Goal: Task Accomplishment & Management: Manage account settings

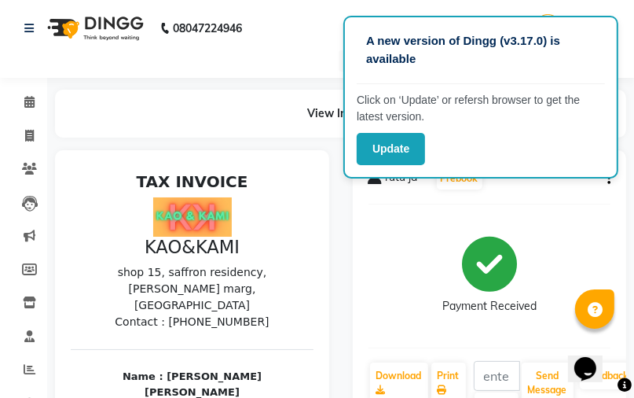
click at [412, 146] on button "Update" at bounding box center [391, 149] width 68 height 32
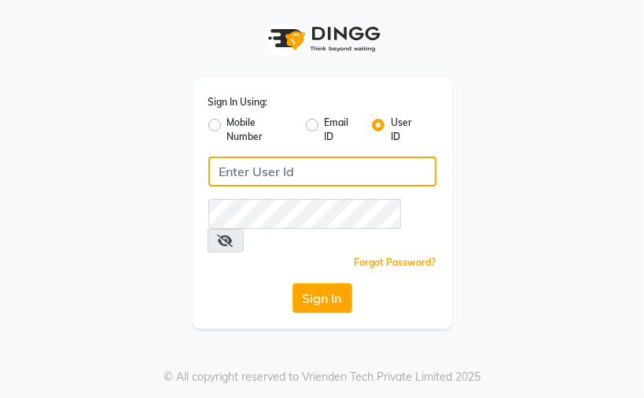
click at [284, 171] on input "Username" at bounding box center [322, 171] width 228 height 30
type input "kaokami"
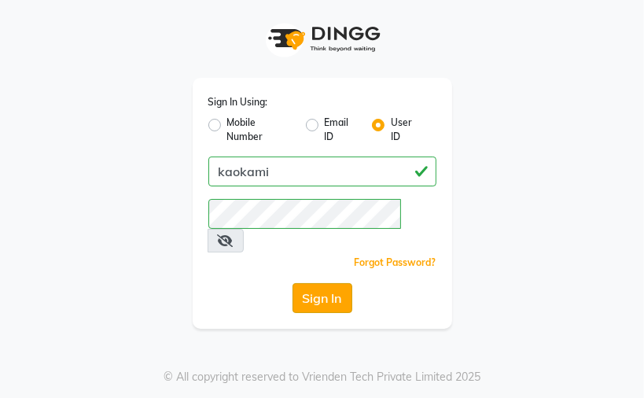
click at [324, 283] on button "Sign In" at bounding box center [322, 298] width 60 height 30
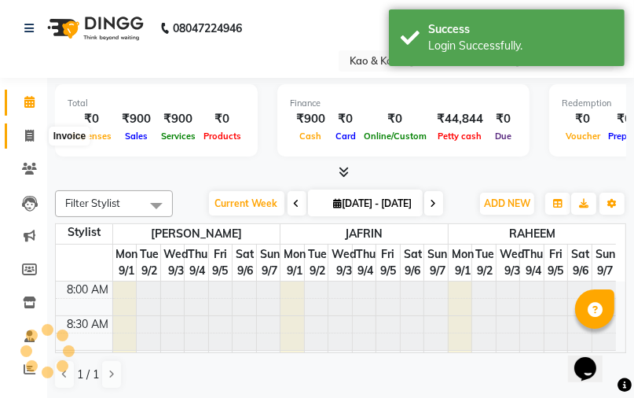
click at [31, 135] on icon at bounding box center [29, 136] width 9 height 12
select select "service"
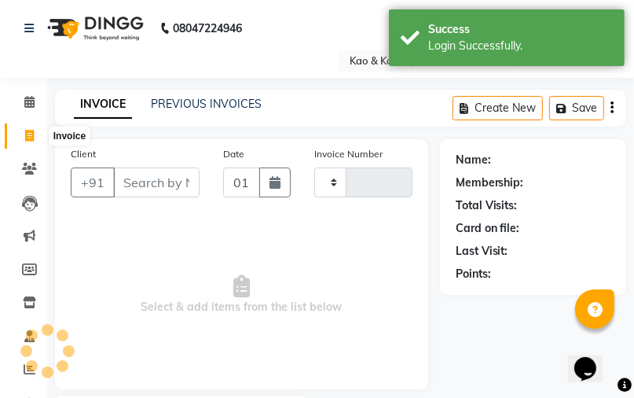
type input "0282"
select select "7904"
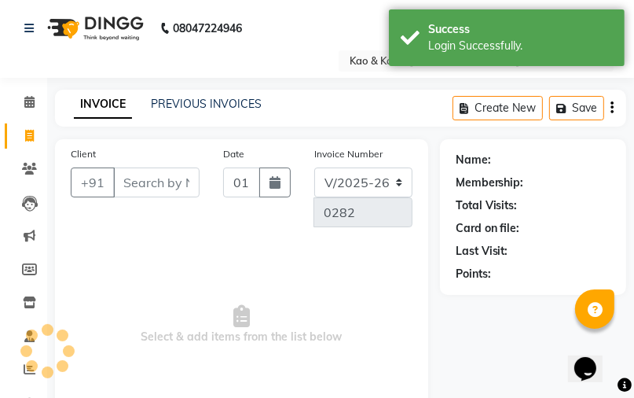
select select "membership"
click at [34, 171] on icon at bounding box center [29, 169] width 15 height 12
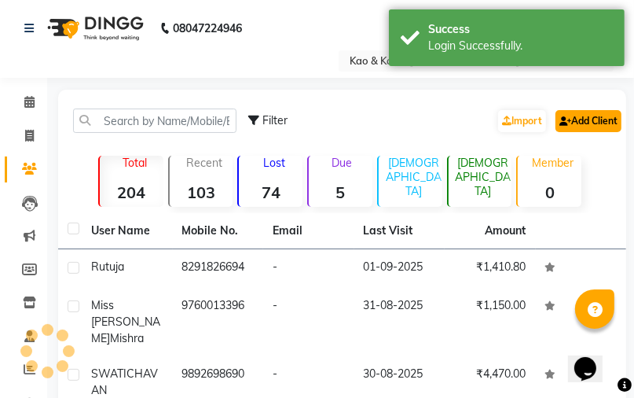
click at [591, 121] on link "Add Client" at bounding box center [589, 121] width 66 height 22
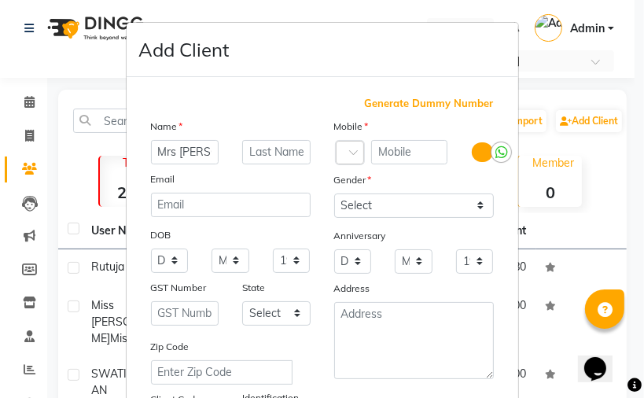
scroll to position [0, 6]
type input "Mrs [PERSON_NAME]"
click at [259, 151] on input "text" at bounding box center [276, 152] width 68 height 24
click at [412, 153] on input "text" at bounding box center [409, 152] width 77 height 24
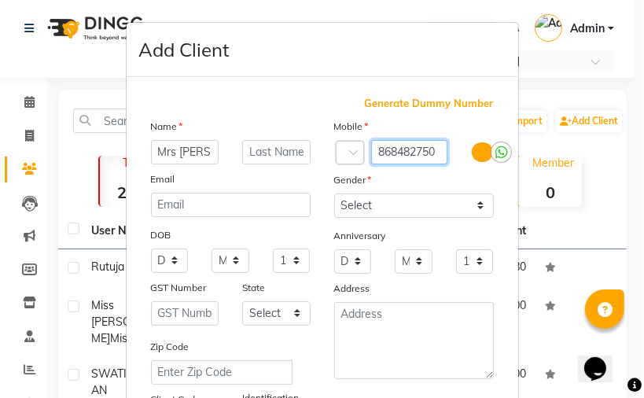
type input "868482750"
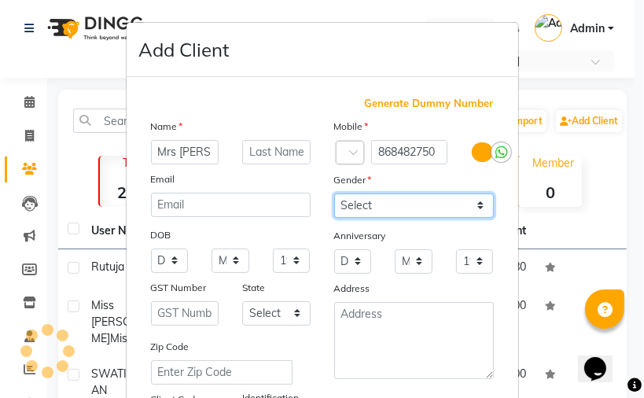
click at [415, 202] on select "Select Male Female Other Prefer Not To Say" at bounding box center [414, 205] width 160 height 24
select select "[DEMOGRAPHIC_DATA]"
click at [334, 194] on select "Select Male Female Other Prefer Not To Say" at bounding box center [414, 205] width 160 height 24
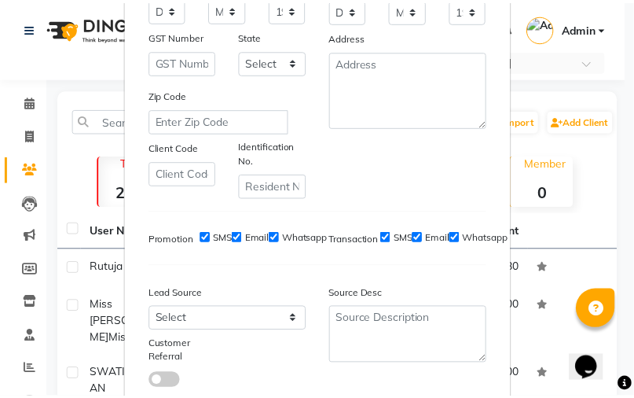
scroll to position [358, 0]
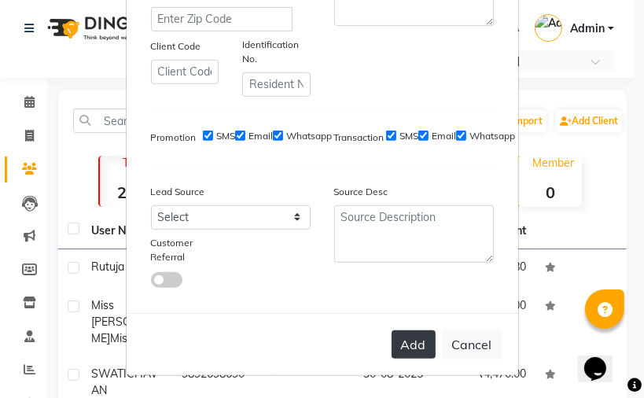
click at [409, 355] on button "Add" at bounding box center [413, 344] width 44 height 28
select select
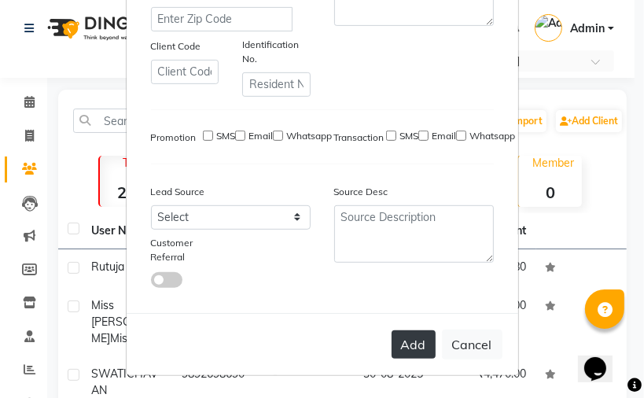
select select
checkbox input "false"
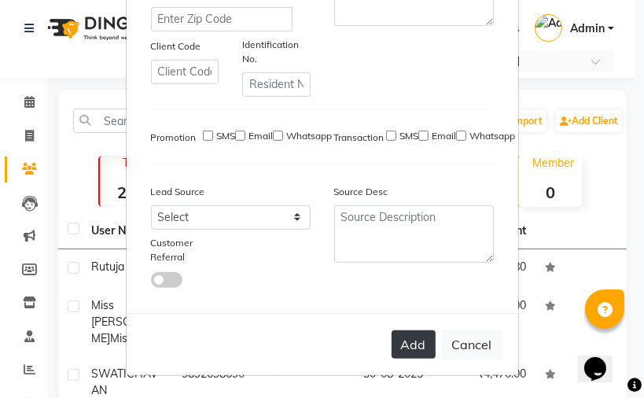
checkbox input "false"
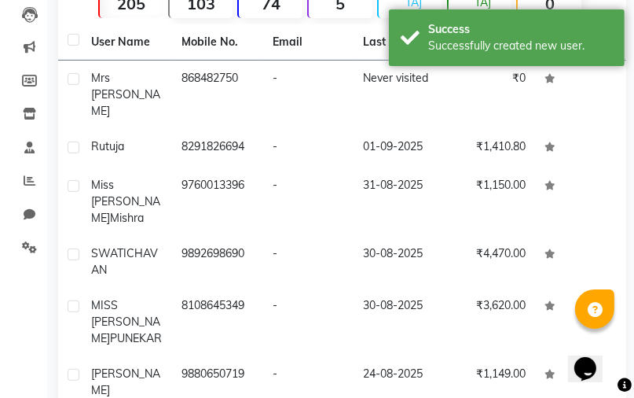
scroll to position [0, 0]
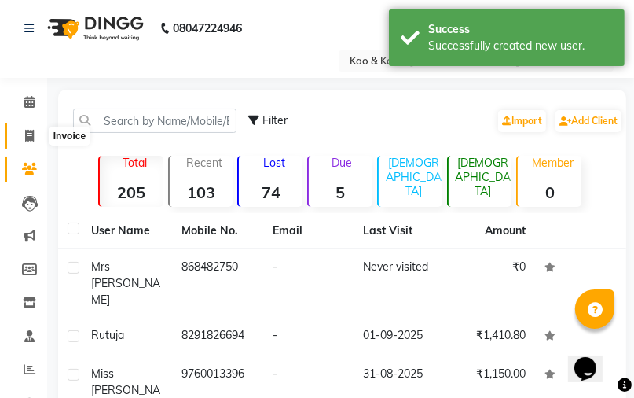
click at [31, 136] on icon at bounding box center [29, 136] width 9 height 12
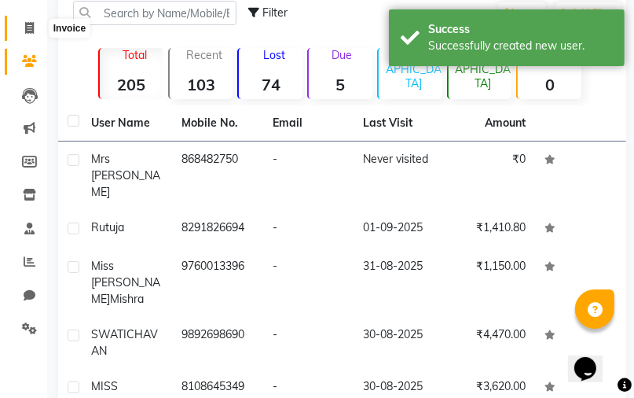
select select "7904"
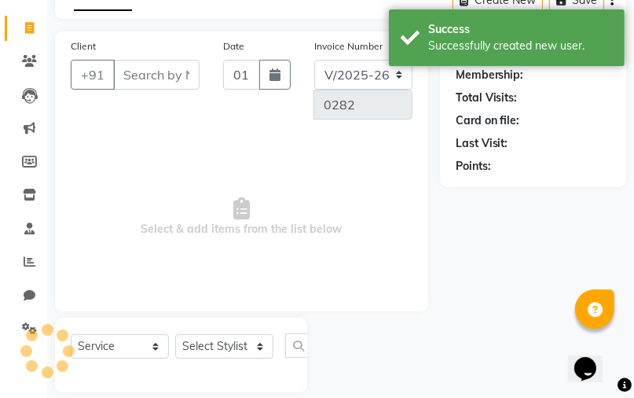
select select "membership"
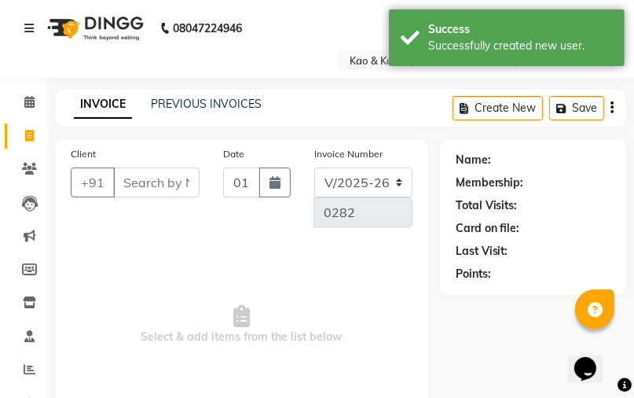
click at [154, 179] on input "Client" at bounding box center [156, 182] width 86 height 30
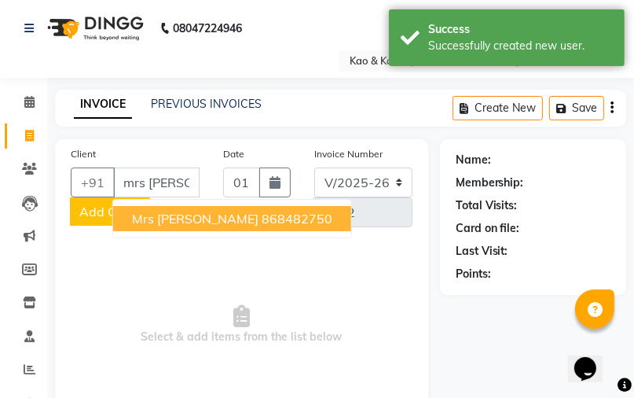
click at [168, 214] on span "Mrs apadna" at bounding box center [195, 219] width 127 height 16
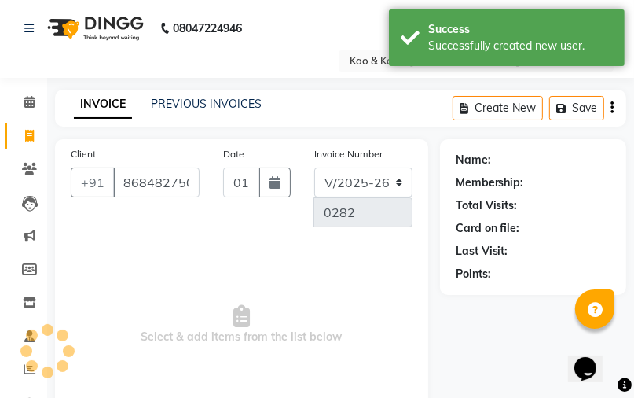
type input "868482750"
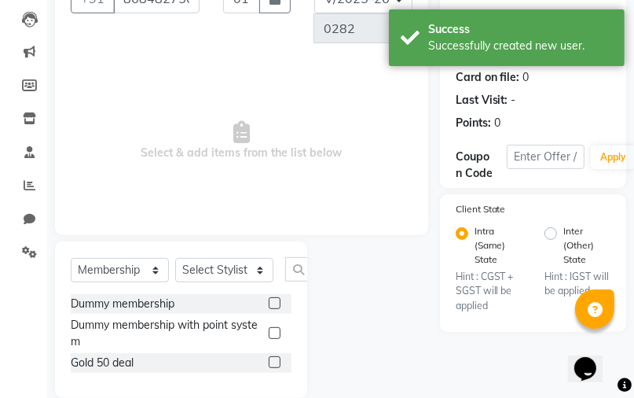
scroll to position [208, 0]
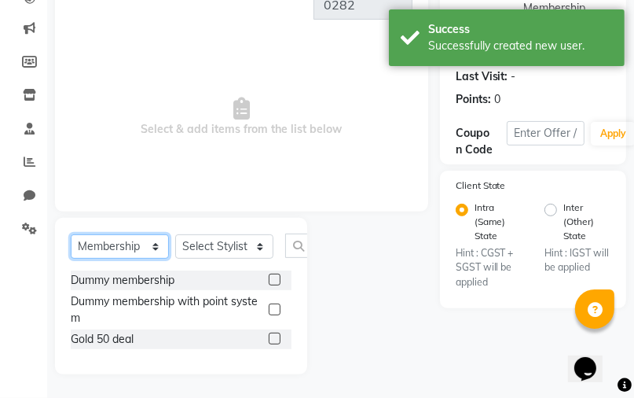
click at [160, 248] on select "Select Service Product Membership Package Voucher Prepaid Gift Card" at bounding box center [120, 246] width 98 height 24
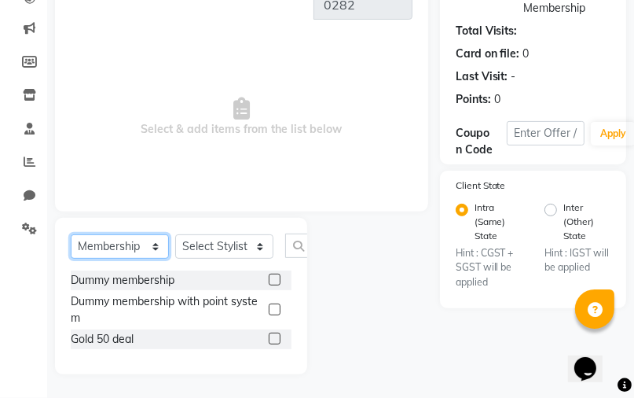
select select "service"
click at [71, 259] on select "Select Service Product Membership Package Voucher Prepaid Gift Card" at bounding box center [120, 246] width 98 height 24
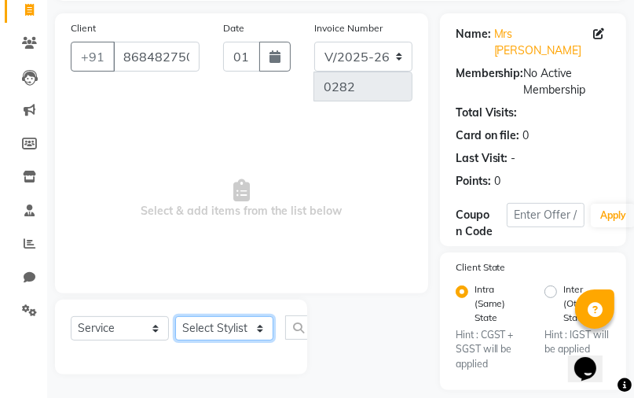
click at [195, 338] on select "Select Stylist [PERSON_NAME] [PERSON_NAME]" at bounding box center [224, 328] width 98 height 24
select select "70860"
click at [175, 317] on select "Select Stylist [PERSON_NAME] [PERSON_NAME]" at bounding box center [224, 328] width 98 height 24
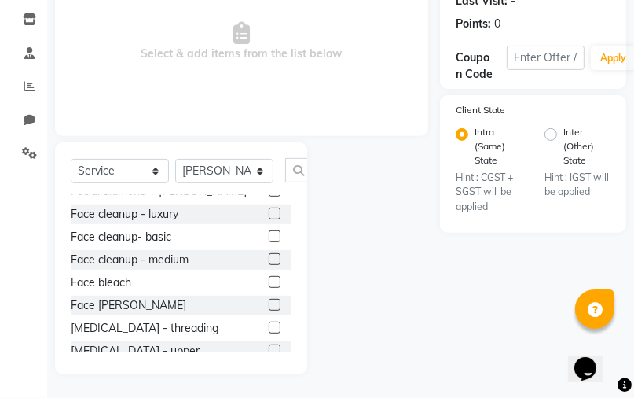
scroll to position [692, 0]
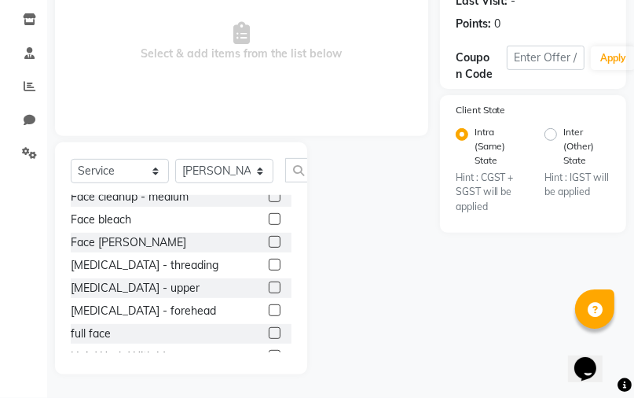
click at [269, 264] on label at bounding box center [275, 265] width 12 height 12
click at [269, 264] on input "checkbox" at bounding box center [274, 265] width 10 height 10
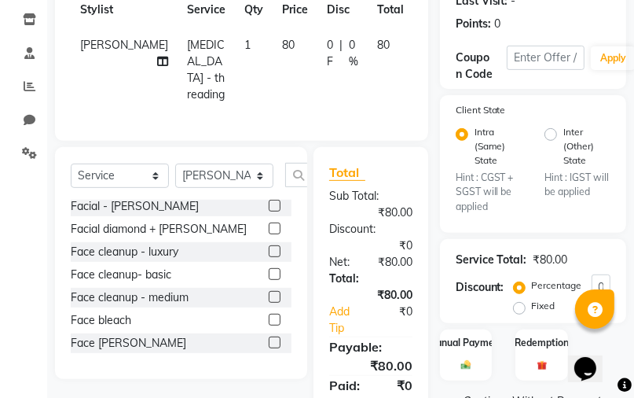
scroll to position [377, 0]
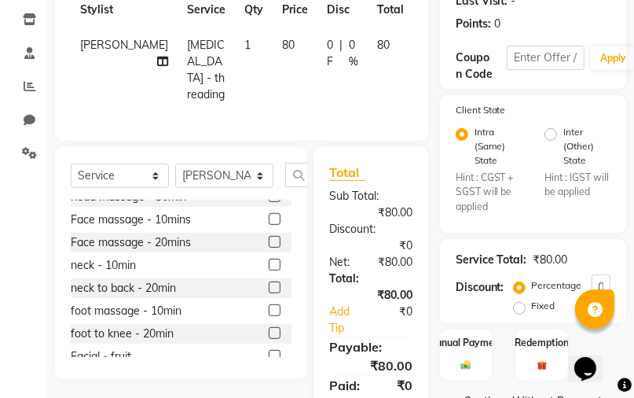
checkbox input "false"
click at [377, 43] on span "80" at bounding box center [383, 45] width 13 height 14
select select "70860"
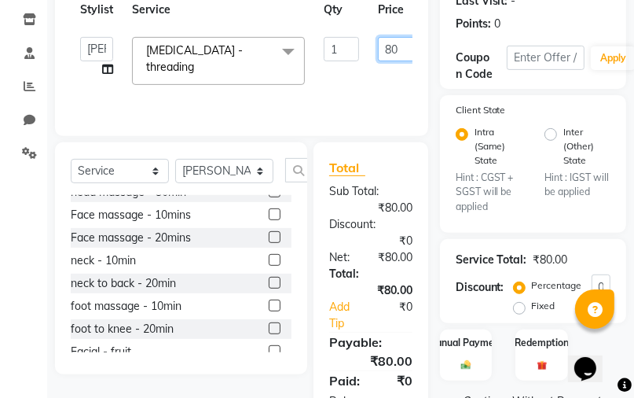
click at [390, 50] on input "80" at bounding box center [401, 49] width 47 height 24
type input "50"
click at [412, 211] on div "Sub Total: ₹80.00" at bounding box center [371, 199] width 106 height 33
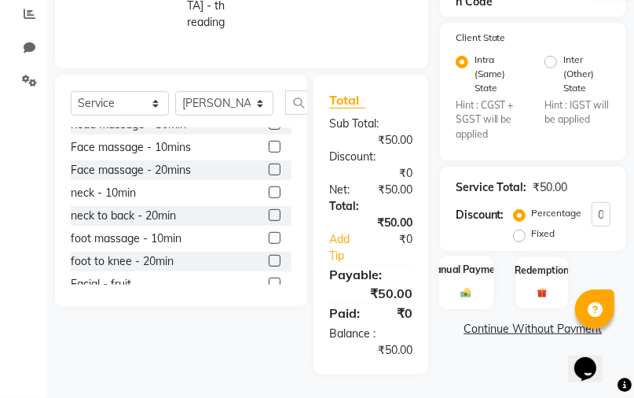
click at [449, 260] on div "Manual Payment" at bounding box center [466, 281] width 55 height 53
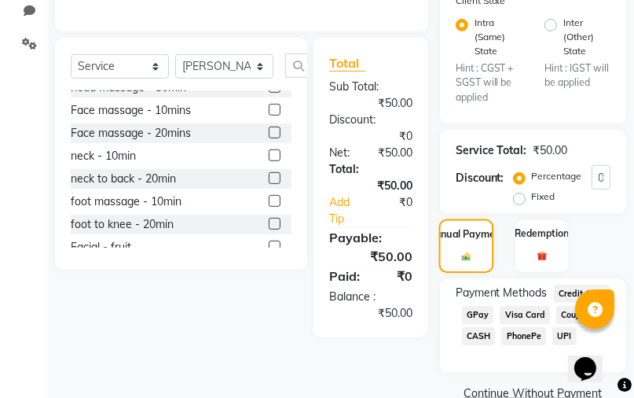
scroll to position [406, 0]
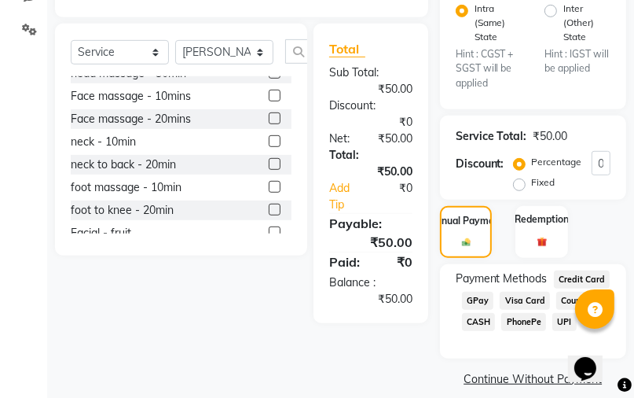
click at [484, 292] on span "GPay" at bounding box center [478, 301] width 32 height 18
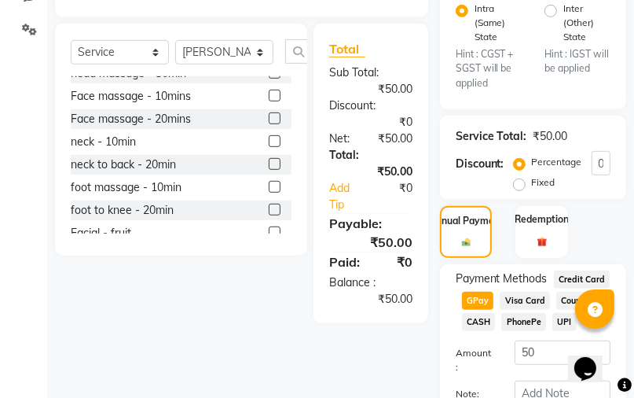
scroll to position [489, 0]
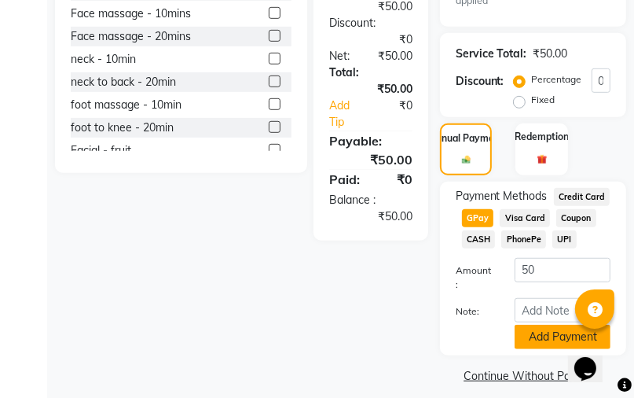
click at [529, 325] on button "Add Payment" at bounding box center [563, 337] width 96 height 24
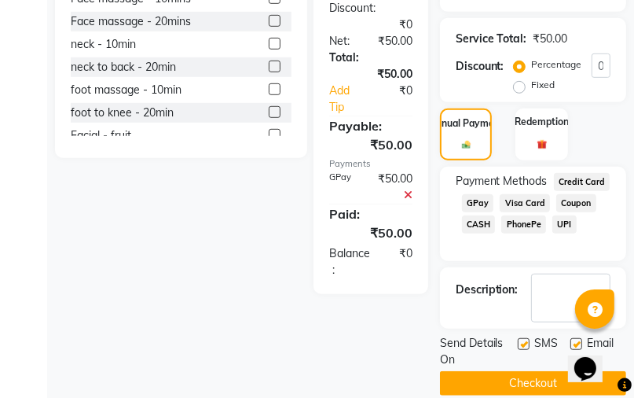
scroll to position [509, 0]
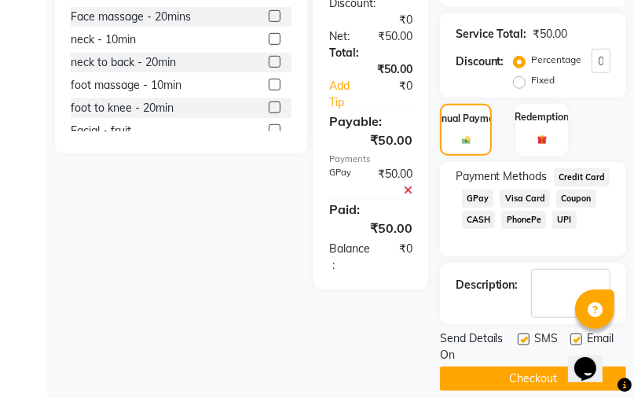
click at [510, 366] on button "Checkout" at bounding box center [533, 378] width 186 height 24
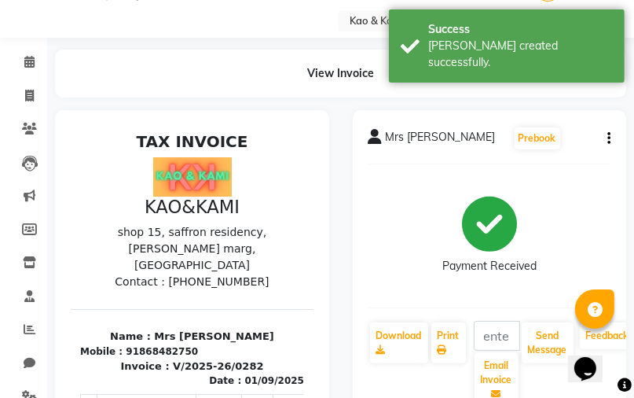
scroll to position [63, 0]
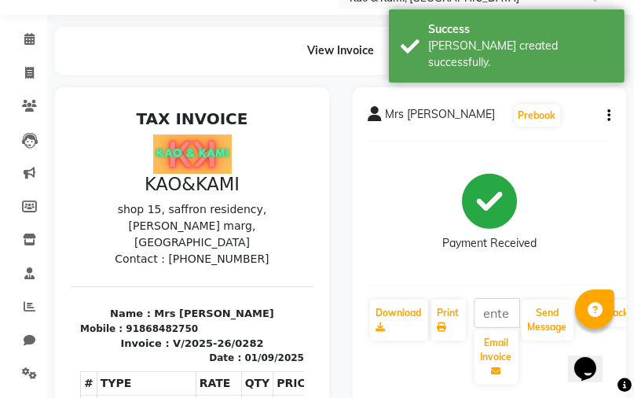
select select "service"
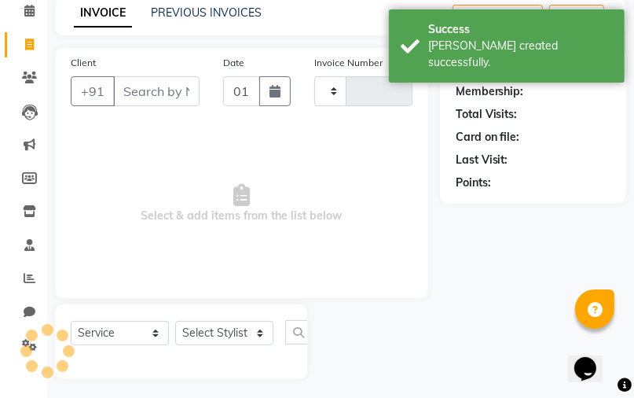
type input "0283"
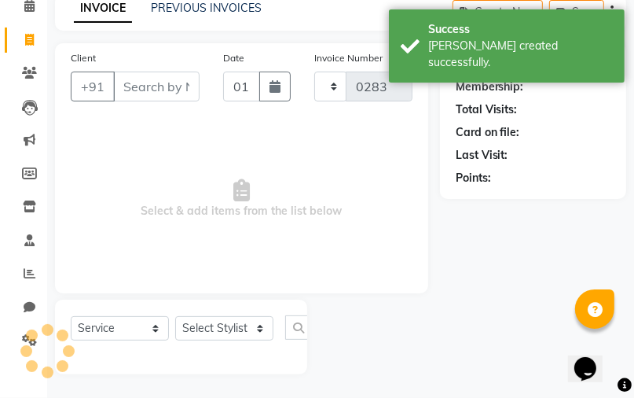
select select "7904"
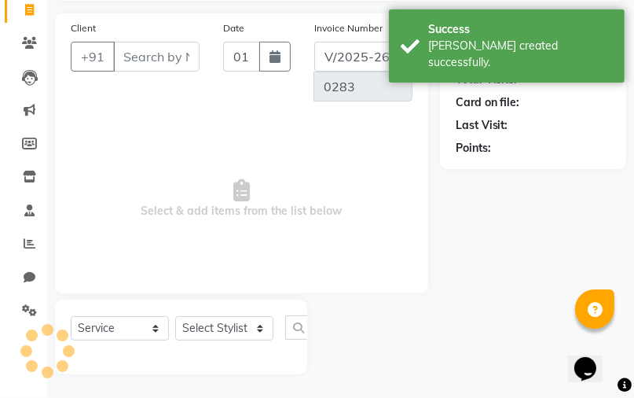
select select "membership"
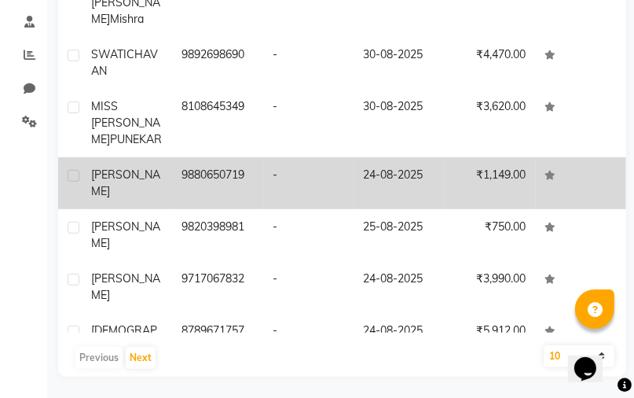
scroll to position [317, 0]
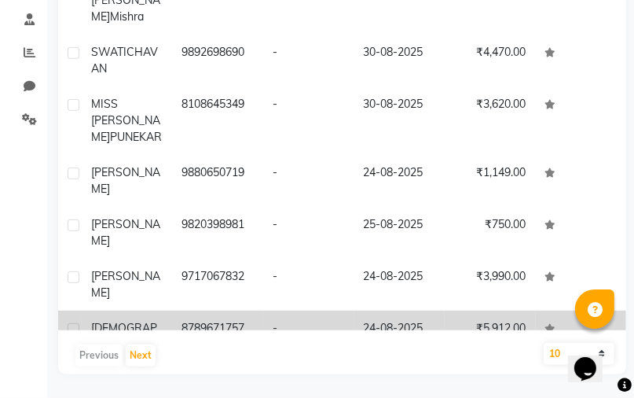
click at [253, 311] on td "8789671757" at bounding box center [218, 345] width 91 height 68
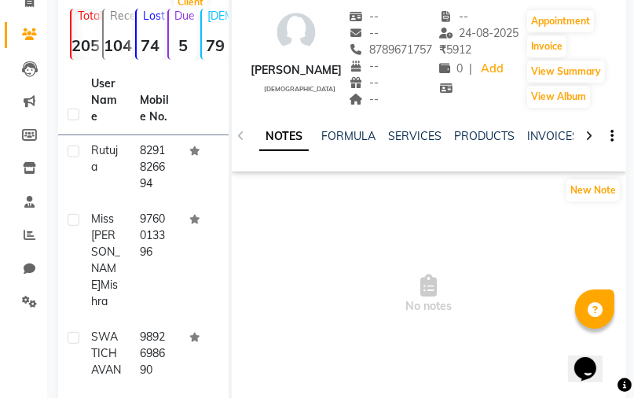
scroll to position [65, 0]
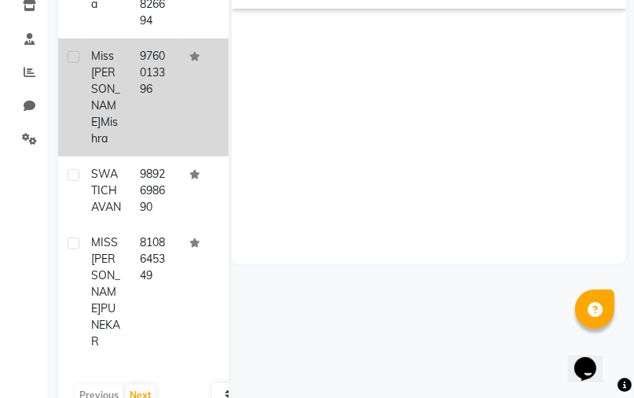
scroll to position [317, 0]
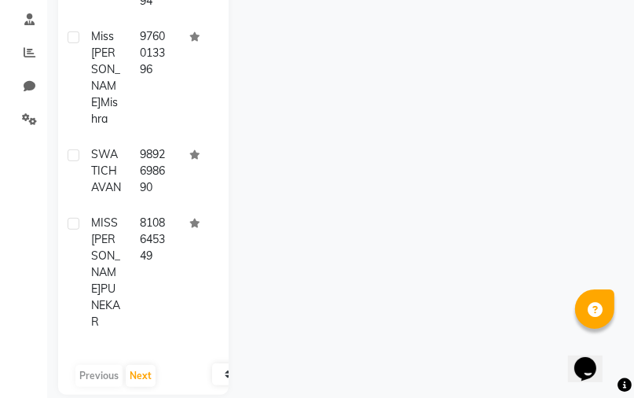
select select "service"
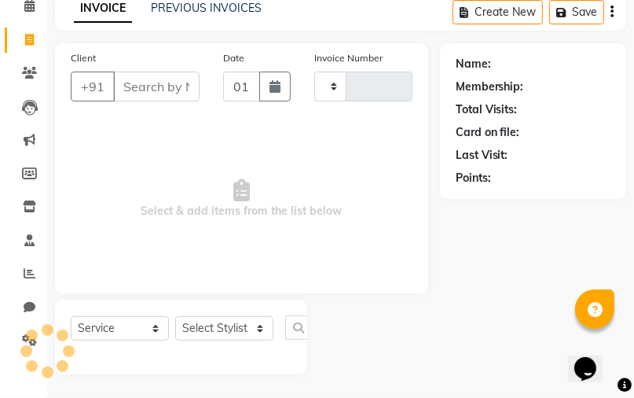
type input "0283"
select select "membership"
select select "7904"
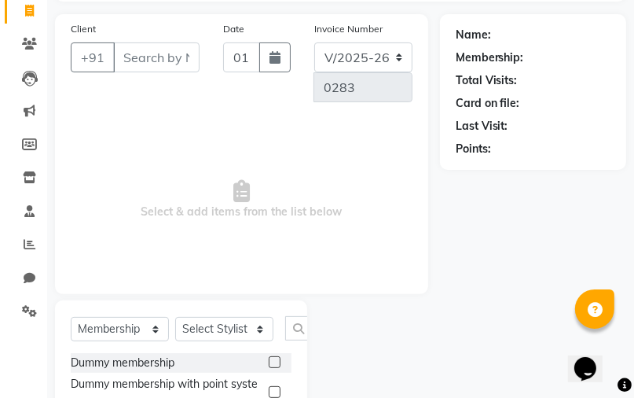
scroll to position [126, 0]
click at [30, 11] on icon at bounding box center [29, 10] width 9 height 12
select select "7904"
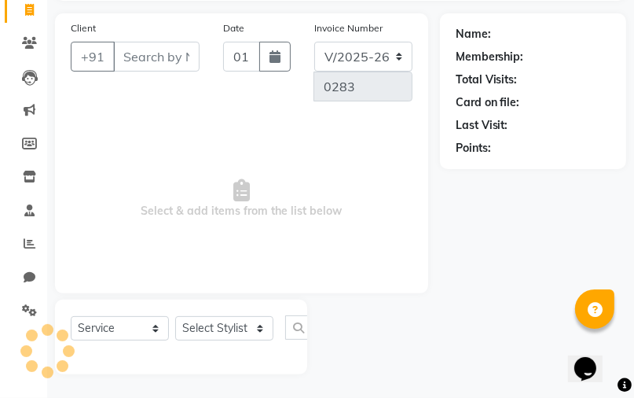
select select "membership"
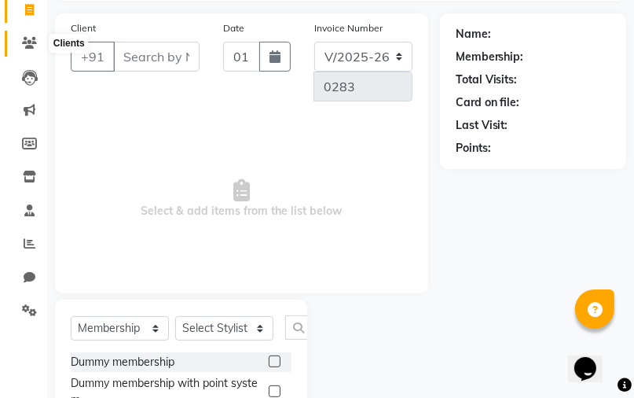
click at [25, 44] on icon at bounding box center [29, 43] width 15 height 12
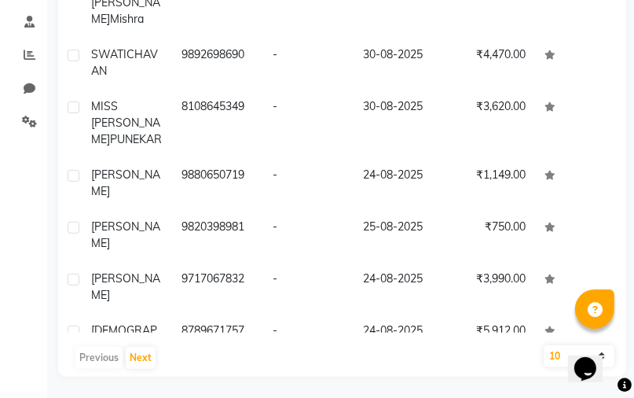
scroll to position [317, 0]
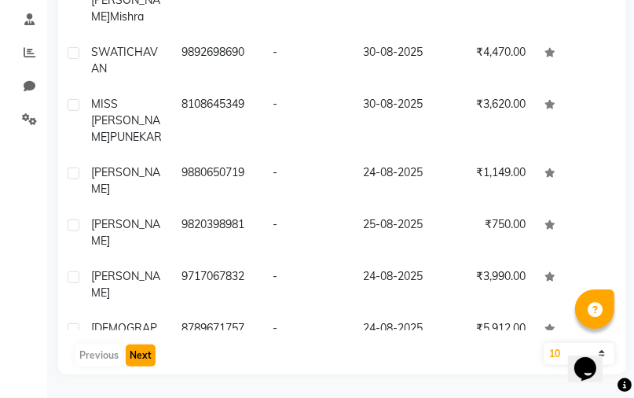
click at [141, 351] on button "Next" at bounding box center [141, 355] width 30 height 22
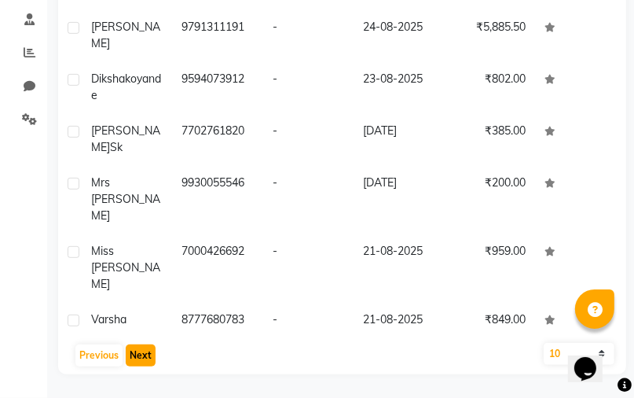
click at [141, 352] on button "Next" at bounding box center [141, 355] width 30 height 22
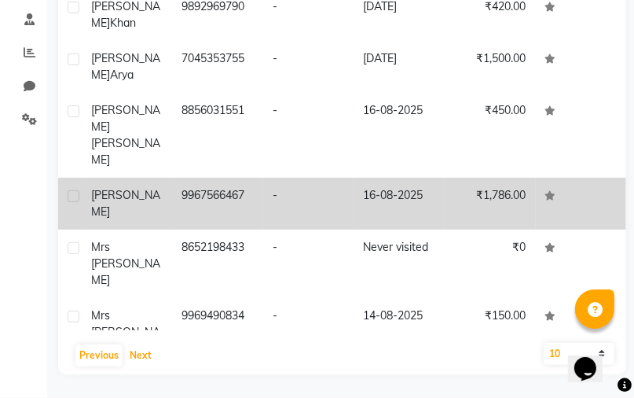
scroll to position [70, 0]
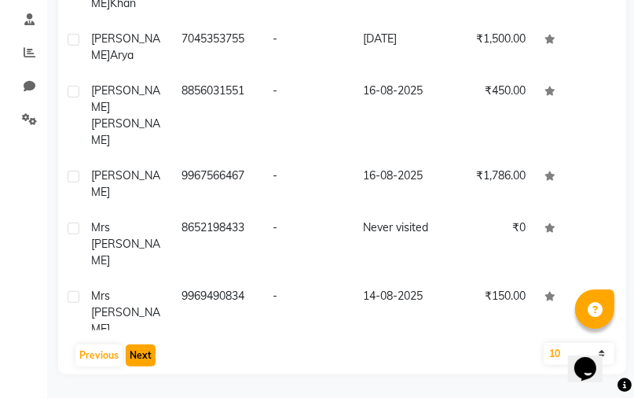
click at [142, 349] on button "Next" at bounding box center [141, 355] width 30 height 22
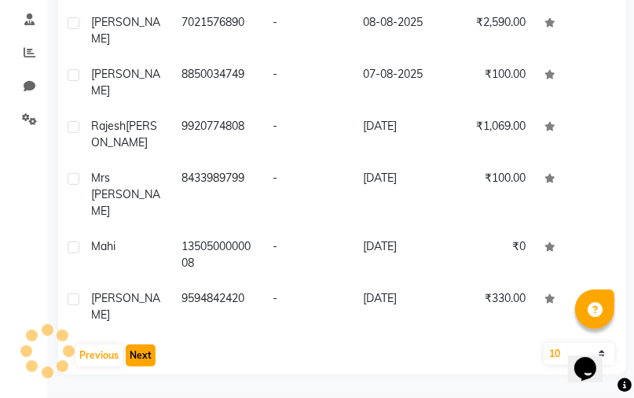
scroll to position [0, 0]
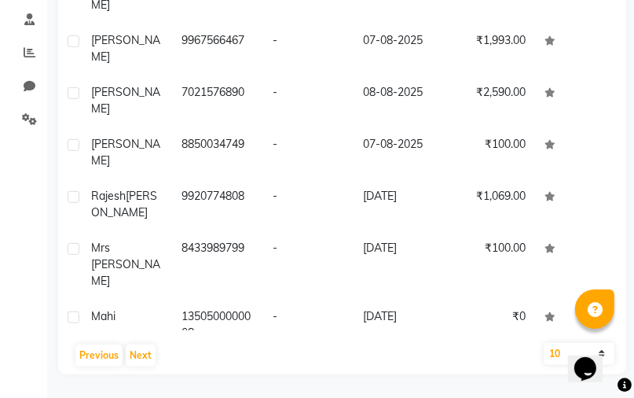
click at [143, 343] on div "Previous Next" at bounding box center [342, 355] width 556 height 25
click at [141, 345] on button "Next" at bounding box center [141, 355] width 30 height 22
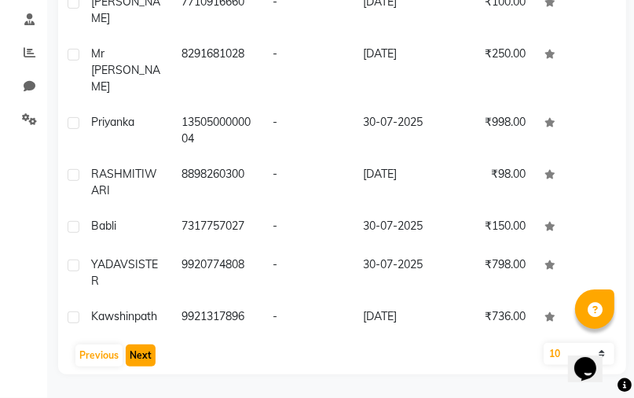
click at [141, 345] on button "Next" at bounding box center [141, 355] width 30 height 22
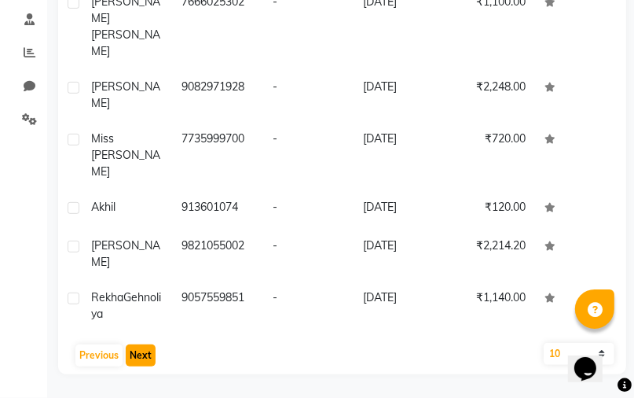
click at [141, 345] on button "Next" at bounding box center [141, 355] width 30 height 22
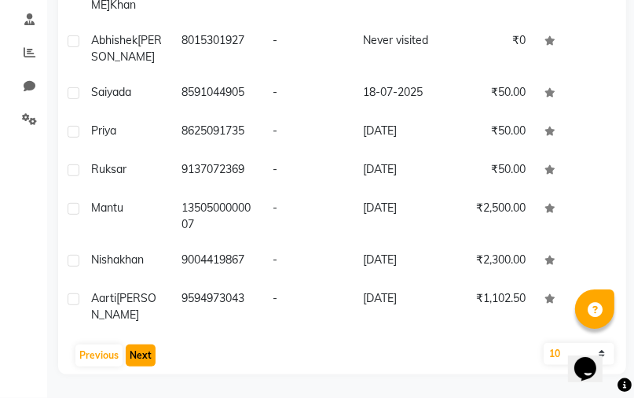
click at [141, 345] on button "Next" at bounding box center [141, 355] width 30 height 22
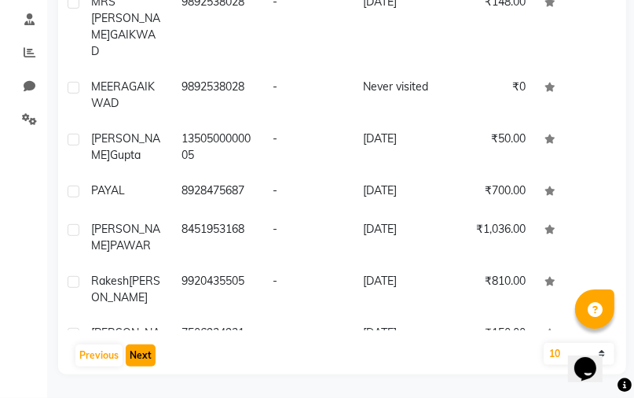
click at [141, 344] on button "Next" at bounding box center [141, 355] width 30 height 22
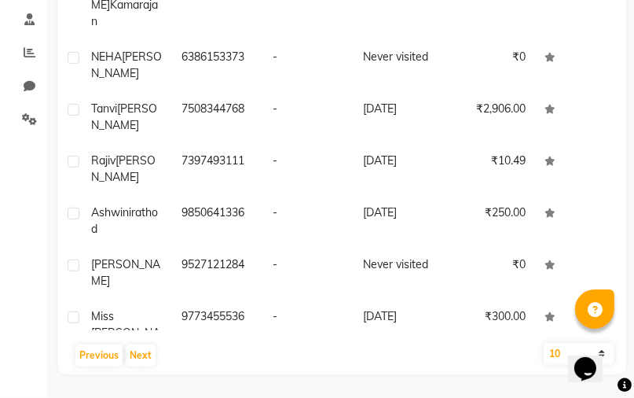
click at [141, 342] on div "User Name Mobile No. Email Last Visit Amount risha 8169402570 - 25-06-2025 ₹0 j…" at bounding box center [342, 135] width 568 height 478
click at [142, 348] on button "Next" at bounding box center [141, 355] width 30 height 22
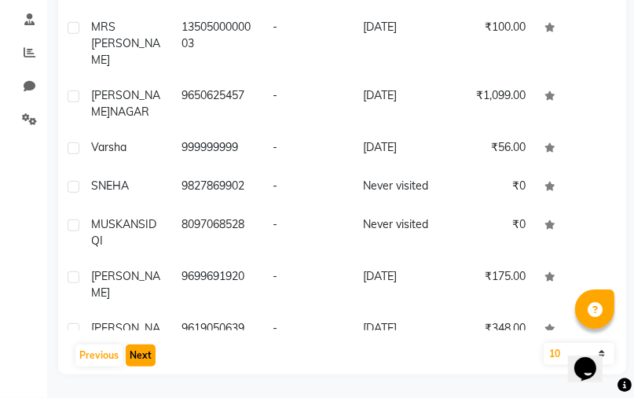
click at [142, 348] on button "Next" at bounding box center [141, 355] width 30 height 22
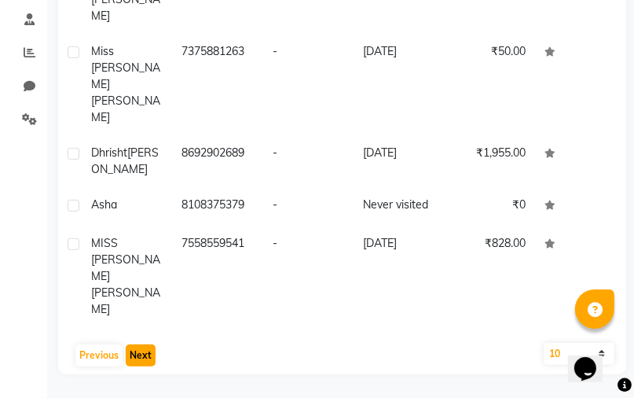
click at [145, 344] on button "Next" at bounding box center [141, 355] width 30 height 22
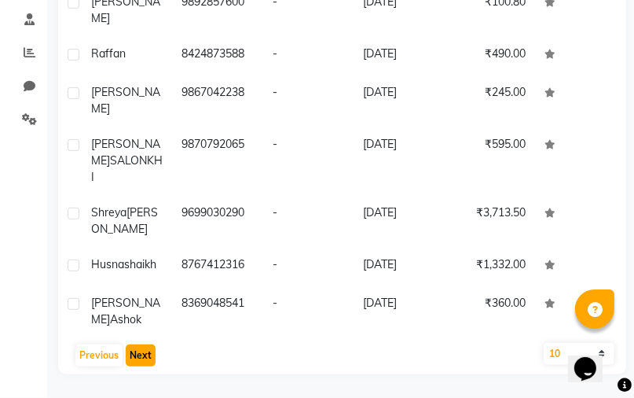
click at [140, 360] on button "Next" at bounding box center [141, 355] width 30 height 22
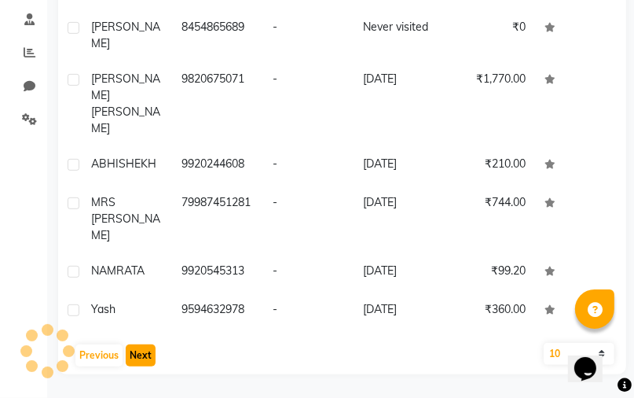
click at [140, 359] on button "Next" at bounding box center [141, 355] width 30 height 22
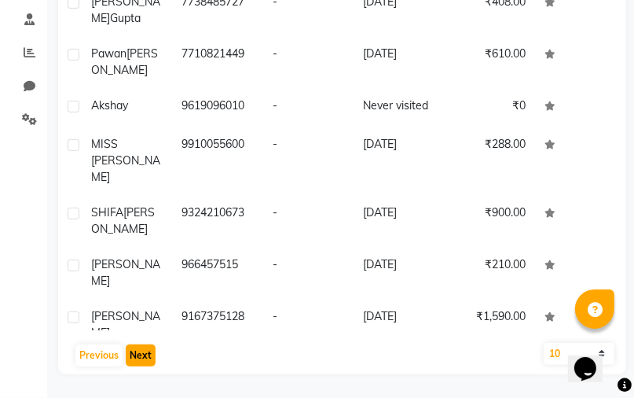
click at [140, 357] on button "Next" at bounding box center [141, 355] width 30 height 22
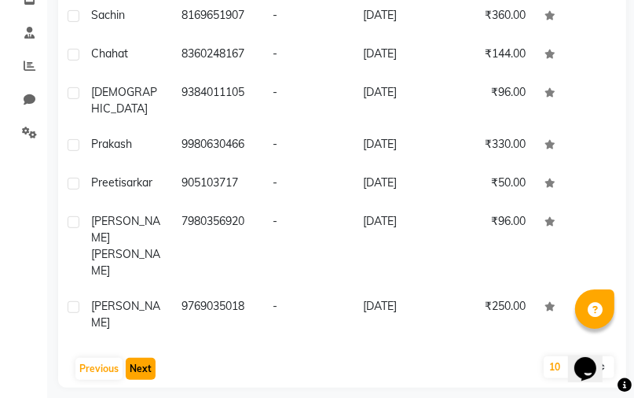
click at [140, 358] on button "Next" at bounding box center [141, 369] width 30 height 22
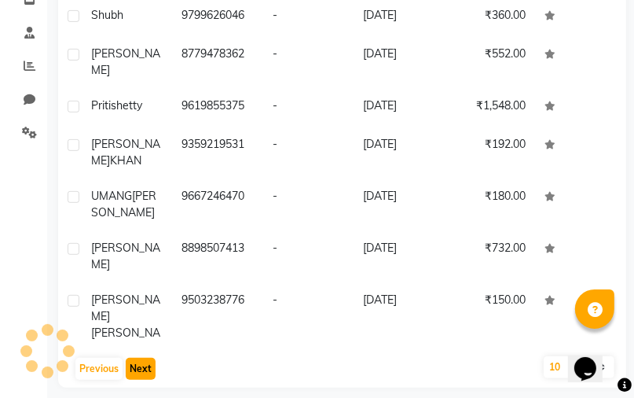
scroll to position [317, 0]
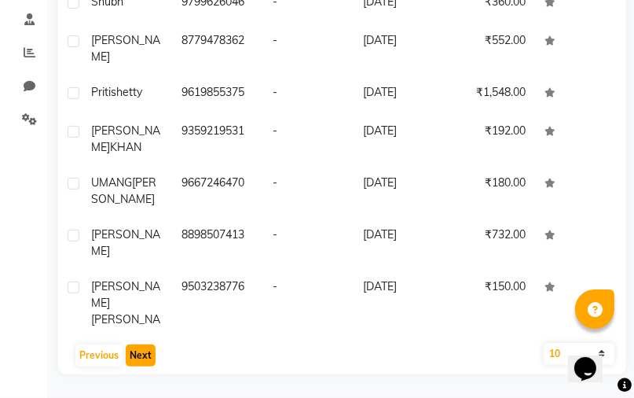
click at [140, 355] on button "Next" at bounding box center [141, 355] width 30 height 22
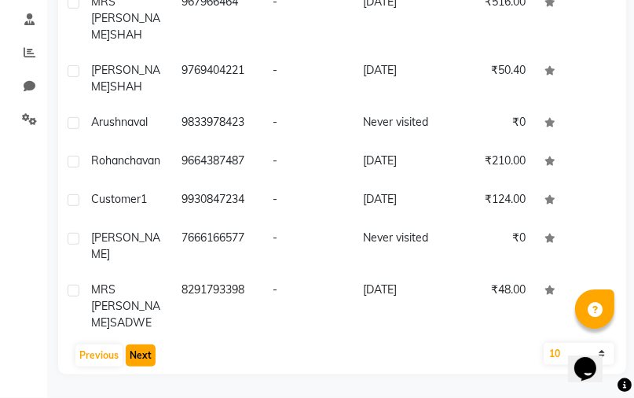
click at [140, 355] on button "Next" at bounding box center [141, 355] width 30 height 22
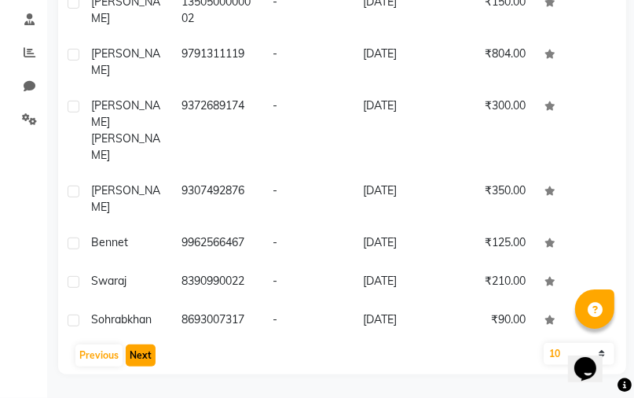
click at [144, 352] on button "Next" at bounding box center [141, 355] width 30 height 22
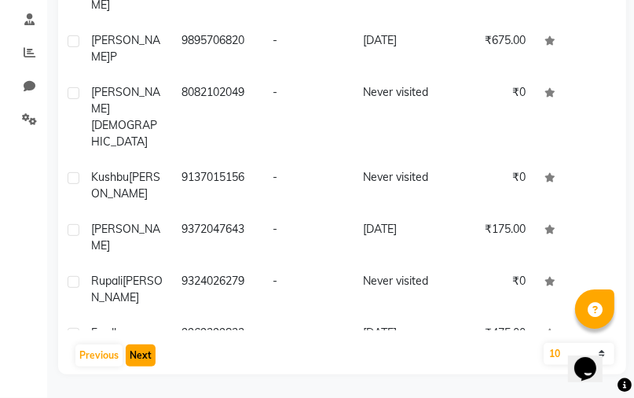
click at [144, 352] on button "Next" at bounding box center [141, 355] width 30 height 22
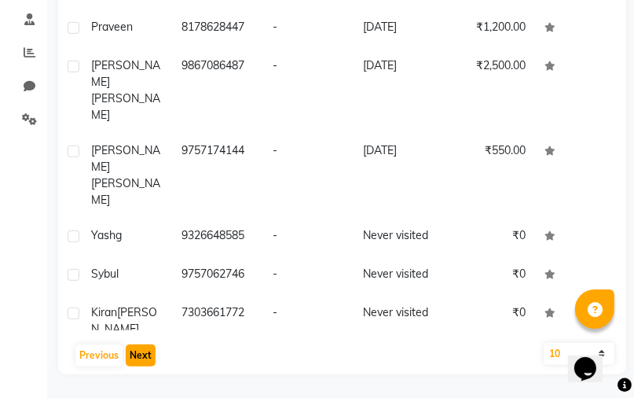
click at [144, 352] on button "Next" at bounding box center [141, 355] width 30 height 22
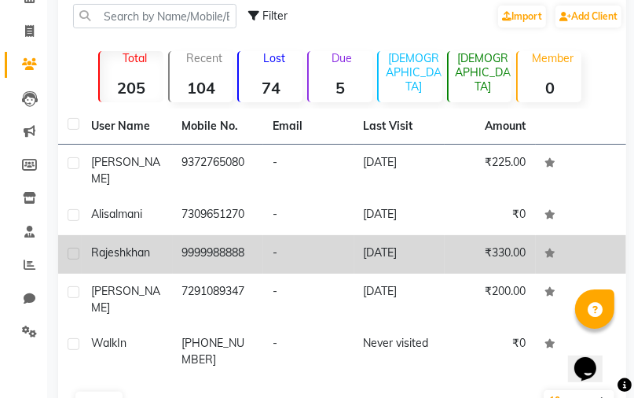
scroll to position [0, 0]
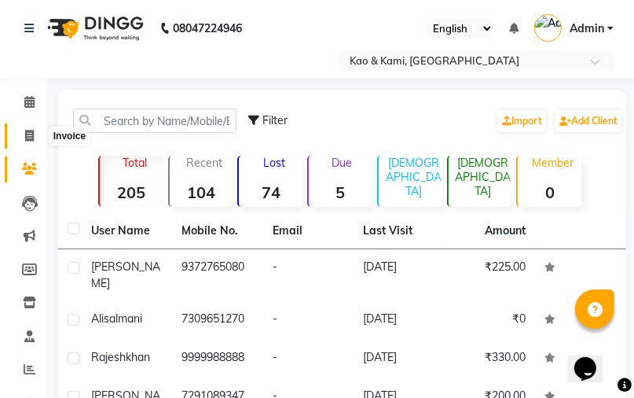
click at [29, 138] on icon at bounding box center [29, 136] width 9 height 12
select select "7904"
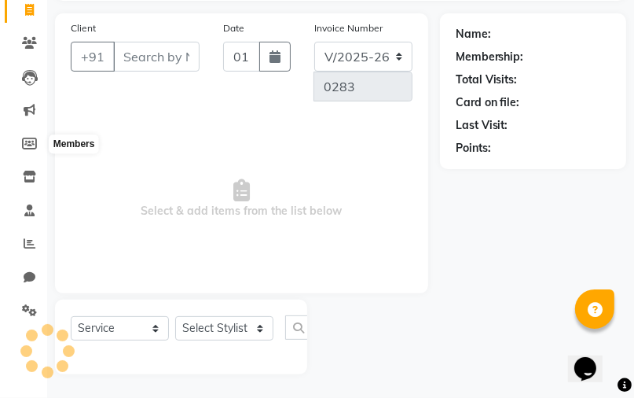
select select "membership"
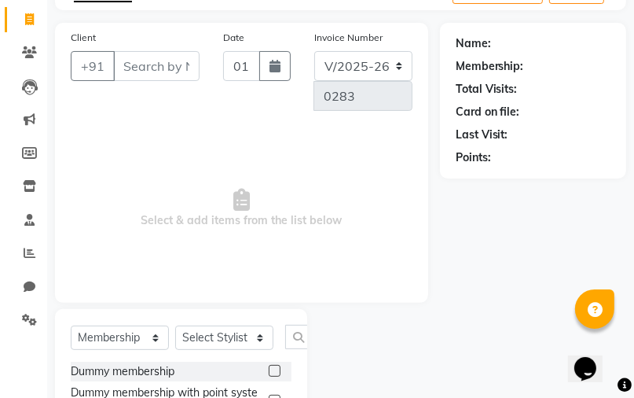
scroll to position [19, 0]
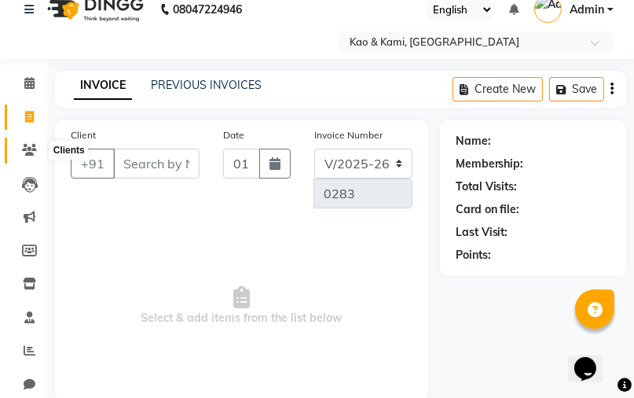
click at [31, 142] on span at bounding box center [30, 150] width 28 height 18
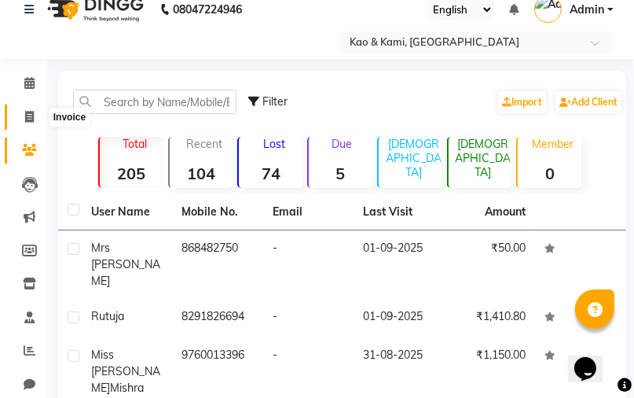
click at [30, 114] on icon at bounding box center [29, 117] width 9 height 12
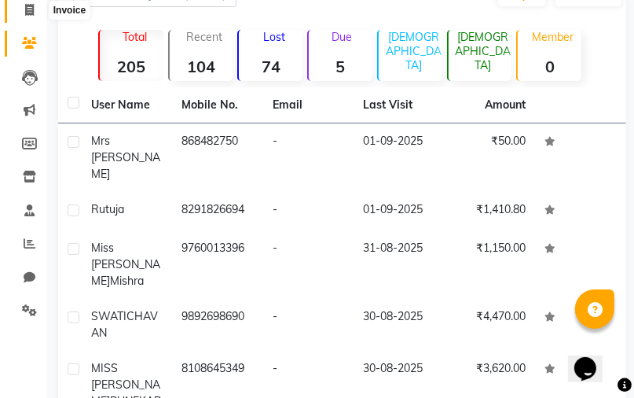
select select "7904"
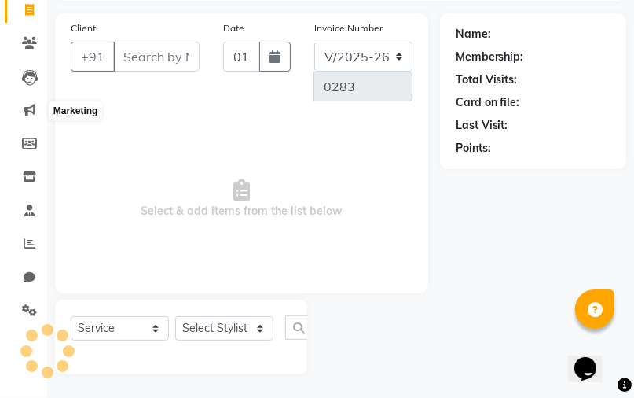
select select "membership"
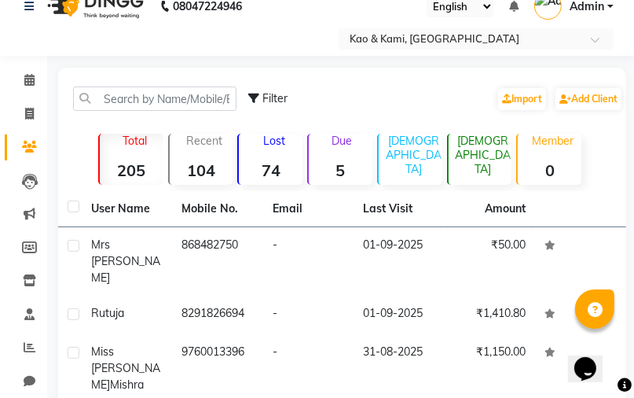
scroll to position [19, 0]
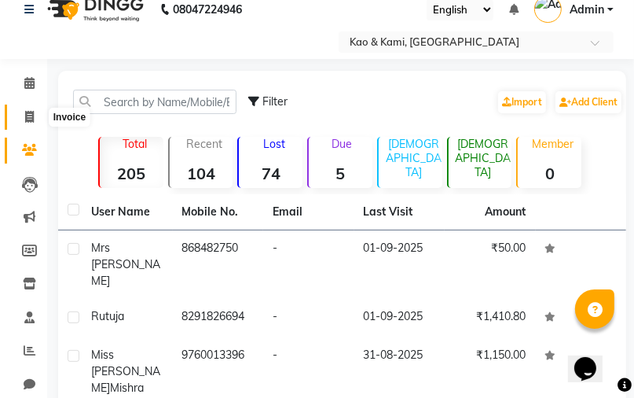
click at [28, 120] on icon at bounding box center [29, 117] width 9 height 12
select select "service"
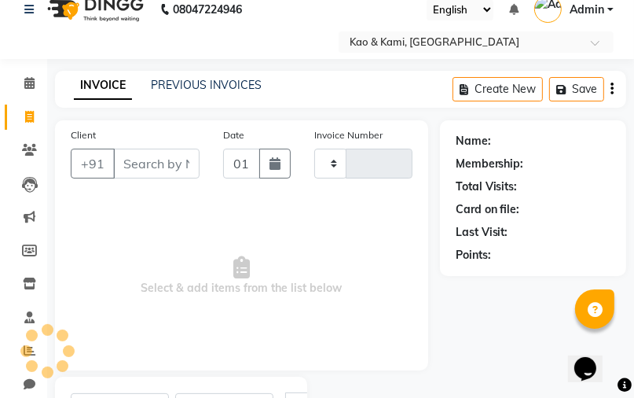
scroll to position [96, 0]
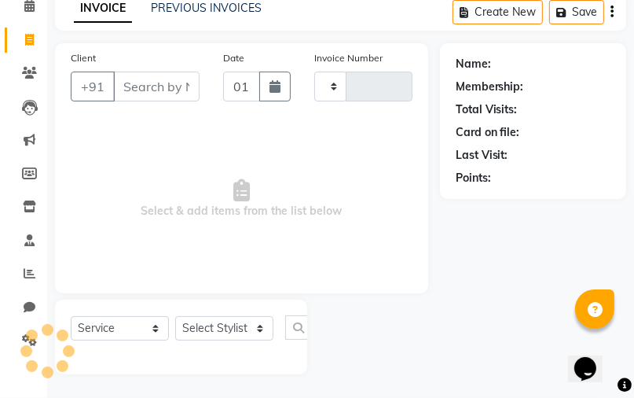
type input "0283"
select select "membership"
select select "7904"
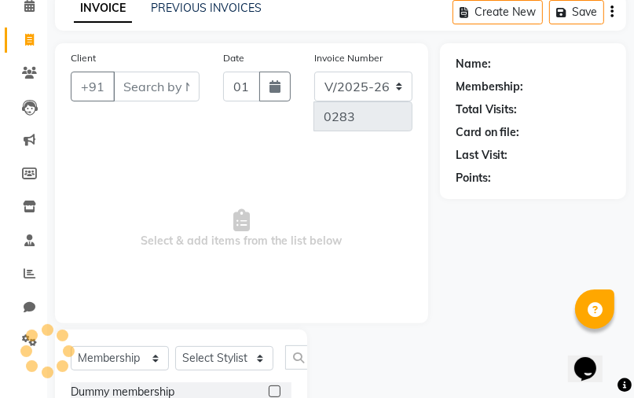
click at [146, 96] on input "Client" at bounding box center [156, 87] width 86 height 30
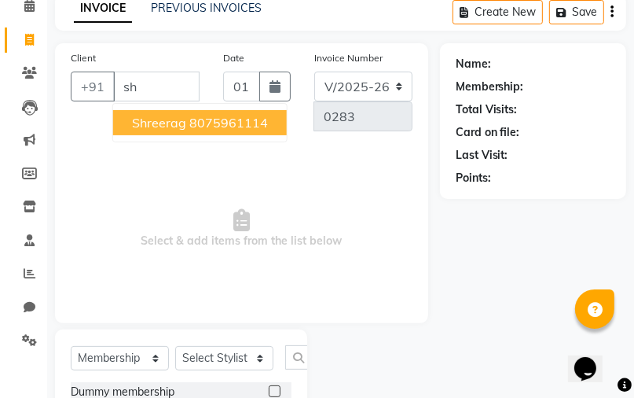
type input "s"
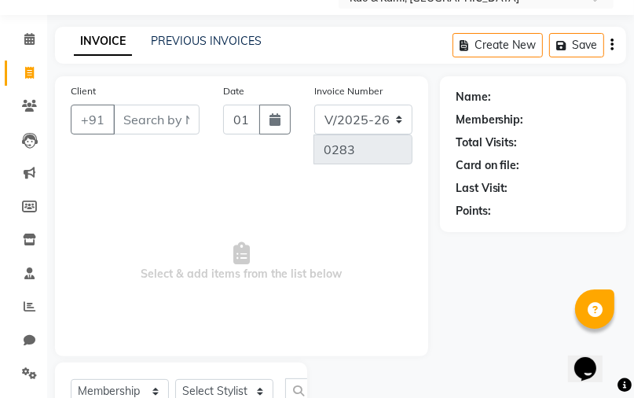
scroll to position [33, 0]
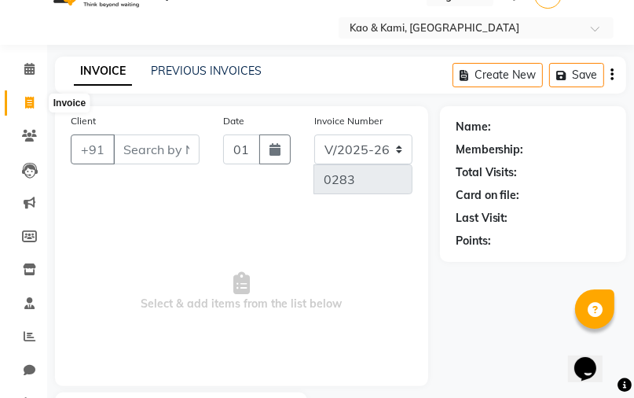
click at [29, 102] on icon at bounding box center [29, 103] width 9 height 12
select select "service"
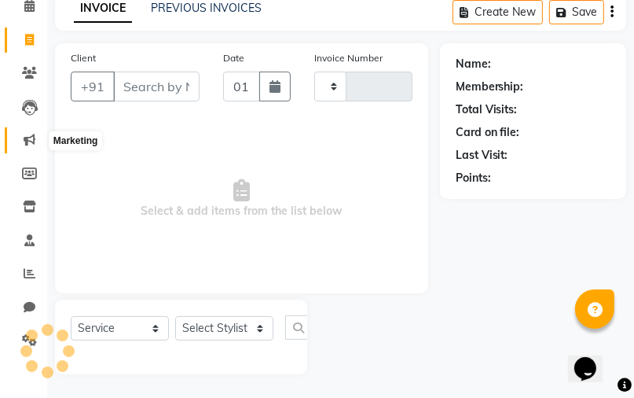
type input "0283"
select select "7904"
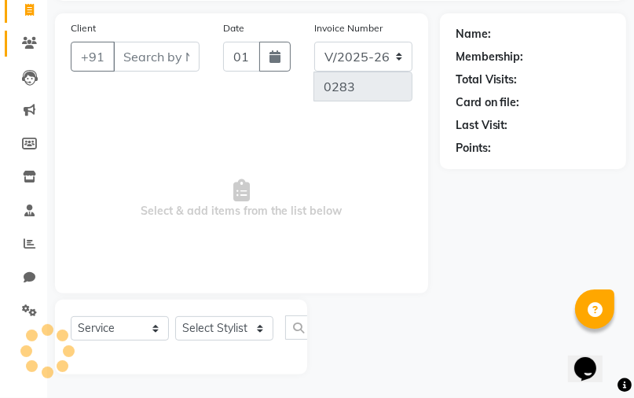
click at [34, 33] on link "Clients" at bounding box center [24, 44] width 38 height 26
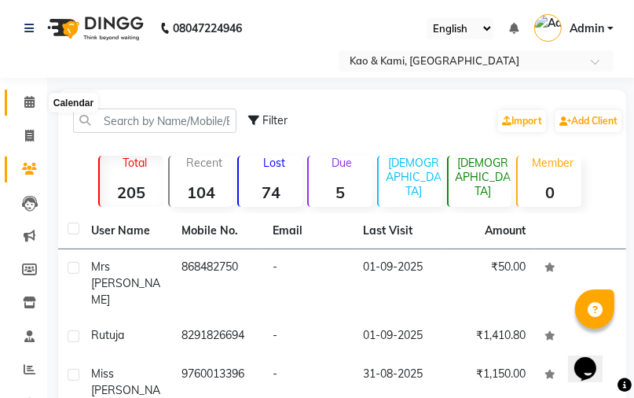
click at [25, 97] on icon at bounding box center [29, 102] width 10 height 12
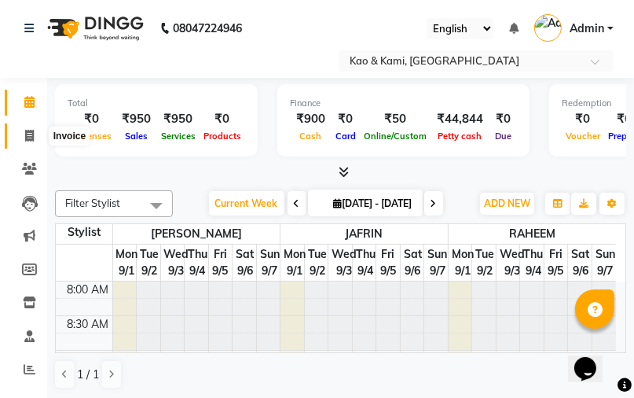
click at [24, 134] on span at bounding box center [30, 136] width 28 height 18
select select "7904"
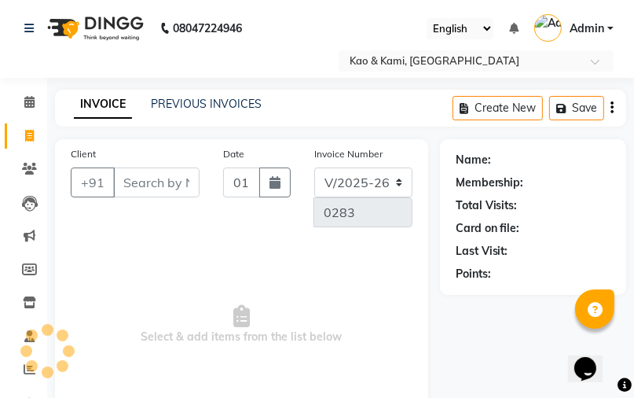
select select "membership"
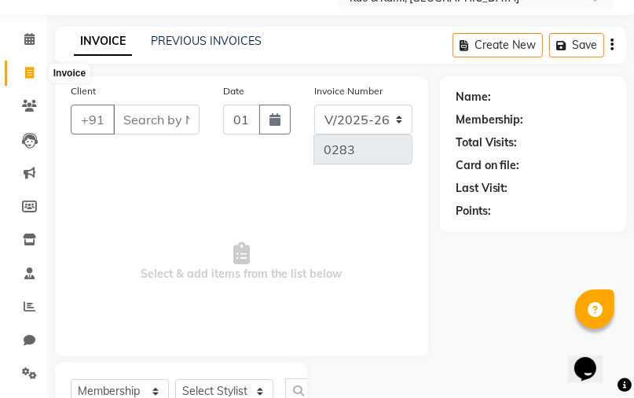
click at [28, 69] on icon at bounding box center [29, 73] width 9 height 12
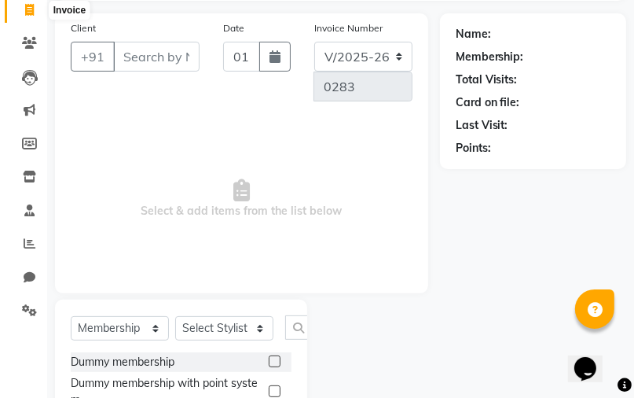
select select "7904"
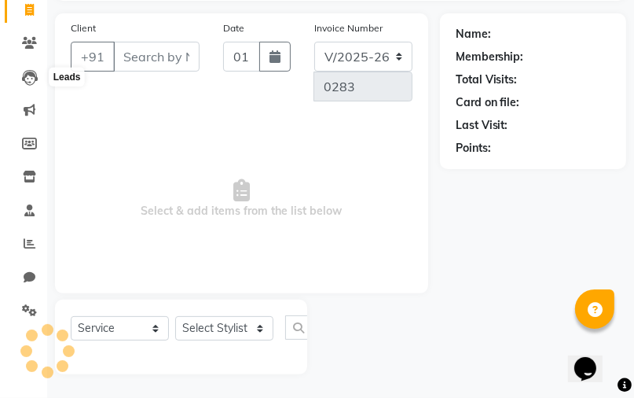
select select "membership"
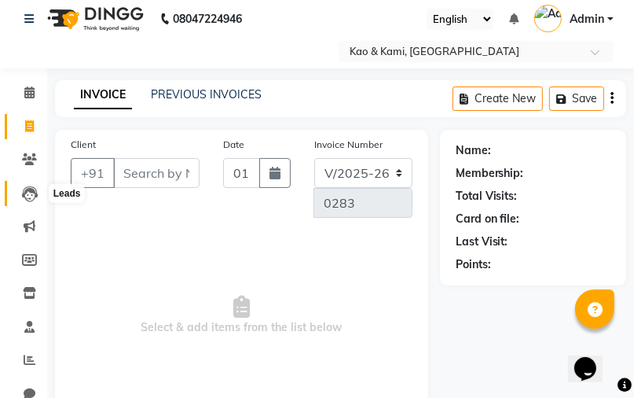
scroll to position [0, 0]
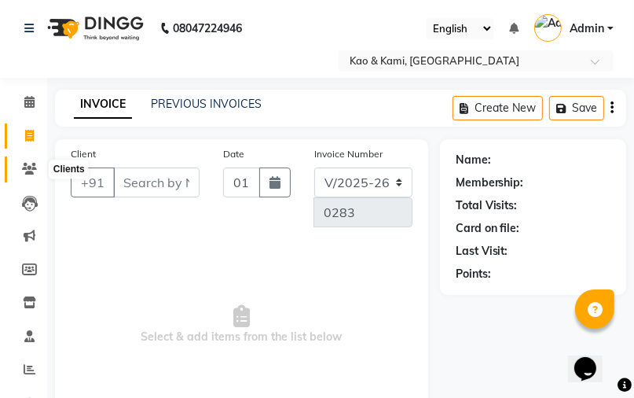
click at [31, 167] on icon at bounding box center [29, 169] width 15 height 12
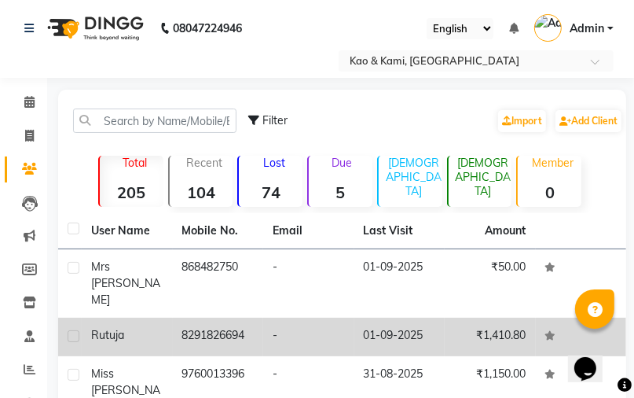
click at [148, 327] on div "rutu ja" at bounding box center [127, 335] width 72 height 17
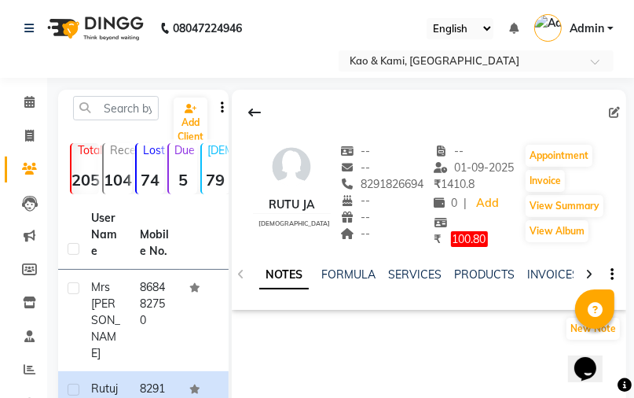
click at [405, 262] on div "NOTES FORMULA SERVICES PRODUCTS INVOICES APPOINTMENTS MEMBERSHIP PACKAGES VOUCH…" at bounding box center [429, 275] width 395 height 54
click at [410, 275] on link "SERVICES" at bounding box center [414, 274] width 53 height 14
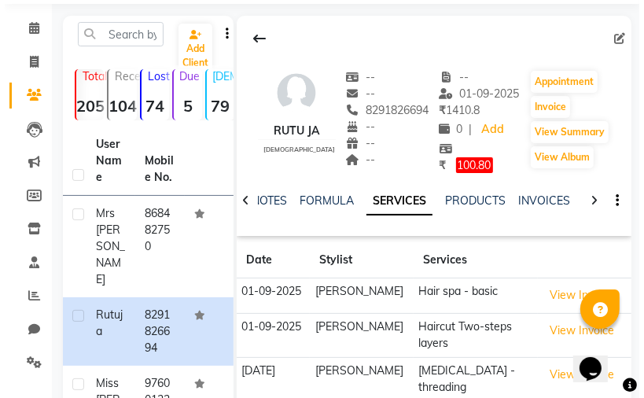
scroll to position [189, 0]
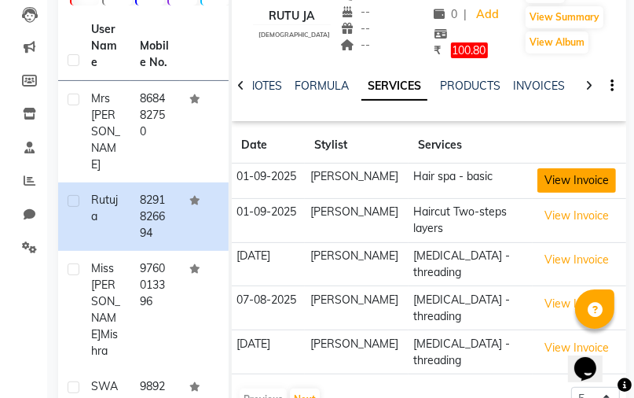
click at [559, 178] on button "View Invoice" at bounding box center [577, 180] width 79 height 24
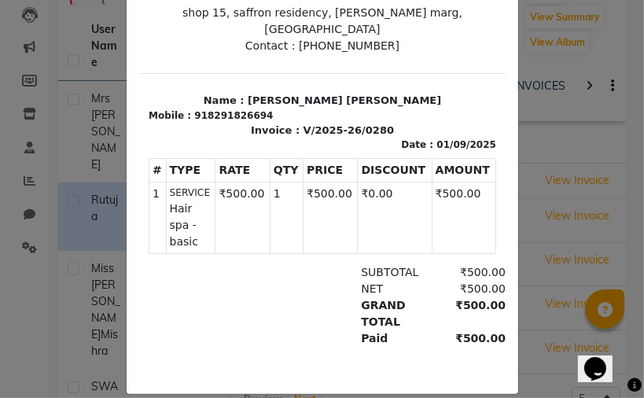
click at [539, 148] on ngb-modal-window "INVOICE View Invoice Close" at bounding box center [322, 199] width 644 height 398
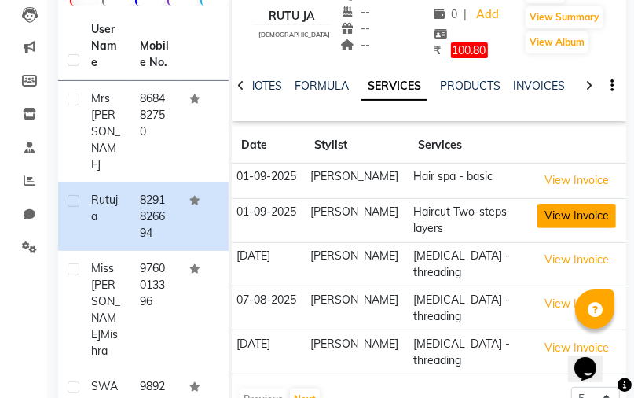
click at [574, 215] on button "View Invoice" at bounding box center [577, 216] width 79 height 24
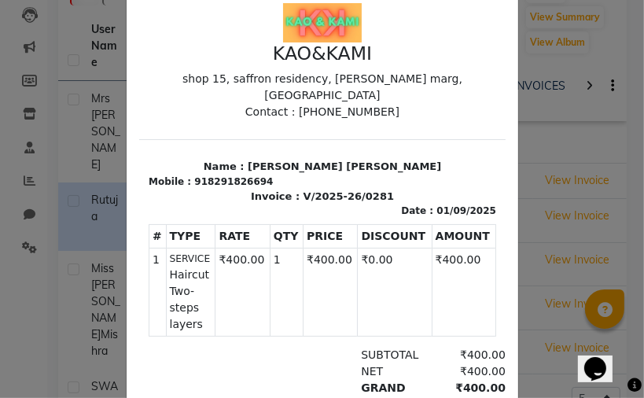
scroll to position [0, 0]
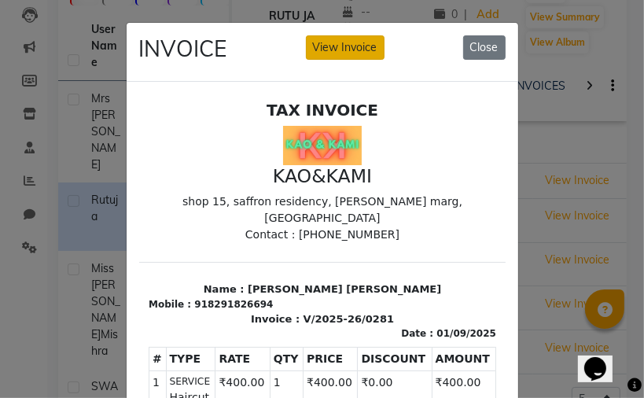
click at [362, 50] on button "View Invoice" at bounding box center [345, 47] width 79 height 24
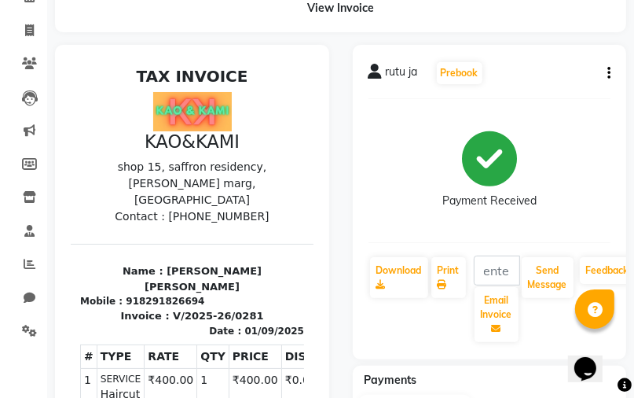
scroll to position [252, 0]
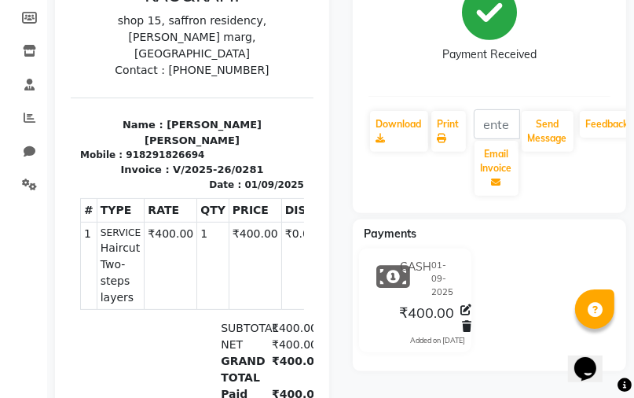
click at [410, 275] on span "CASH" at bounding box center [415, 278] width 31 height 39
click at [465, 304] on icon at bounding box center [466, 309] width 11 height 11
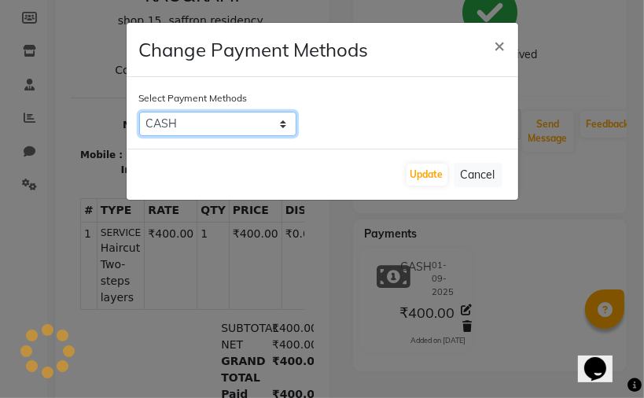
click at [288, 120] on select "Credit Card GPay Visa Card Coupon CASH PhonePe UPI" at bounding box center [217, 124] width 157 height 24
select select "5"
click at [139, 112] on select "Credit Card GPay Visa Card Coupon CASH PhonePe UPI" at bounding box center [217, 124] width 157 height 24
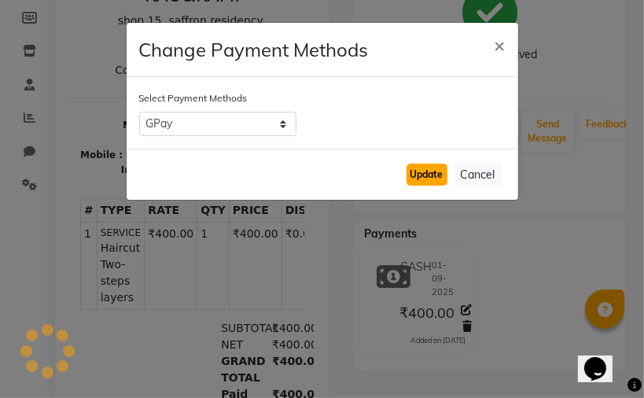
click at [428, 165] on button "Update" at bounding box center [426, 175] width 41 height 22
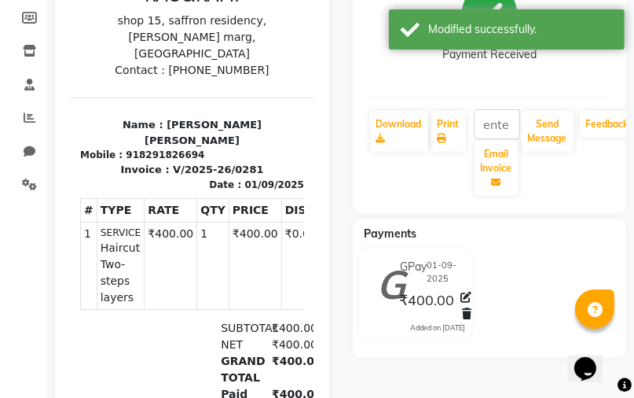
scroll to position [189, 0]
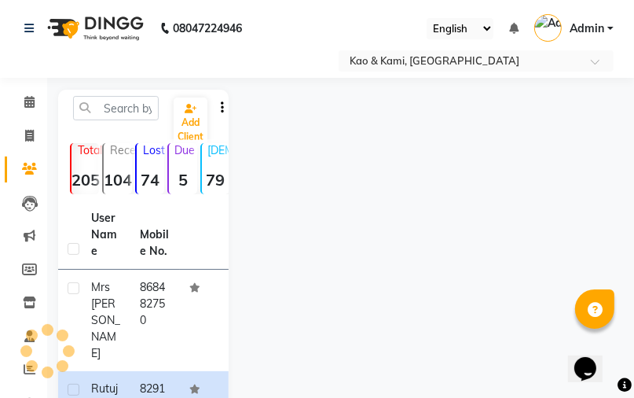
select select "7904"
select select "service"
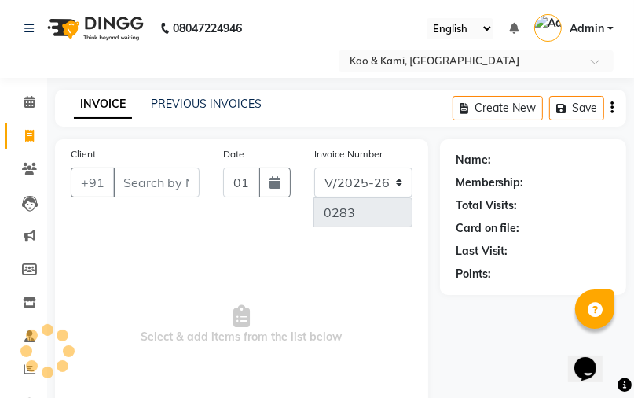
scroll to position [126, 0]
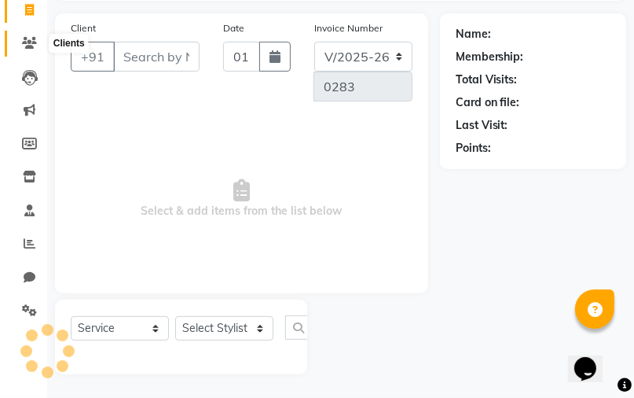
click at [32, 41] on icon at bounding box center [29, 43] width 15 height 12
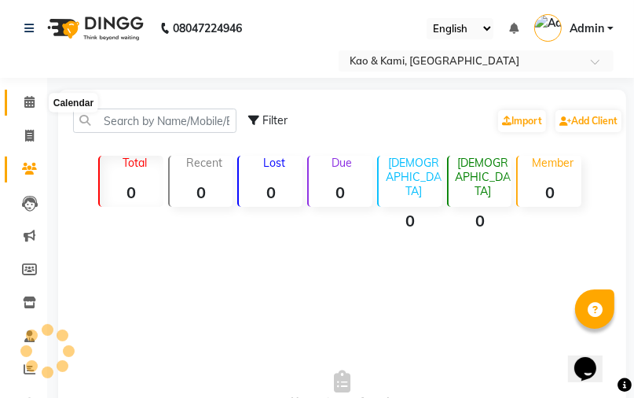
click at [28, 101] on icon at bounding box center [29, 102] width 10 height 12
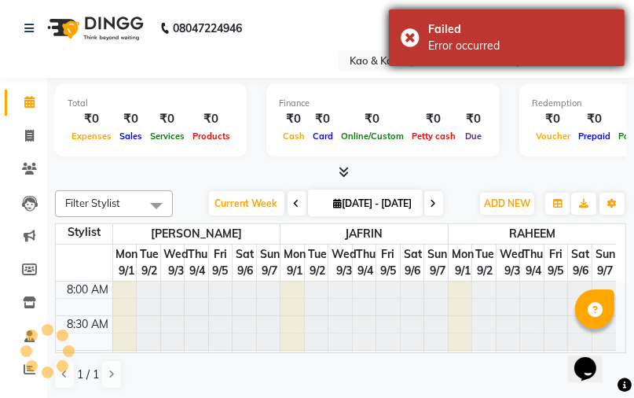
click at [460, 53] on div "Error occurred" at bounding box center [520, 46] width 185 height 17
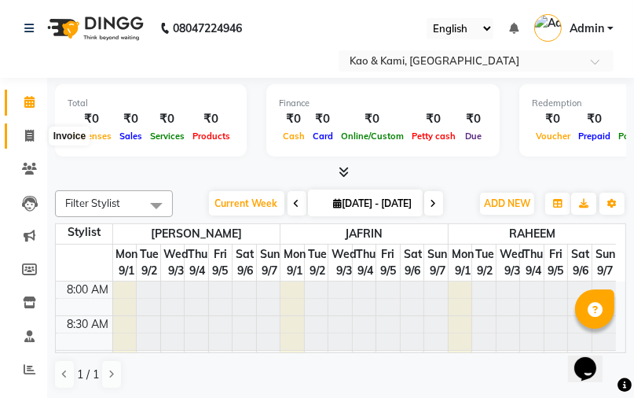
click at [30, 138] on icon at bounding box center [29, 136] width 9 height 12
select select "service"
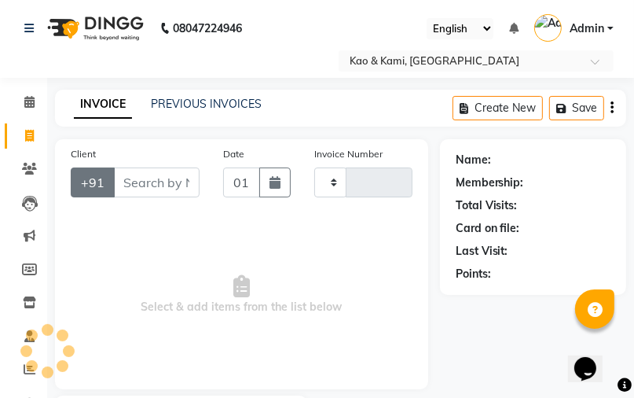
type input "0283"
select select "7904"
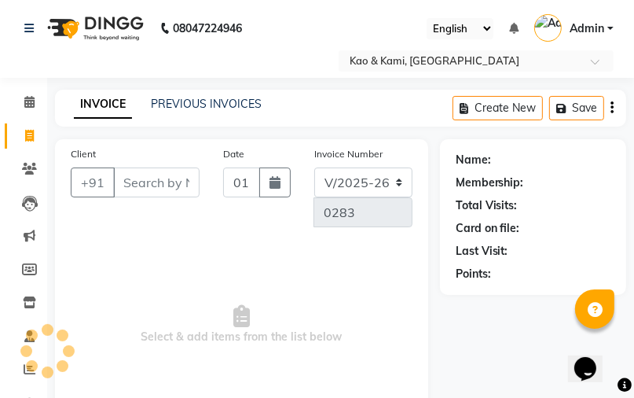
select select "membership"
click at [147, 193] on input "Client" at bounding box center [156, 182] width 86 height 30
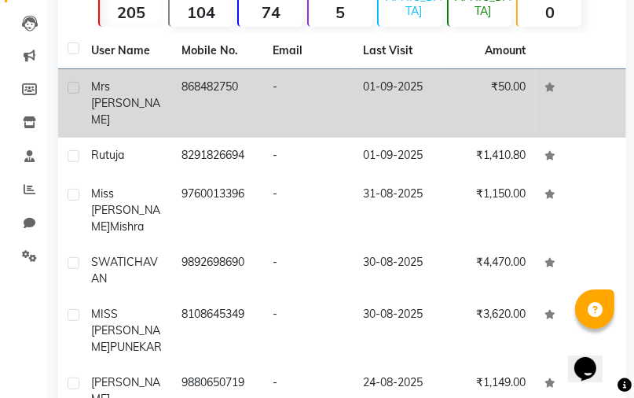
scroll to position [65, 0]
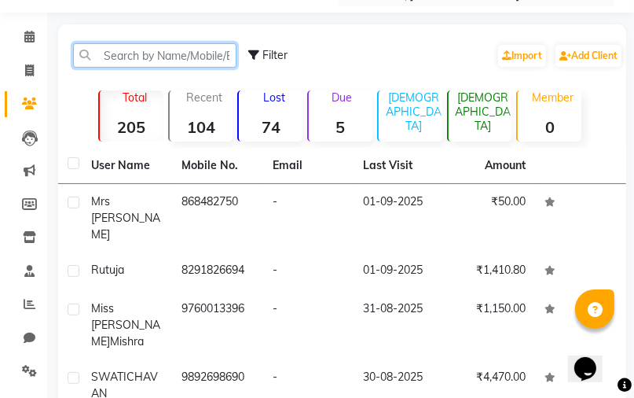
click at [164, 55] on input "text" at bounding box center [155, 55] width 164 height 24
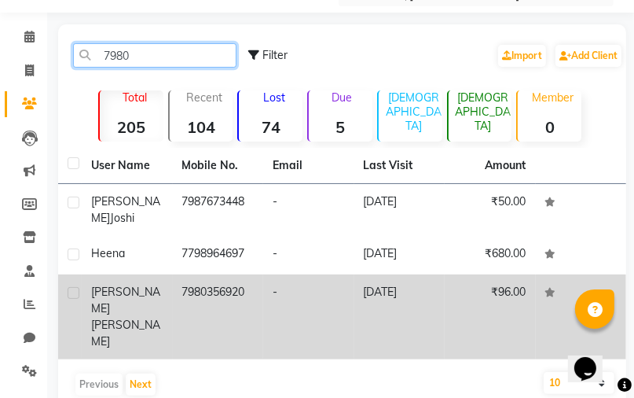
type input "7980"
click at [226, 279] on td "7980356920" at bounding box center [218, 316] width 91 height 85
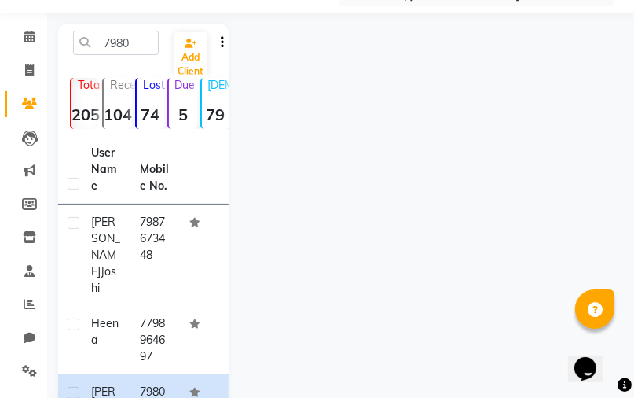
scroll to position [96, 0]
select select "service"
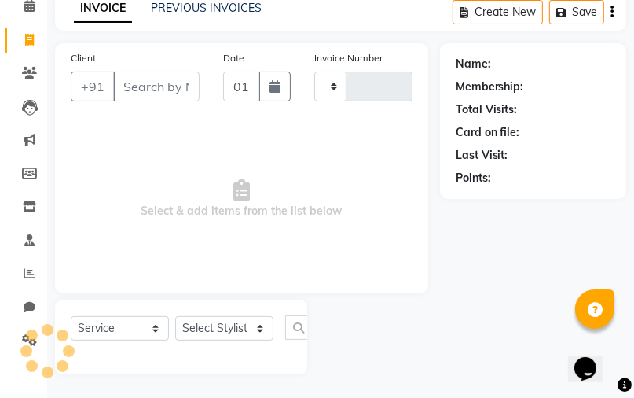
type input "0283"
select select "7904"
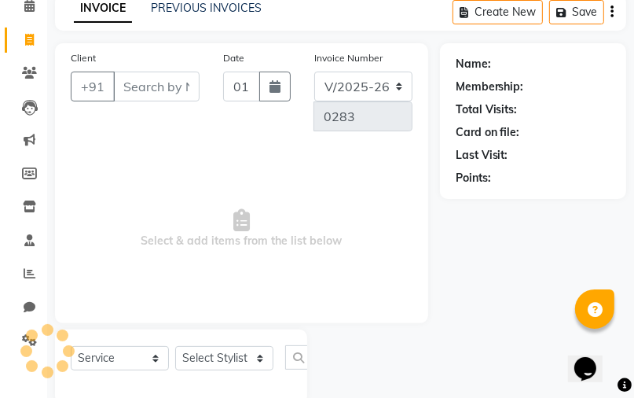
select select "membership"
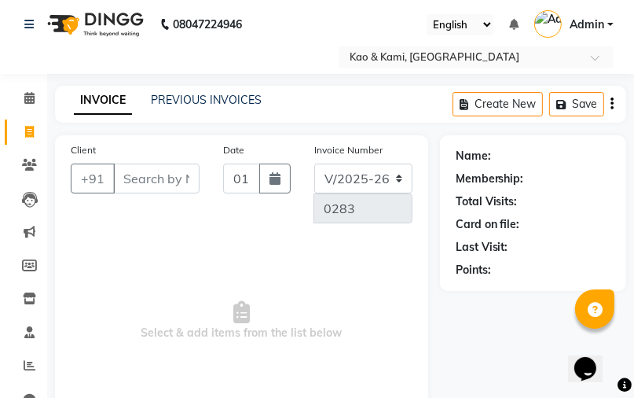
scroll to position [0, 0]
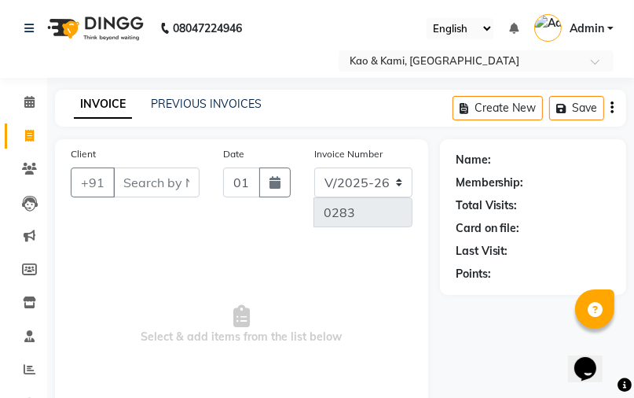
click at [164, 190] on input "Client" at bounding box center [156, 182] width 86 height 30
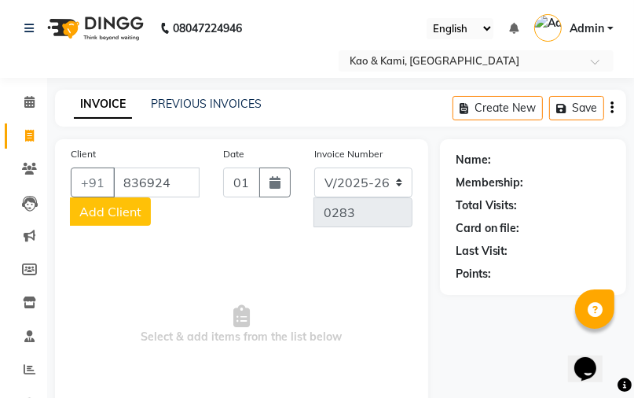
click at [178, 186] on input "836924" at bounding box center [156, 182] width 86 height 30
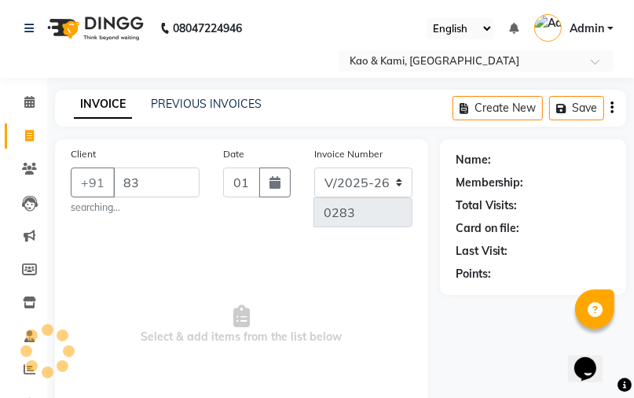
type input "8"
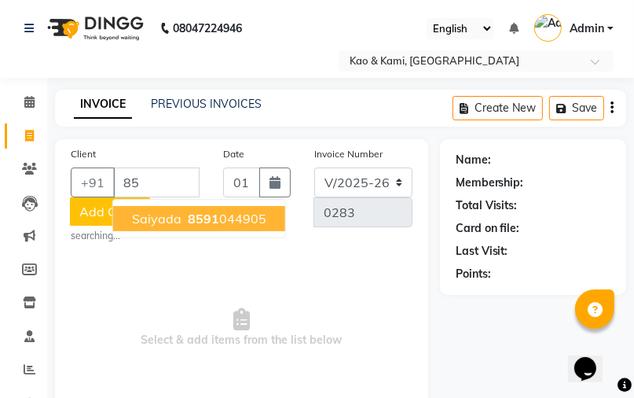
type input "8"
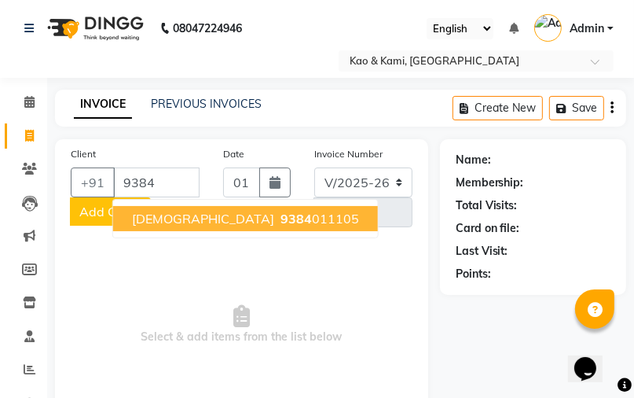
click at [281, 222] on span "9384" at bounding box center [296, 219] width 31 height 16
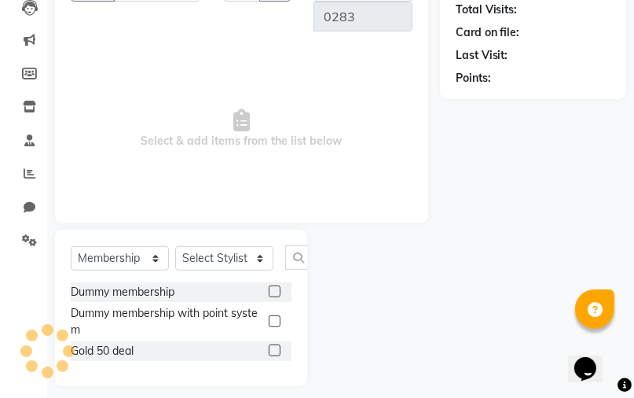
scroll to position [208, 0]
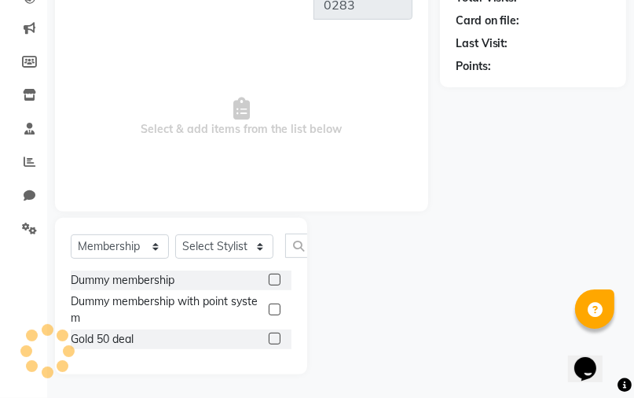
type input "9384011105"
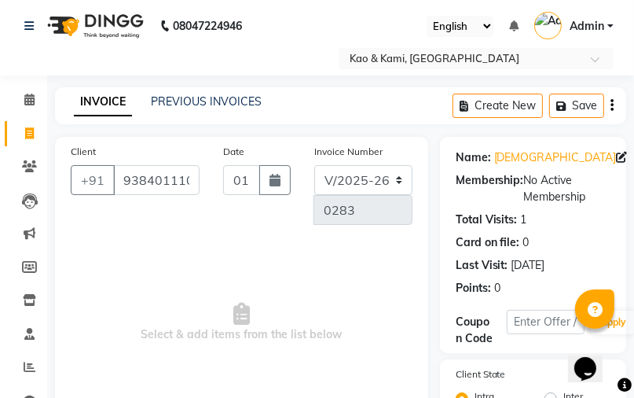
scroll to position [0, 0]
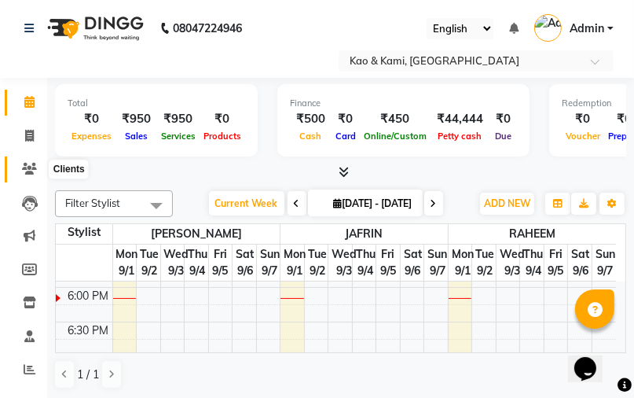
click at [30, 164] on icon at bounding box center [29, 169] width 15 height 12
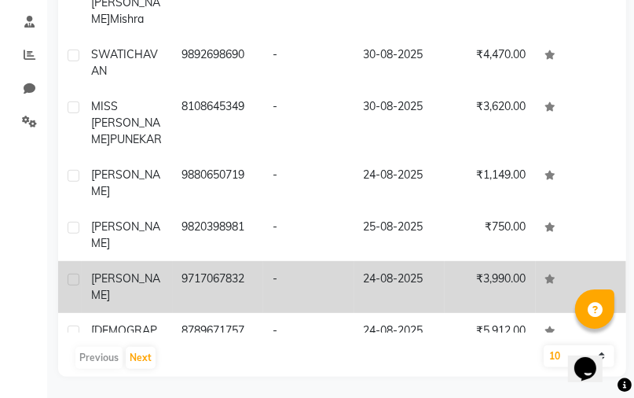
scroll to position [317, 0]
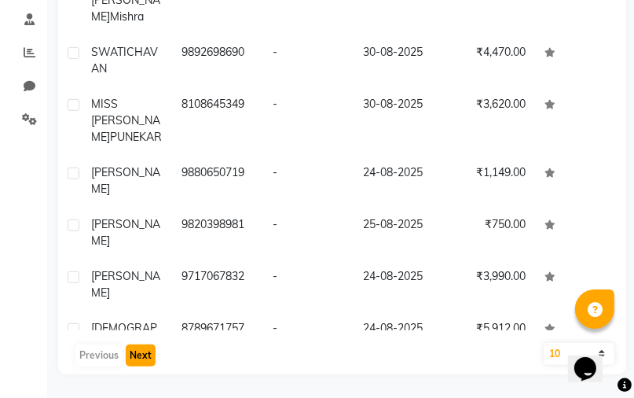
click at [138, 361] on button "Next" at bounding box center [141, 355] width 30 height 22
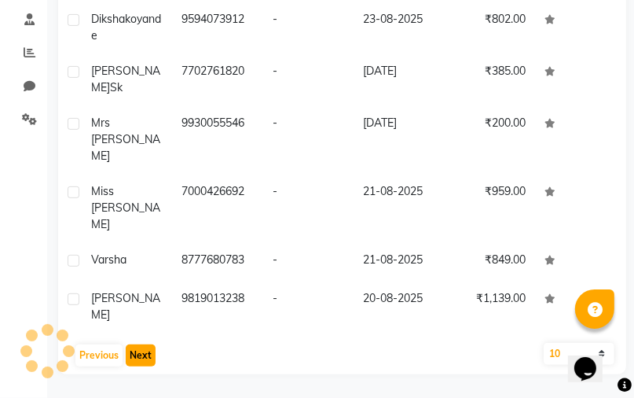
scroll to position [13, 0]
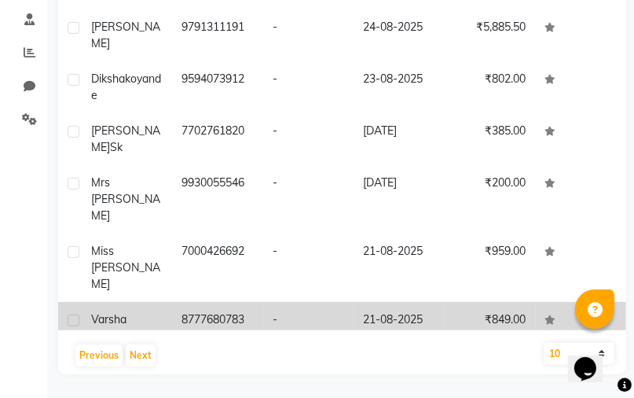
click at [374, 302] on td "21-08-2025" at bounding box center [400, 321] width 91 height 39
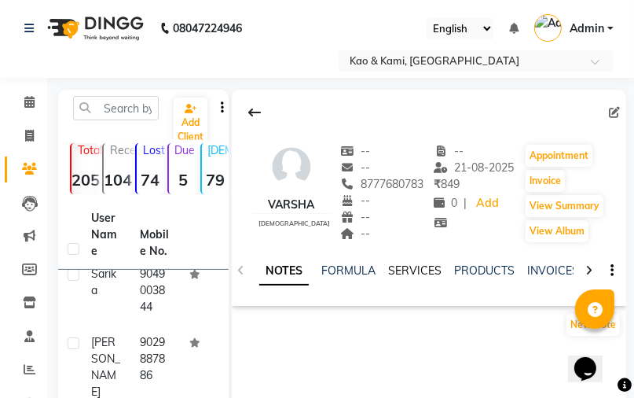
click at [413, 271] on link "SERVICES" at bounding box center [414, 270] width 53 height 14
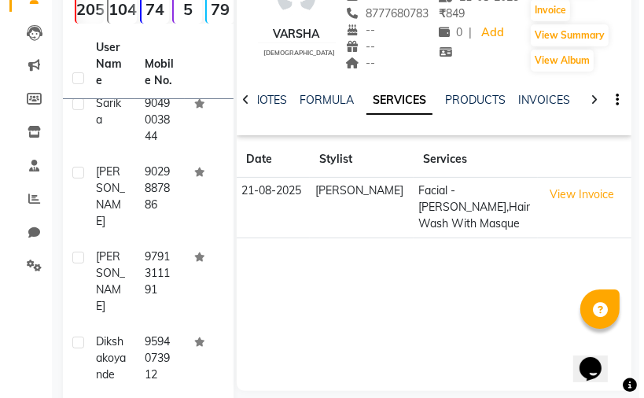
scroll to position [189, 0]
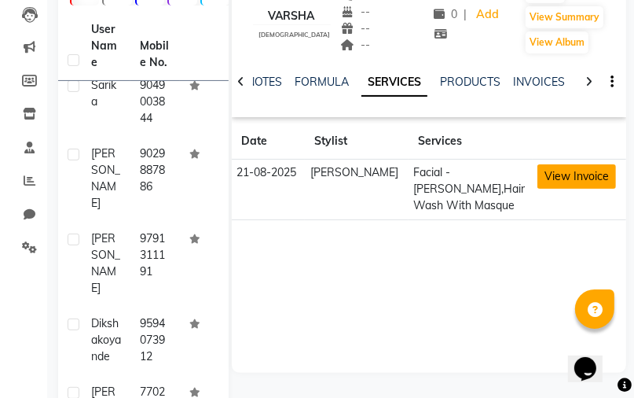
click at [560, 178] on button "View Invoice" at bounding box center [577, 176] width 79 height 24
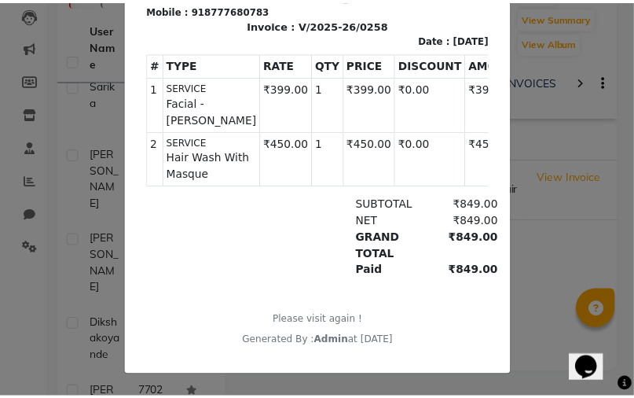
scroll to position [302, 0]
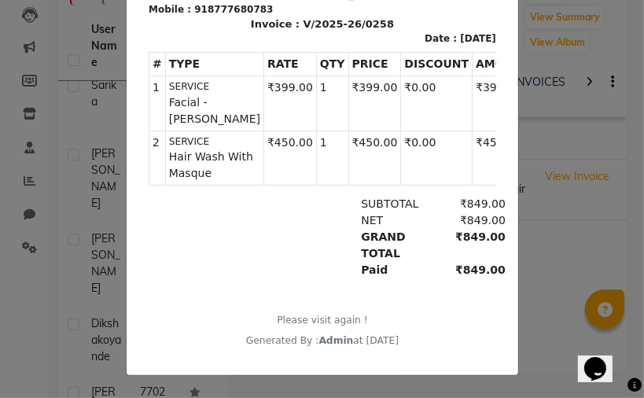
click at [564, 252] on ngb-modal-window "INVOICE View Invoice Close" at bounding box center [322, 199] width 644 height 398
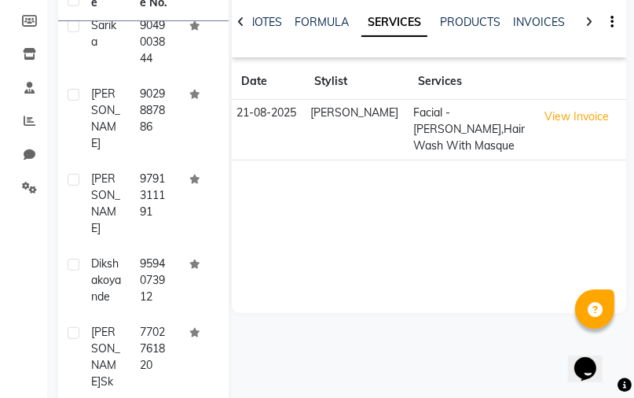
scroll to position [336, 0]
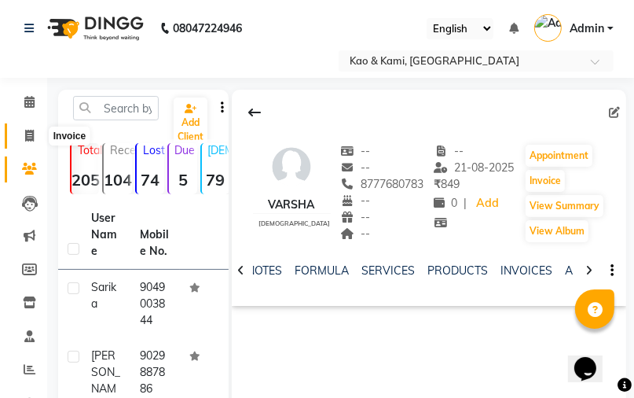
click at [22, 135] on span at bounding box center [30, 136] width 28 height 18
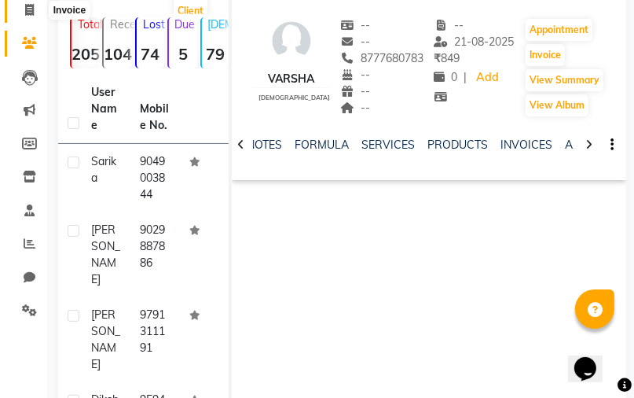
select select "7904"
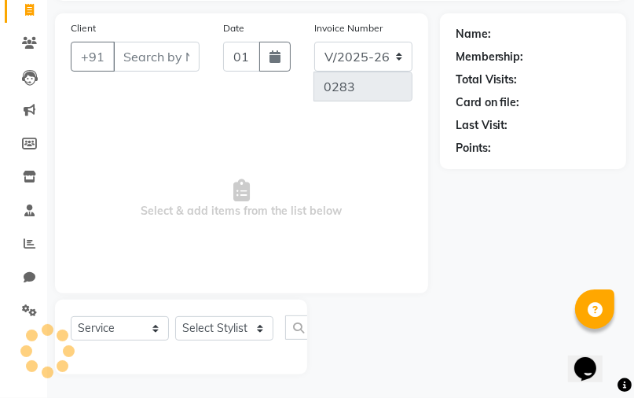
select select "membership"
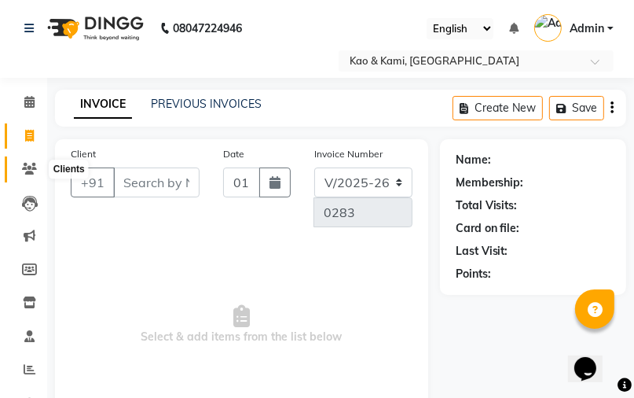
click at [32, 163] on icon at bounding box center [29, 169] width 15 height 12
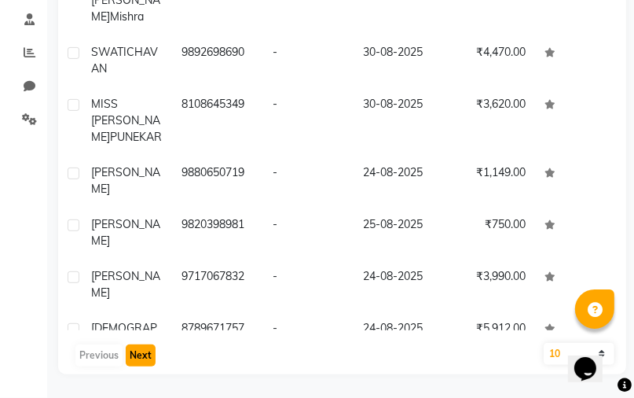
click at [141, 353] on button "Next" at bounding box center [141, 355] width 30 height 22
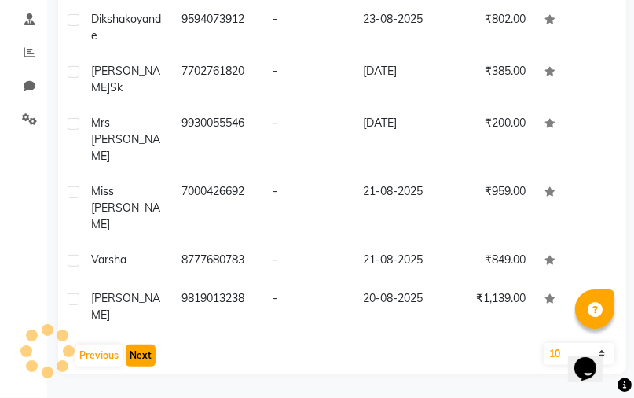
scroll to position [13, 0]
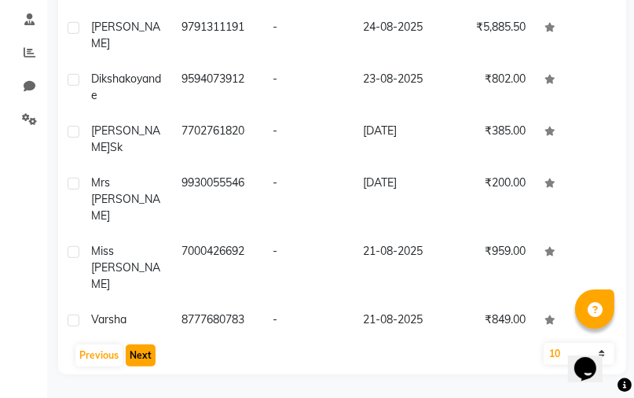
click at [137, 352] on button "Next" at bounding box center [141, 355] width 30 height 22
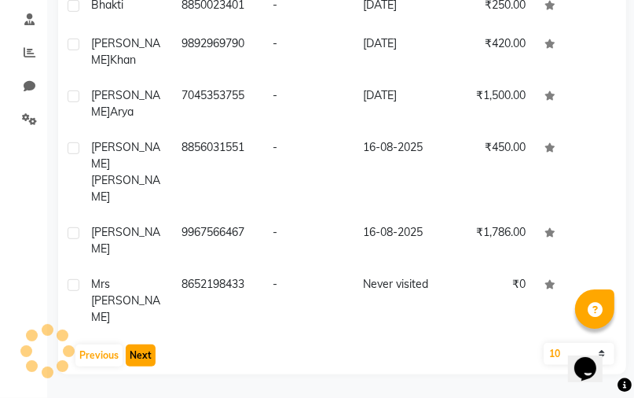
click at [136, 350] on button "Next" at bounding box center [141, 355] width 30 height 22
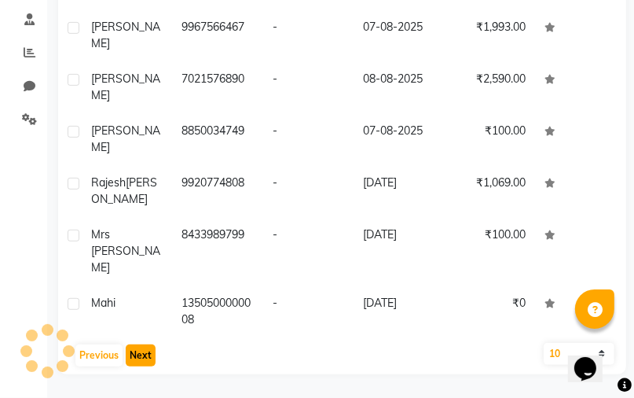
scroll to position [0, 0]
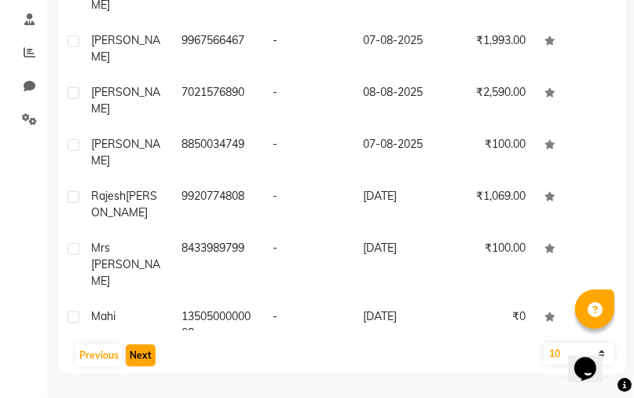
click at [136, 347] on button "Next" at bounding box center [141, 355] width 30 height 22
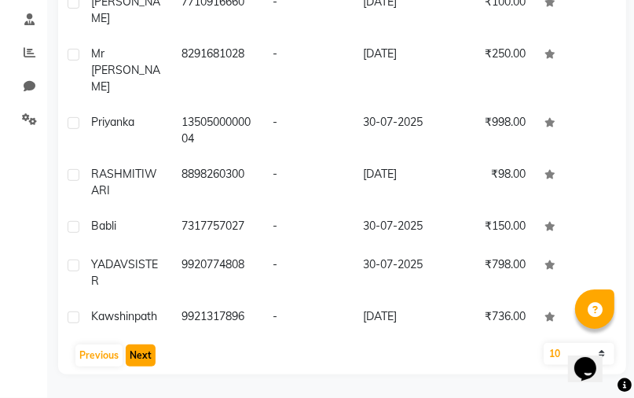
click at [136, 347] on button "Next" at bounding box center [141, 355] width 30 height 22
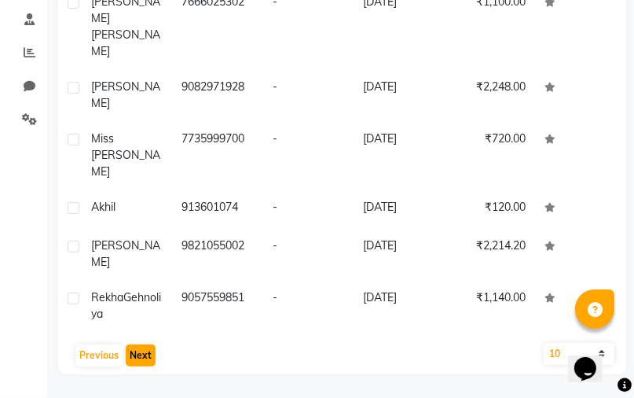
click at [136, 347] on button "Next" at bounding box center [141, 355] width 30 height 22
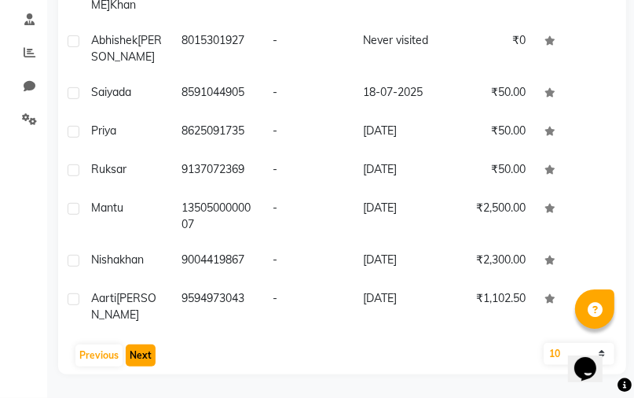
click at [136, 346] on button "Next" at bounding box center [141, 355] width 30 height 22
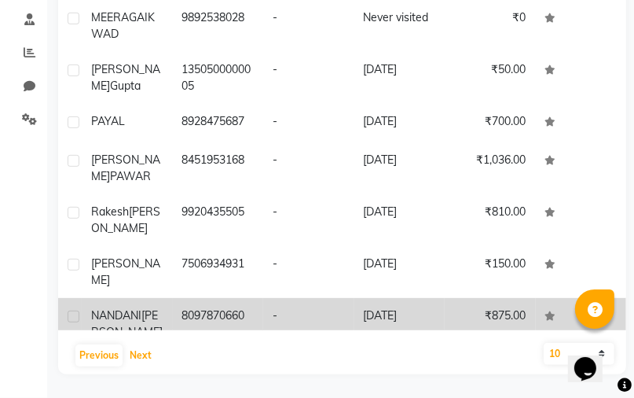
scroll to position [70, 0]
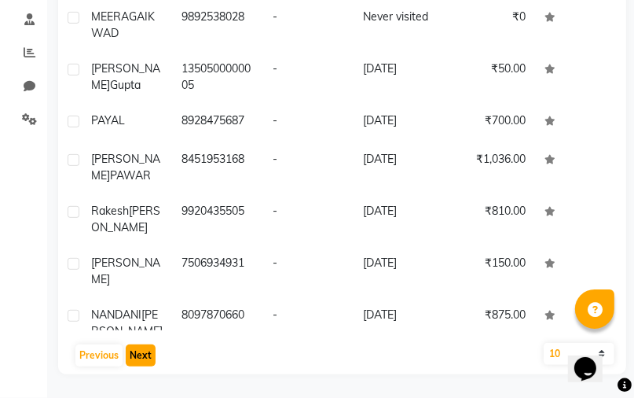
click at [138, 347] on button "Next" at bounding box center [141, 355] width 30 height 22
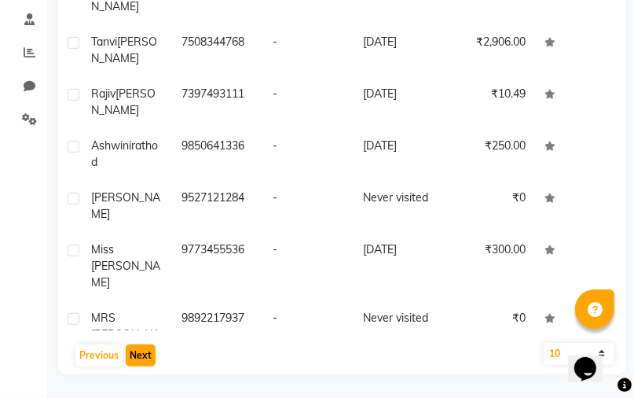
click at [138, 349] on button "Next" at bounding box center [141, 355] width 30 height 22
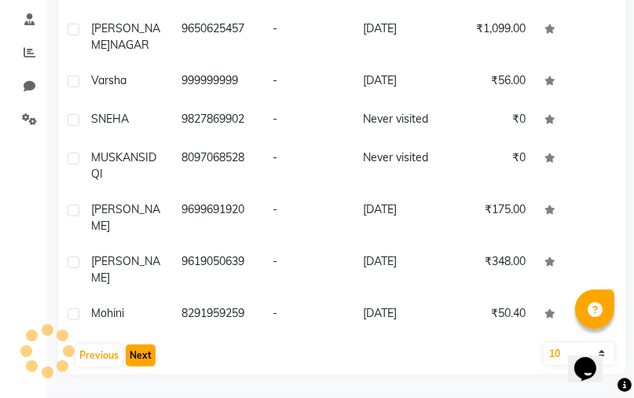
scroll to position [27, 0]
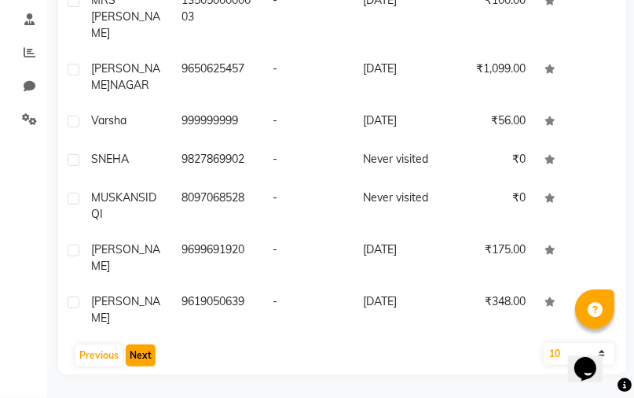
click at [138, 347] on button "Next" at bounding box center [141, 355] width 30 height 22
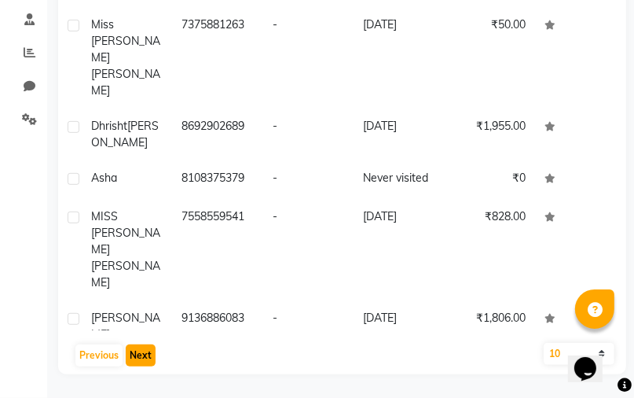
click at [138, 347] on button "Next" at bounding box center [141, 355] width 30 height 22
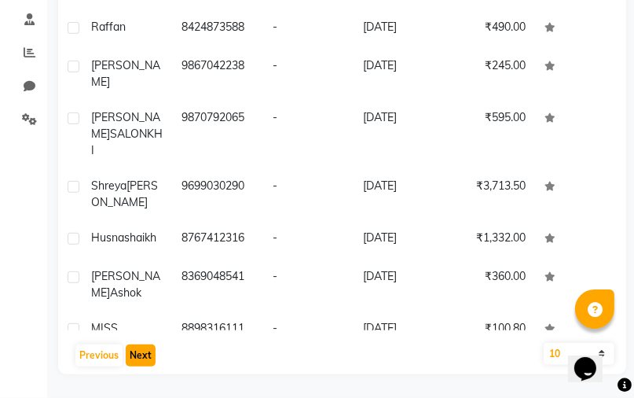
click at [138, 347] on button "Next" at bounding box center [141, 355] width 30 height 22
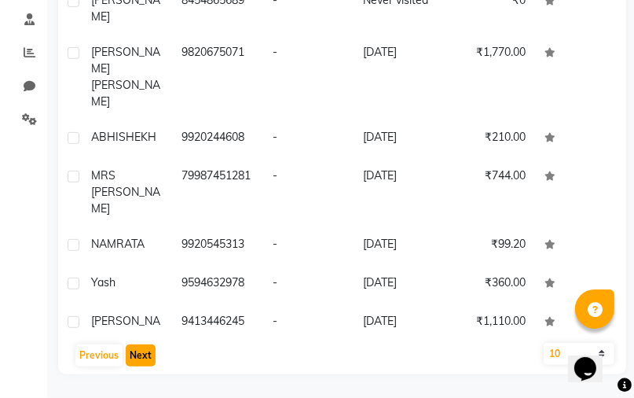
click at [138, 346] on button "Next" at bounding box center [141, 355] width 30 height 22
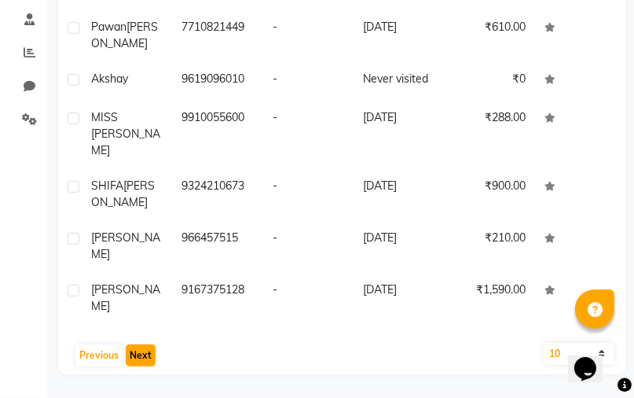
click at [138, 346] on button "Next" at bounding box center [141, 355] width 30 height 22
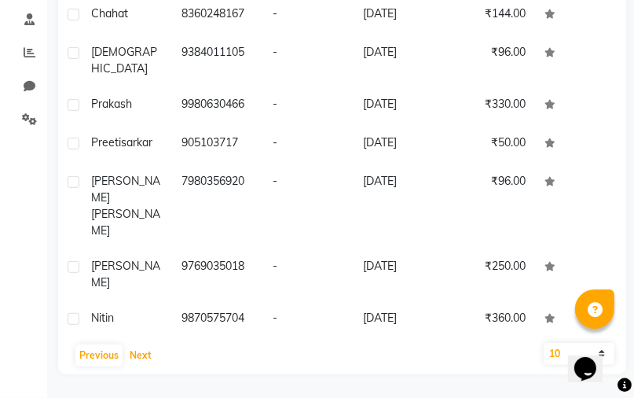
scroll to position [303, 0]
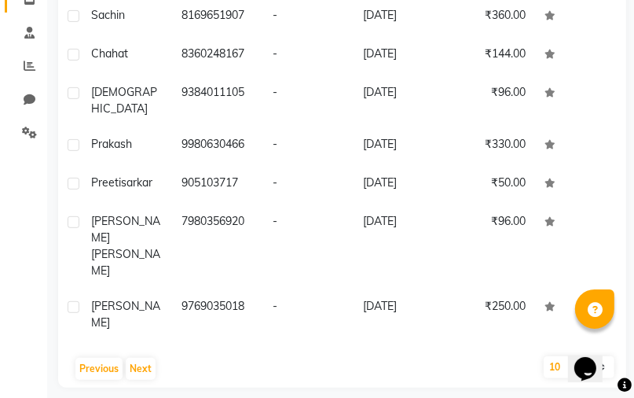
select select "7904"
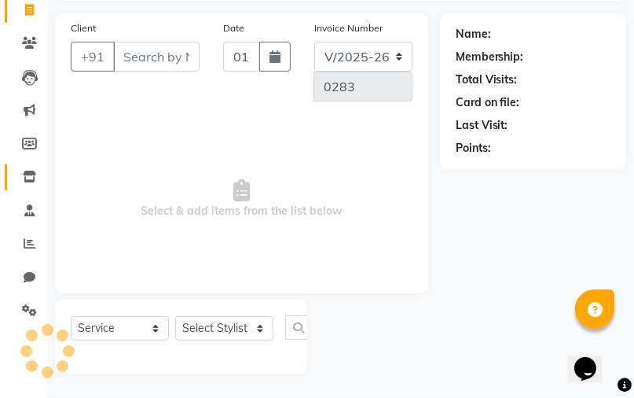
select select "membership"
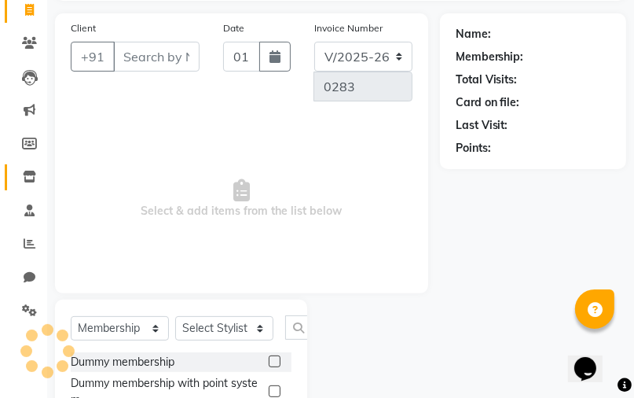
scroll to position [208, 0]
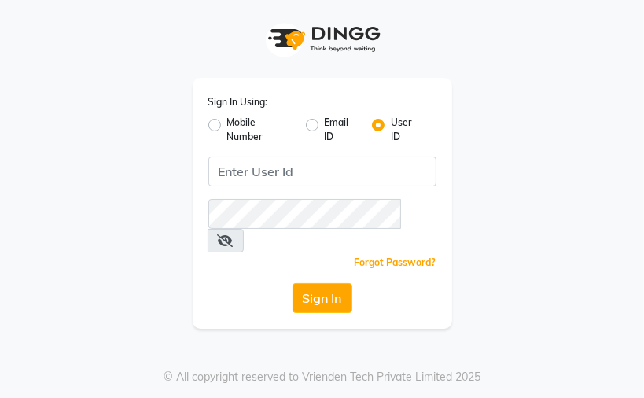
click at [291, 150] on div "Sign In Using: Mobile Number Email ID User ID Remember me Forgot Password? Sign…" at bounding box center [322, 203] width 259 height 251
click at [300, 186] on div "Sign In Using: Mobile Number Email ID User ID Remember me Forgot Password? Sign…" at bounding box center [322, 203] width 259 height 251
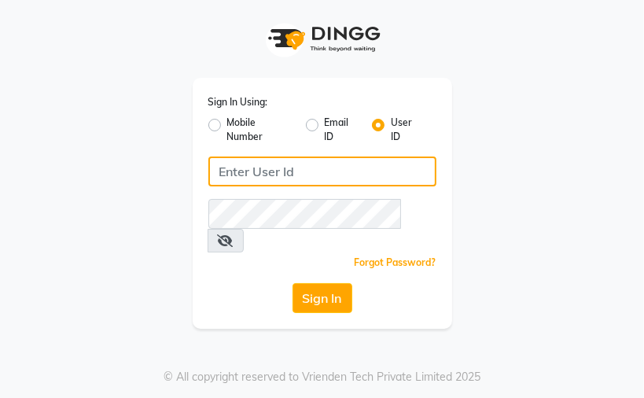
click at [379, 178] on input "Username" at bounding box center [322, 171] width 228 height 30
type input "kaokami"
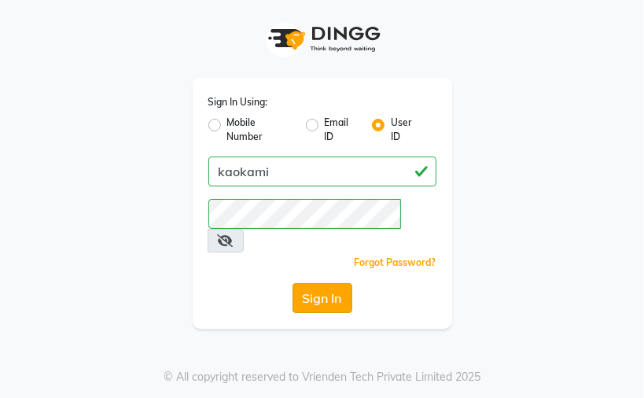
click at [314, 283] on button "Sign In" at bounding box center [322, 298] width 60 height 30
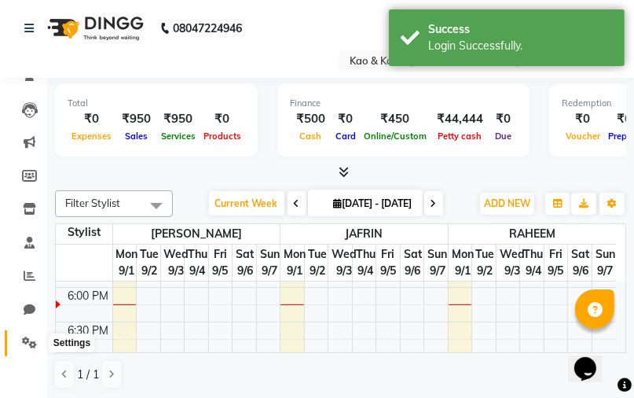
click at [28, 336] on icon at bounding box center [29, 342] width 15 height 12
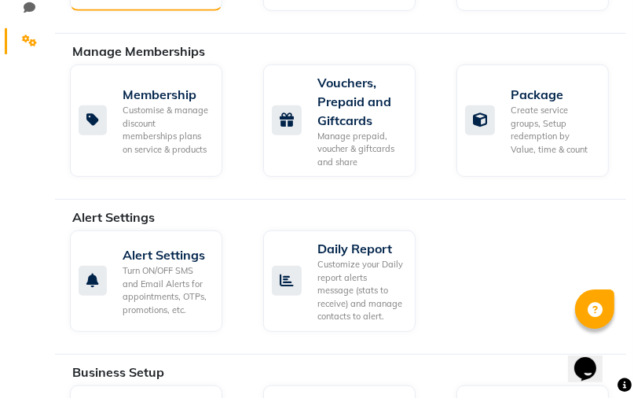
scroll to position [252, 0]
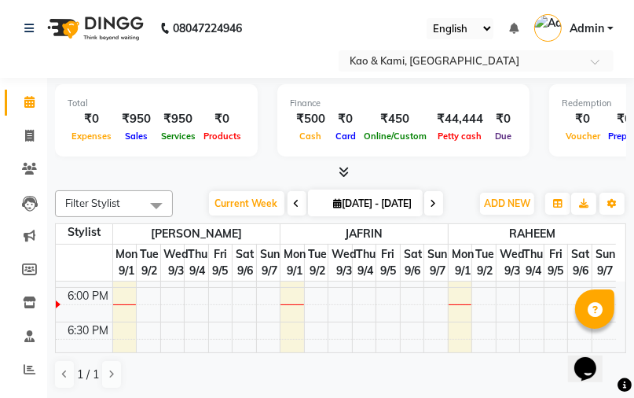
click at [349, 198] on span "01-09-2025 - 07-09-2025" at bounding box center [373, 203] width 86 height 12
select select "9"
select select "2025"
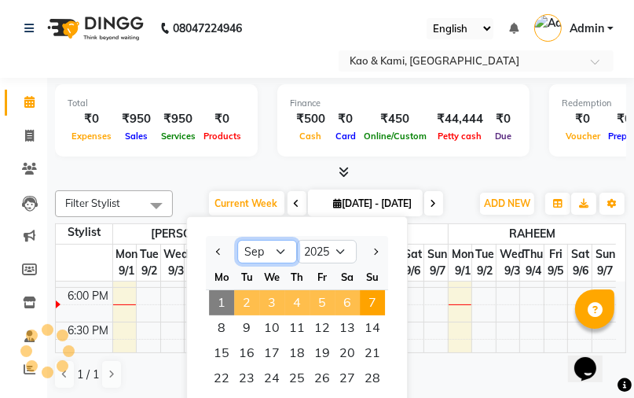
click at [279, 247] on select "Jan Feb Mar Apr May Jun Jul Aug Sep Oct Nov Dec" at bounding box center [267, 252] width 60 height 24
select select "8"
click at [237, 240] on select "Jan Feb Mar Apr May Jun Jul Aug Sep Oct Nov Dec" at bounding box center [267, 252] width 60 height 24
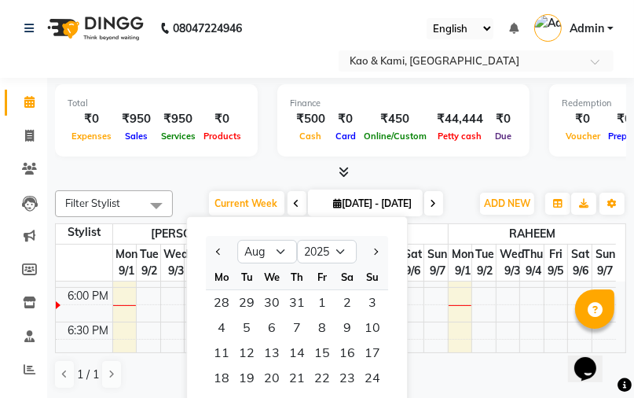
click at [417, 200] on span "01-09-2025 - 07-09-2025" at bounding box center [373, 203] width 86 height 12
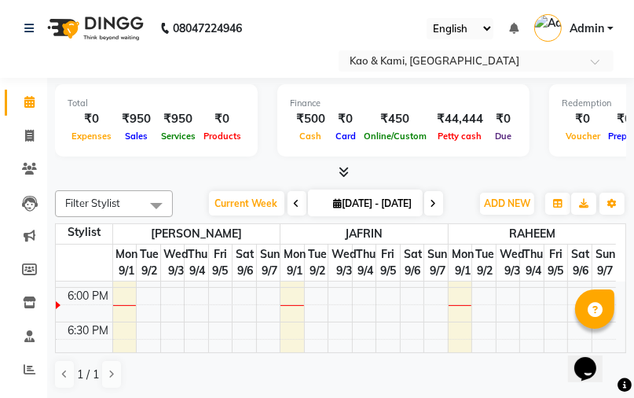
click at [417, 200] on span "01-09-2025 - 07-09-2025" at bounding box center [373, 203] width 86 height 12
select select "9"
select select "2025"
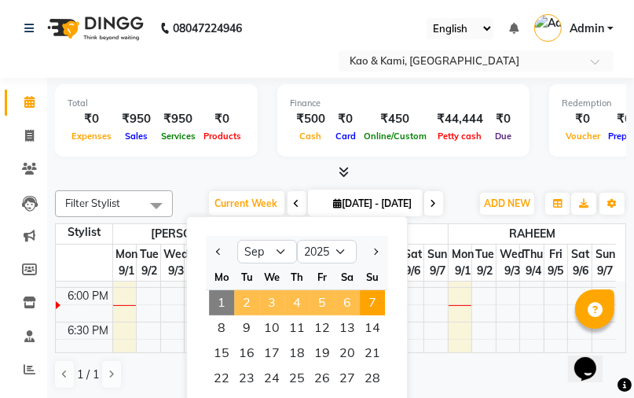
click at [390, 199] on span "01-09-2025 - 07-09-2025" at bounding box center [373, 203] width 86 height 12
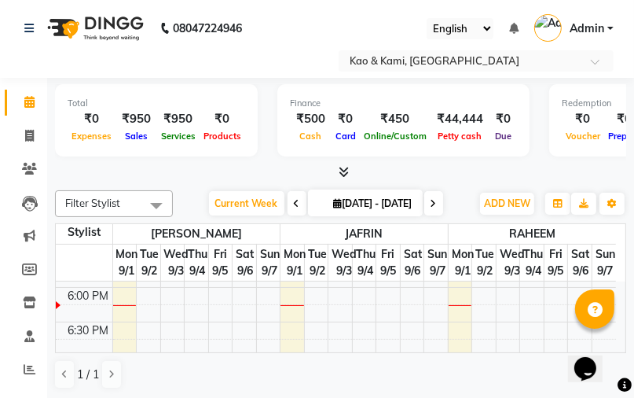
click at [390, 199] on span "01-09-2025 - 07-09-2025" at bounding box center [373, 203] width 86 height 12
select select "9"
select select "2025"
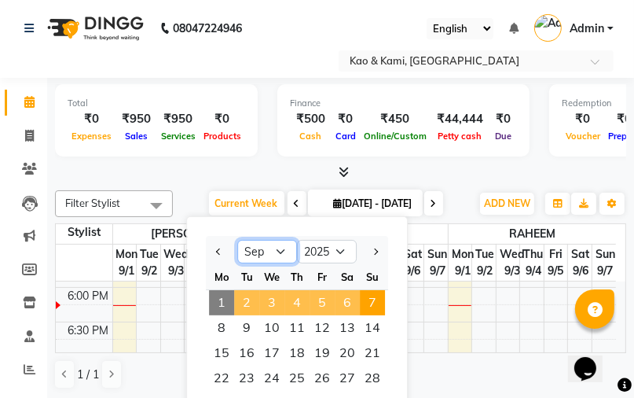
click at [286, 248] on select "Jan Feb Mar Apr May Jun Jul Aug Sep Oct Nov Dec" at bounding box center [267, 252] width 60 height 24
select select "8"
click at [237, 240] on select "Jan Feb Mar Apr May Jun Jul Aug Sep Oct Nov Dec" at bounding box center [267, 252] width 60 height 24
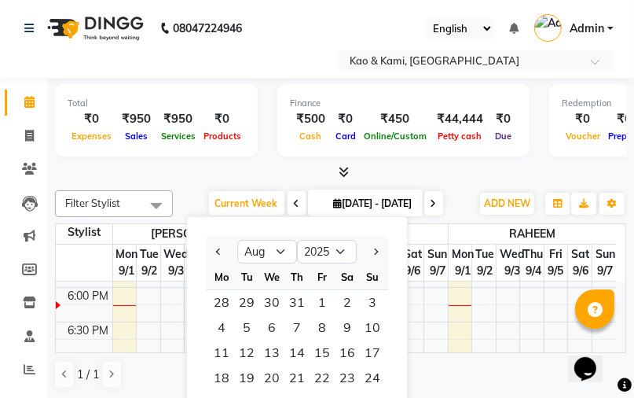
click at [387, 197] on span "01-09-2025 - 07-09-2025" at bounding box center [373, 203] width 86 height 12
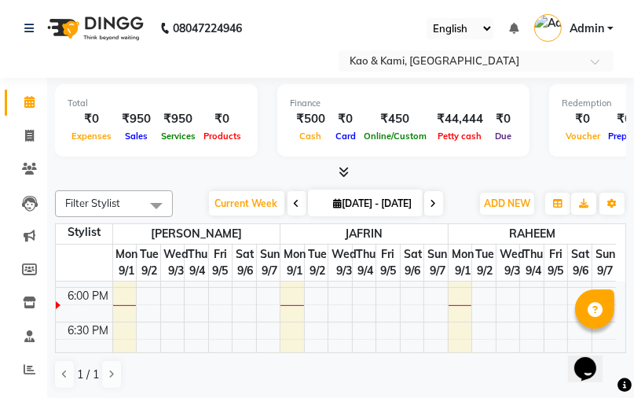
click at [391, 198] on span "01-09-2025 - 07-09-2025" at bounding box center [373, 203] width 86 height 12
select select "9"
select select "2025"
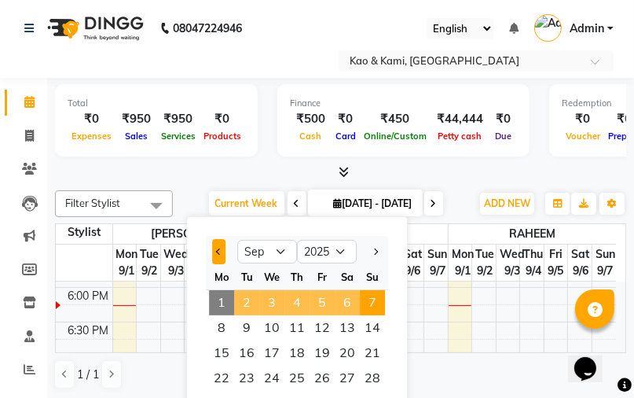
click at [222, 248] on button "Previous month" at bounding box center [218, 251] width 13 height 25
select select "8"
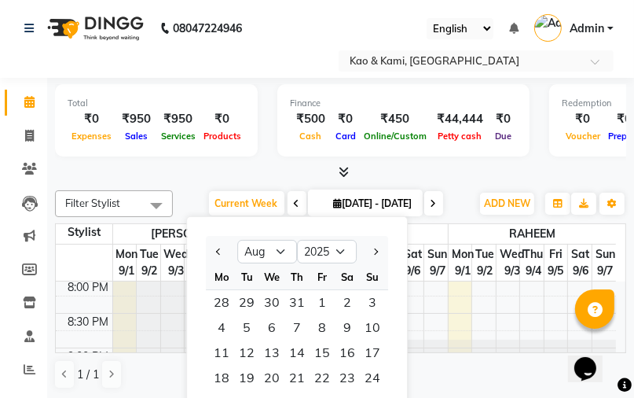
scroll to position [887, 0]
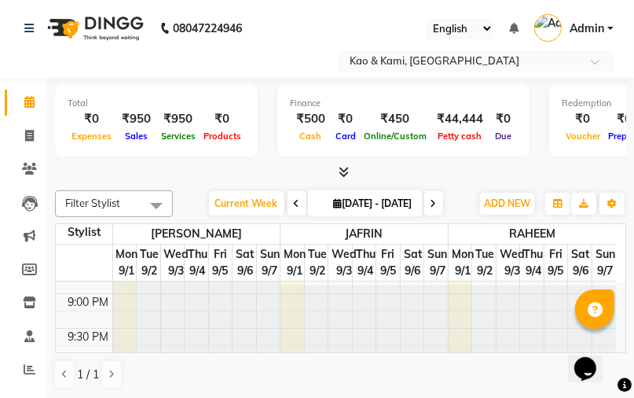
click at [330, 197] on span "01-09-2025 - 07-09-2025" at bounding box center [373, 203] width 86 height 12
select select "9"
select select "2025"
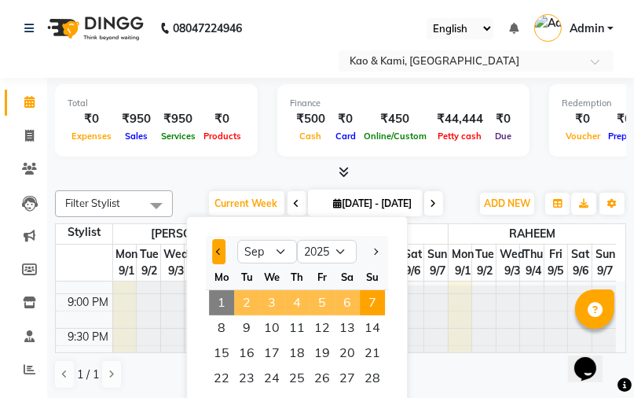
click at [217, 251] on span "Previous month" at bounding box center [219, 251] width 6 height 6
select select "8"
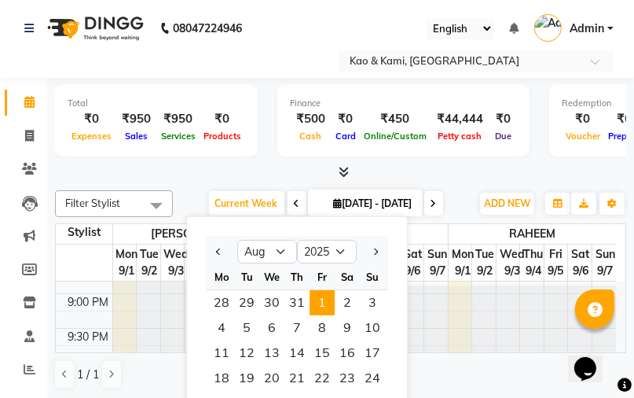
click at [322, 300] on span "1" at bounding box center [322, 302] width 25 height 25
type input "2025-08-01"
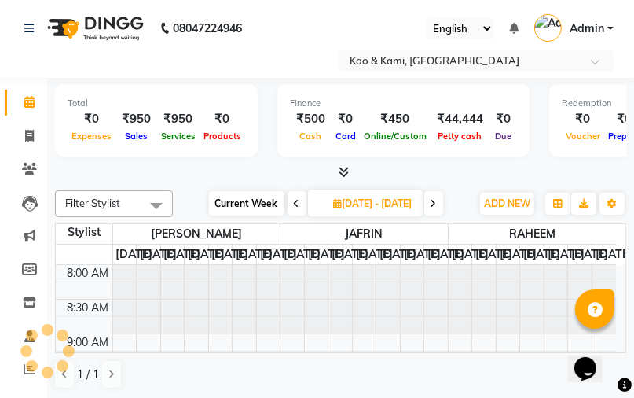
scroll to position [685, 0]
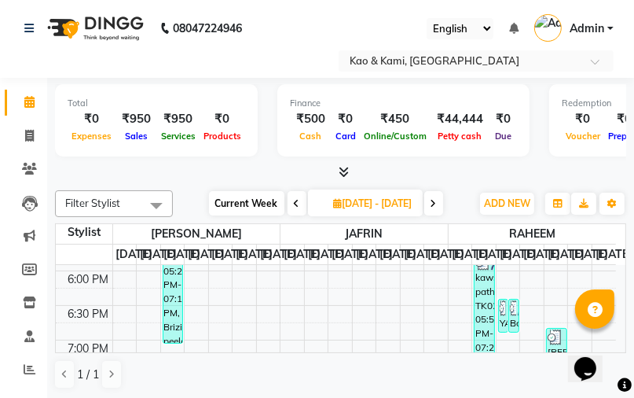
click at [392, 199] on span "[DATE] - [DATE]" at bounding box center [373, 203] width 86 height 12
select select "7"
select select "2025"
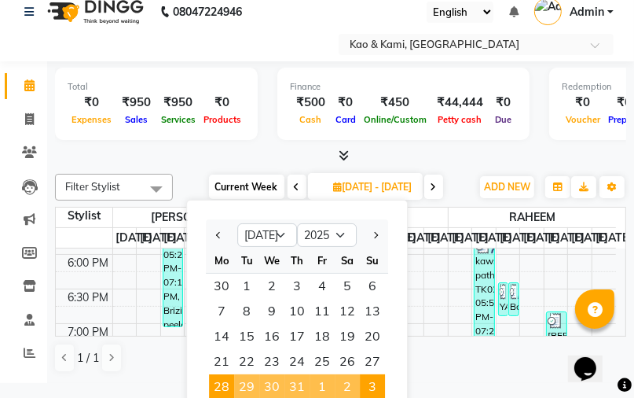
click at [293, 380] on span "31" at bounding box center [297, 386] width 25 height 25
type input "[DATE]"
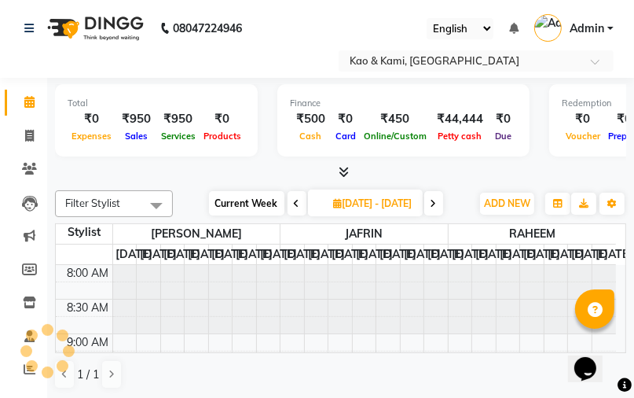
scroll to position [685, 0]
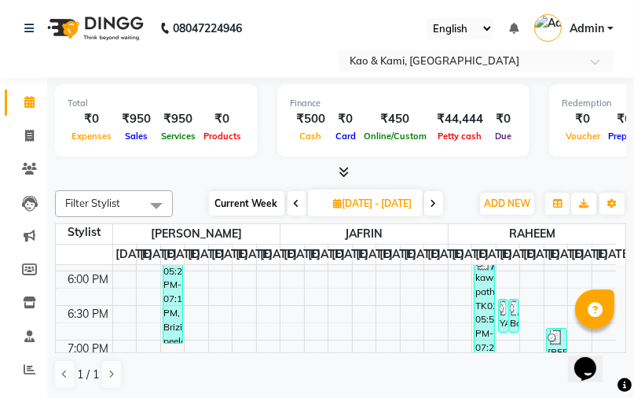
click at [387, 201] on span "[DATE] - [DATE]" at bounding box center [373, 203] width 86 height 12
select select "7"
select select "2025"
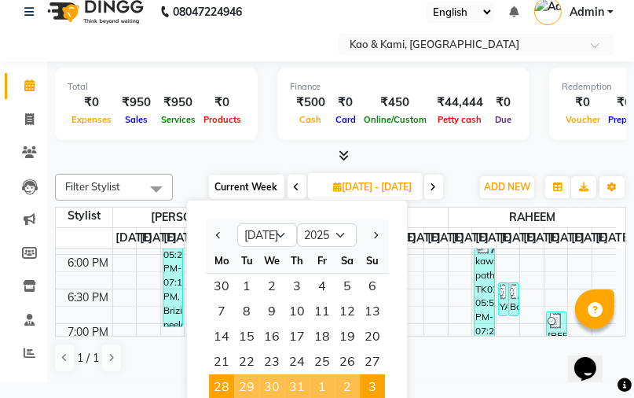
click at [300, 382] on span "31" at bounding box center [297, 386] width 25 height 25
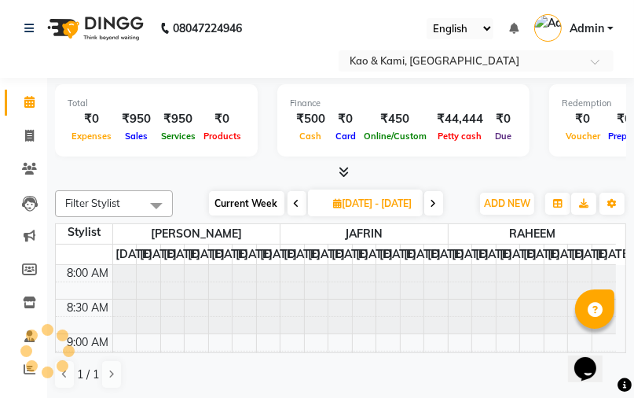
scroll to position [685, 0]
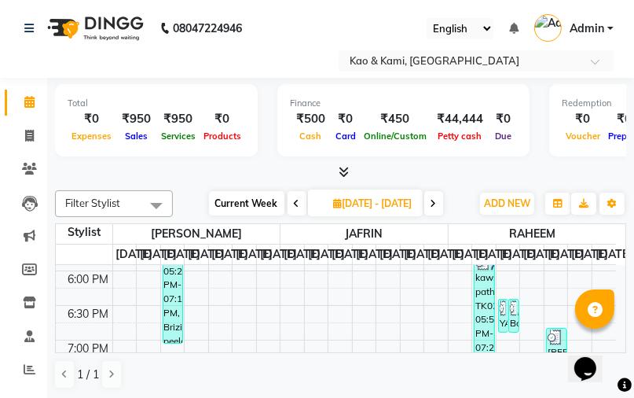
click at [387, 198] on span "[DATE] - [DATE]" at bounding box center [373, 203] width 86 height 12
select select "7"
select select "2025"
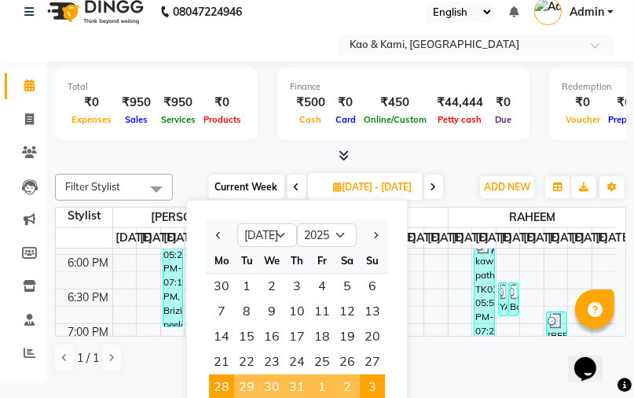
click at [299, 381] on span "31" at bounding box center [297, 386] width 25 height 25
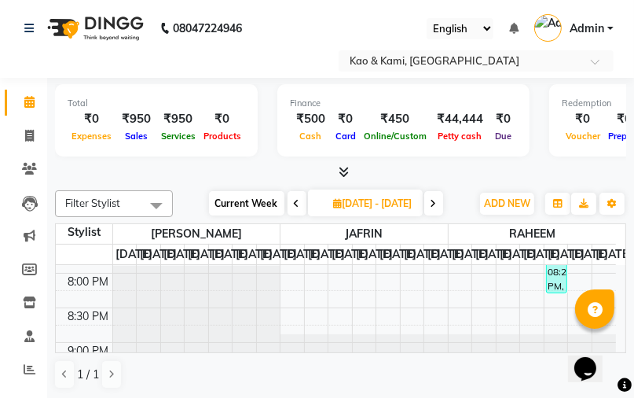
scroll to position [874, 0]
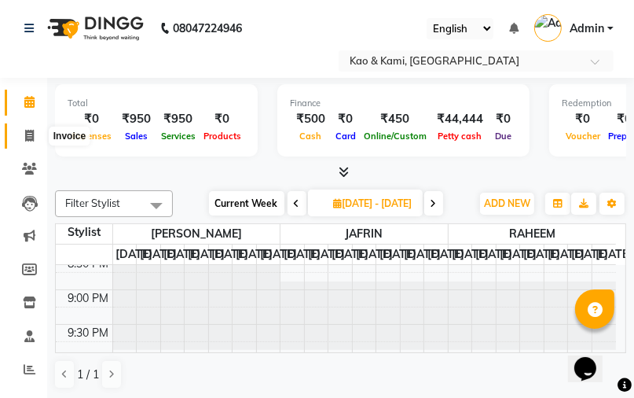
click at [28, 135] on icon at bounding box center [29, 136] width 9 height 12
select select "7904"
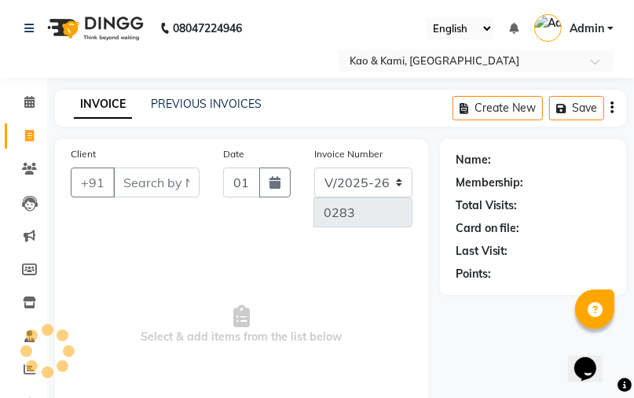
select select "membership"
click at [285, 179] on button "button" at bounding box center [274, 182] width 31 height 30
select select "9"
select select "2025"
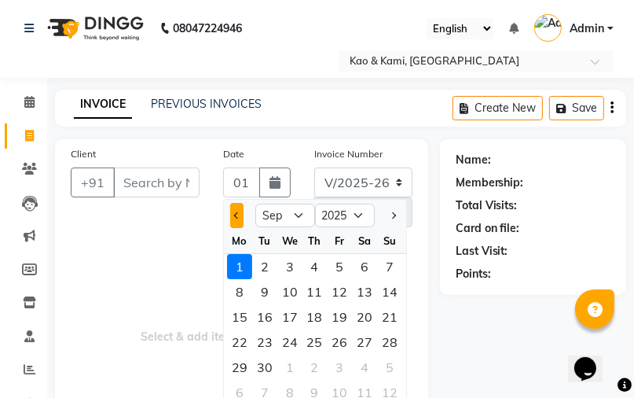
click at [232, 214] on button "Previous month" at bounding box center [236, 215] width 13 height 25
select select "8"
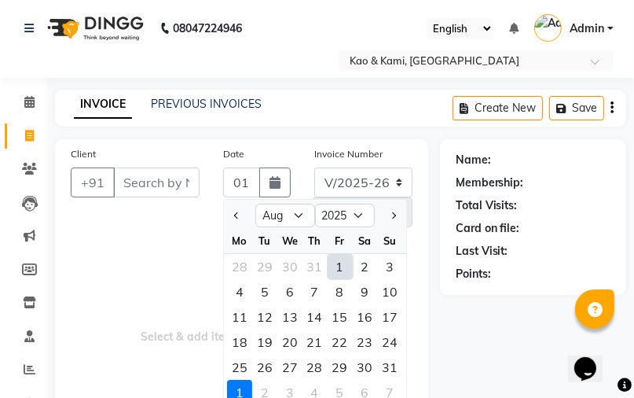
click at [340, 268] on div "1" at bounding box center [340, 266] width 25 height 25
type input "01-08-2025"
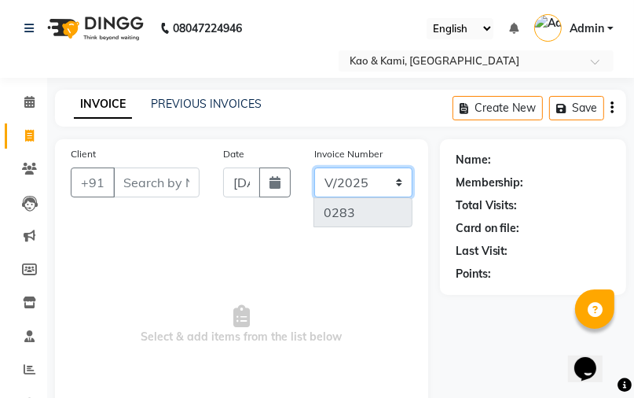
click at [399, 182] on select "V/2025 V/2025-26" at bounding box center [363, 182] width 98 height 30
click at [184, 98] on link "PREVIOUS INVOICES" at bounding box center [206, 104] width 111 height 14
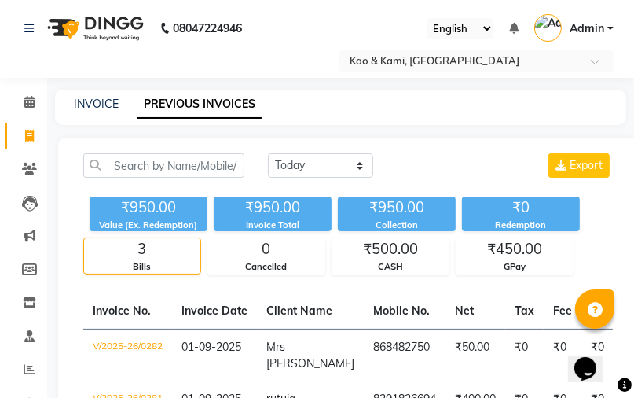
scroll to position [63, 0]
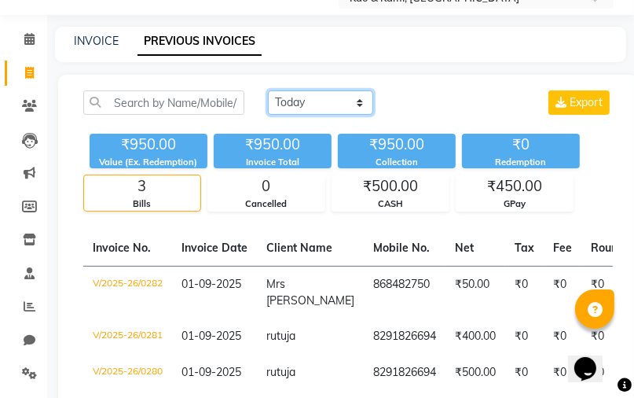
click at [353, 98] on select "Today Yesterday Custom Range" at bounding box center [320, 102] width 105 height 24
click at [268, 90] on select "Today Yesterday Custom Range" at bounding box center [320, 102] width 105 height 24
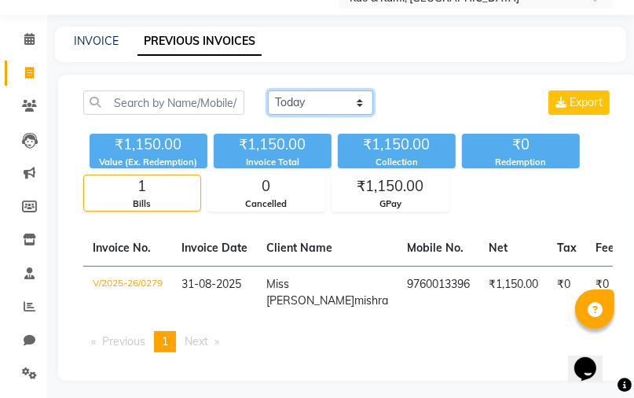
scroll to position [94, 0]
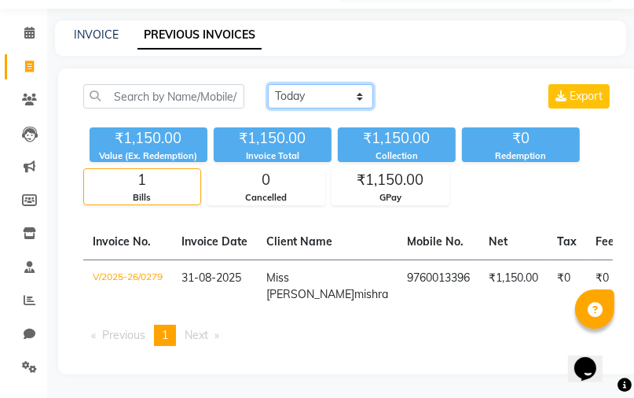
click at [357, 84] on select "Today Yesterday Custom Range" at bounding box center [320, 96] width 105 height 24
select select "range"
click at [268, 84] on select "Today Yesterday Custom Range" at bounding box center [320, 96] width 105 height 24
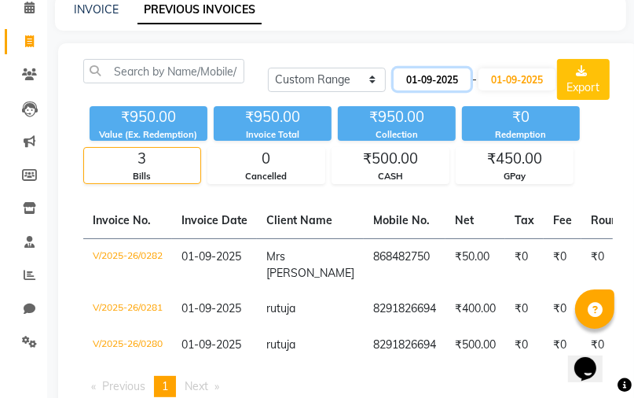
click at [450, 77] on input "01-09-2025" at bounding box center [432, 79] width 77 height 22
select select "9"
select select "2025"
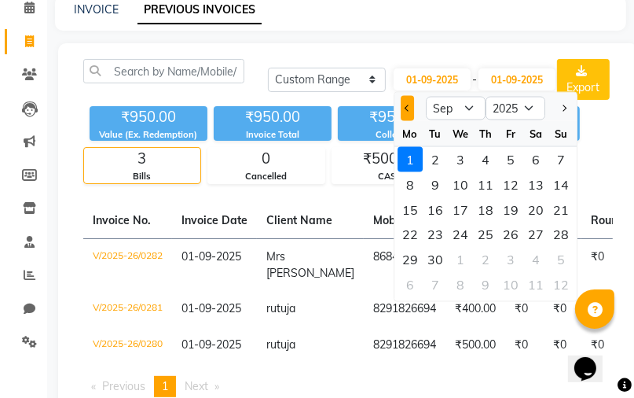
click at [406, 109] on span "Previous month" at bounding box center [408, 108] width 6 height 6
select select "8"
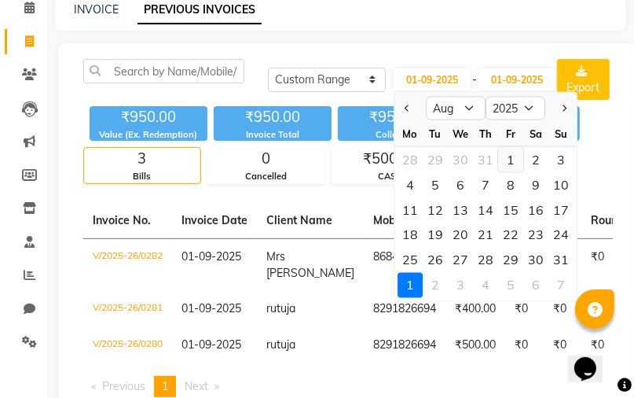
click at [509, 158] on div "1" at bounding box center [510, 159] width 25 height 25
type input "01-08-2025"
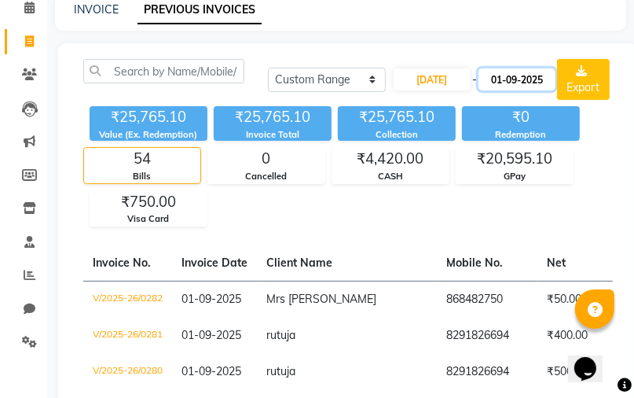
click at [508, 73] on input "01-09-2025" at bounding box center [517, 79] width 77 height 22
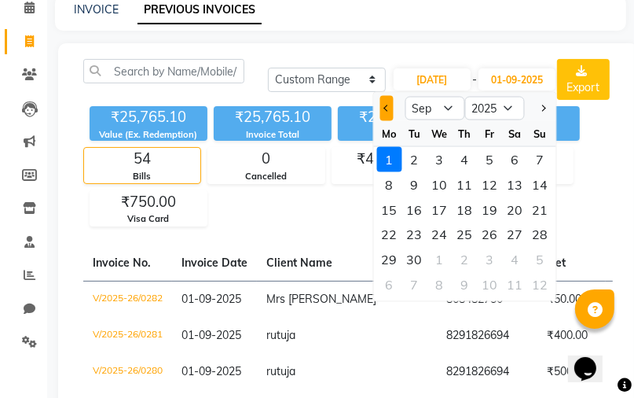
click at [382, 102] on button "Previous month" at bounding box center [386, 108] width 13 height 25
select select "8"
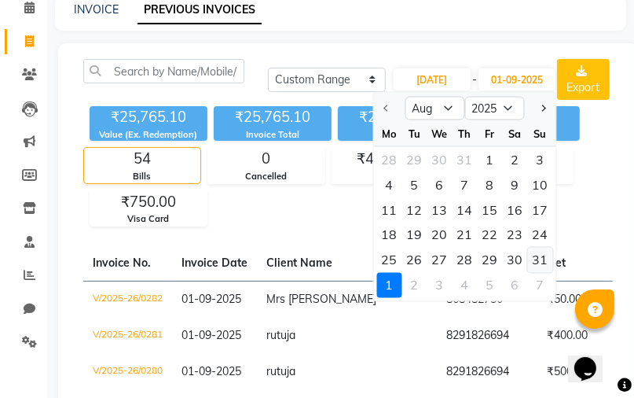
click at [539, 258] on div "31" at bounding box center [540, 260] width 25 height 25
type input "31-08-2025"
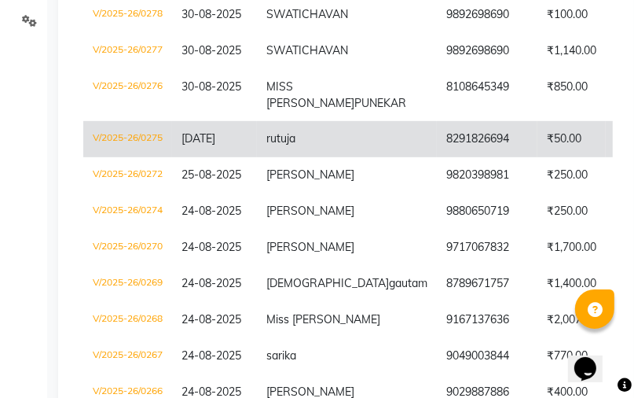
scroll to position [409, 0]
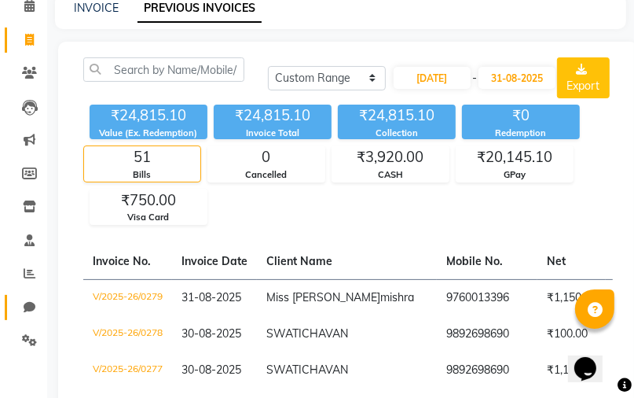
select select "service"
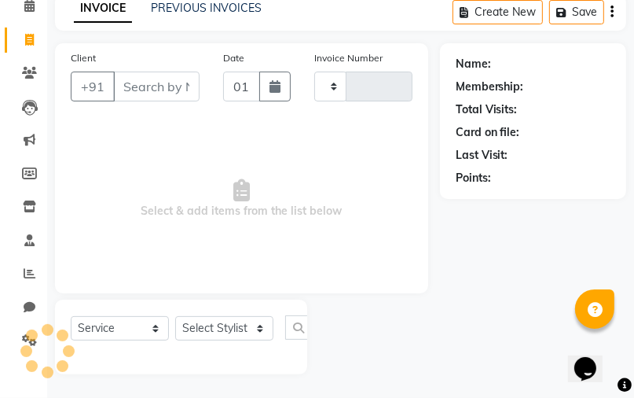
type input "0283"
select select "7904"
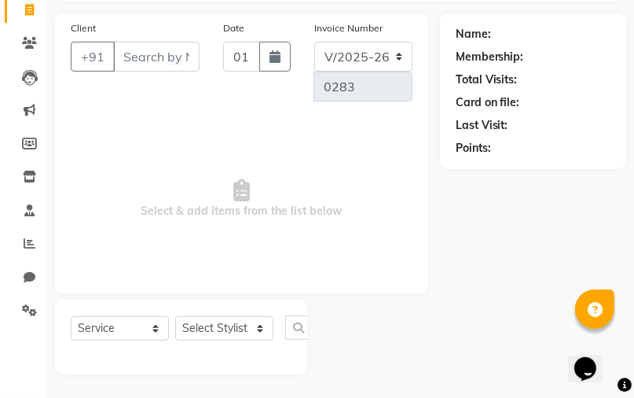
select select "membership"
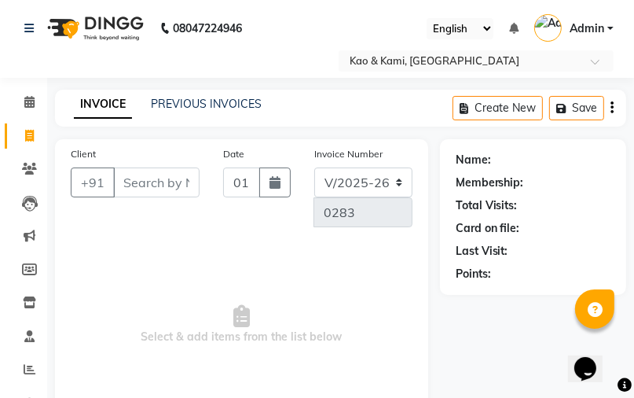
click at [153, 173] on input "Client" at bounding box center [156, 182] width 86 height 30
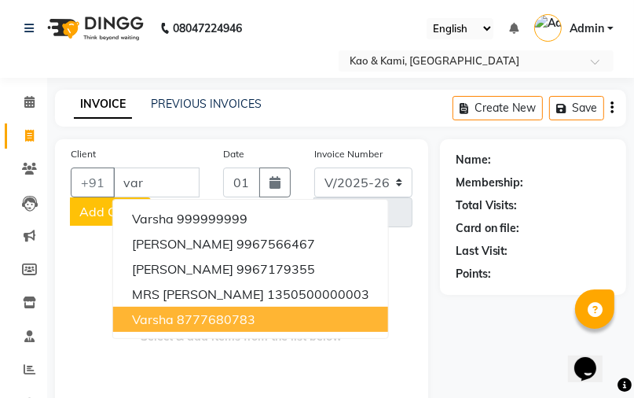
click at [217, 316] on ngb-highlight "8777680783" at bounding box center [216, 319] width 79 height 16
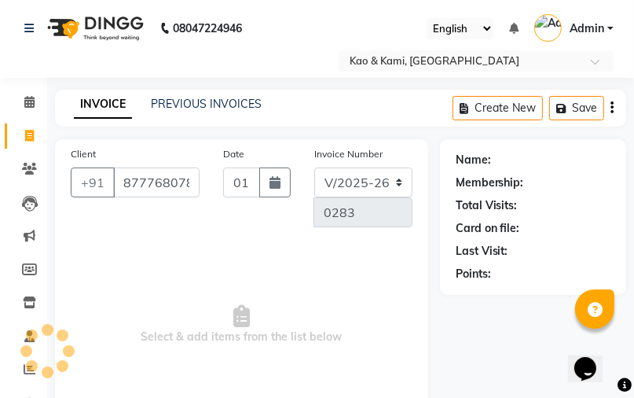
type input "8777680783"
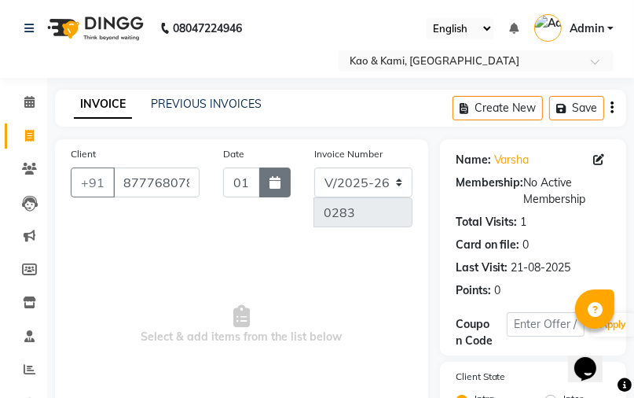
click at [270, 182] on icon "button" at bounding box center [275, 182] width 11 height 13
select select "9"
select select "2025"
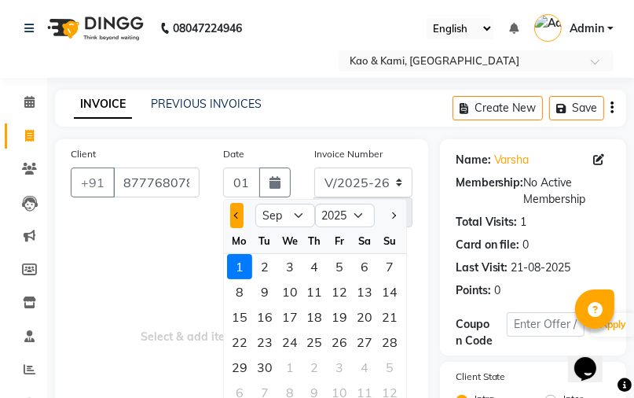
click at [239, 217] on button "Previous month" at bounding box center [236, 215] width 13 height 25
select select "8"
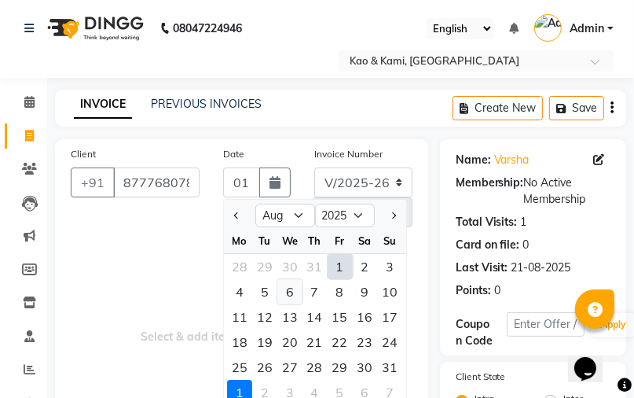
click at [289, 288] on div "6" at bounding box center [289, 291] width 25 height 25
type input "06-08-2025"
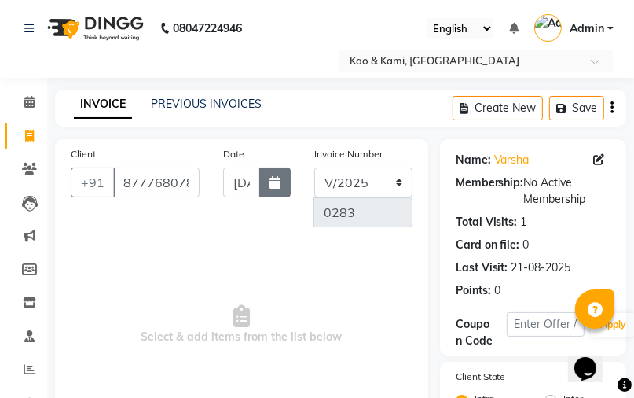
click at [276, 189] on button "button" at bounding box center [274, 182] width 31 height 30
select select "8"
select select "2025"
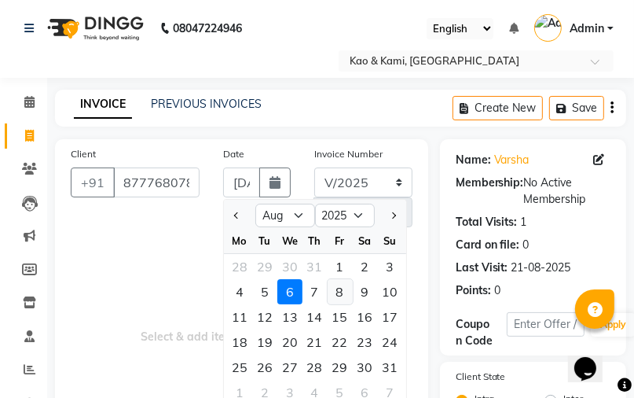
click at [342, 291] on div "8" at bounding box center [340, 291] width 25 height 25
type input "08-08-2025"
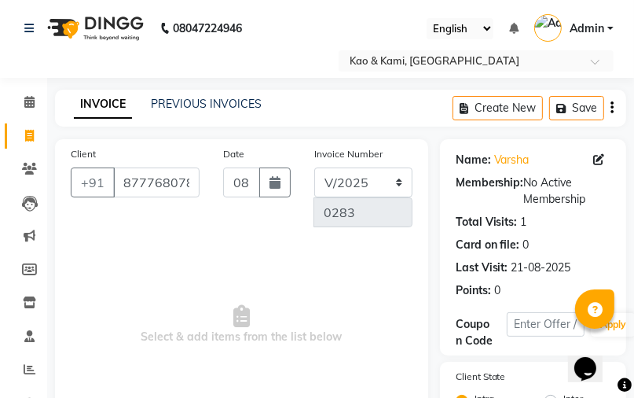
click at [274, 218] on div "Date 08-08-2025" at bounding box center [256, 192] width 91 height 94
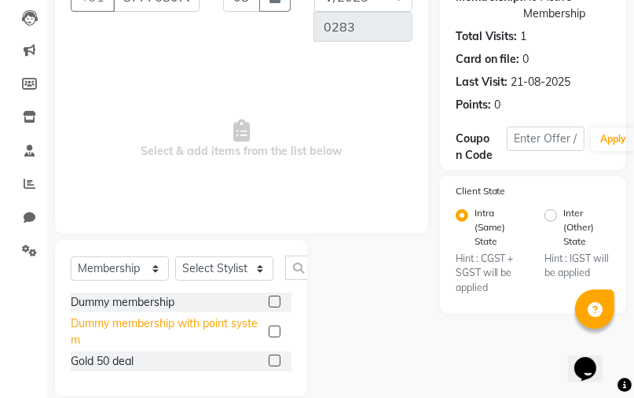
scroll to position [189, 0]
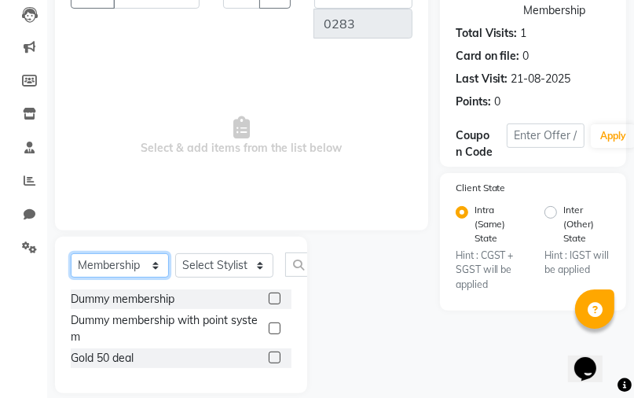
click at [154, 268] on select "Select Service Product Membership Package Voucher Prepaid Gift Card" at bounding box center [120, 265] width 98 height 24
select select "service"
click at [71, 277] on select "Select Service Product Membership Package Voucher Prepaid Gift Card" at bounding box center [120, 265] width 98 height 24
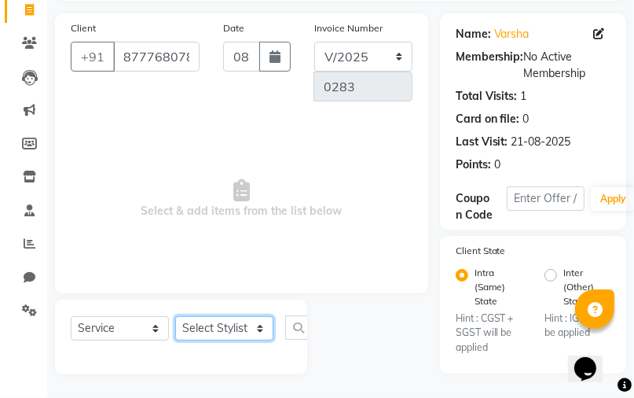
click at [245, 333] on select "Select Stylist [PERSON_NAME] [PERSON_NAME]" at bounding box center [224, 328] width 98 height 24
select select "70860"
click at [175, 317] on select "Select Stylist [PERSON_NAME] [PERSON_NAME]" at bounding box center [224, 328] width 98 height 24
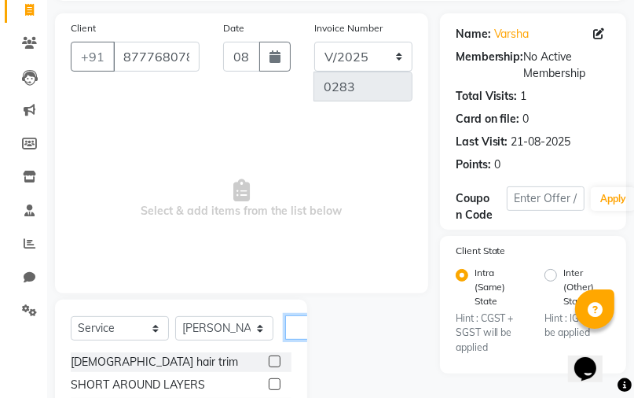
click at [307, 325] on input "text" at bounding box center [304, 327] width 38 height 24
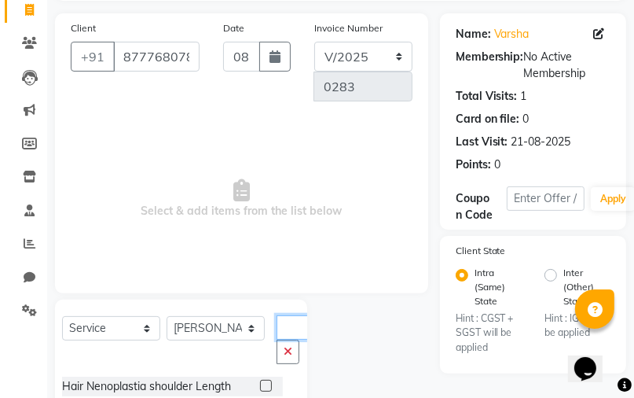
scroll to position [173, 0]
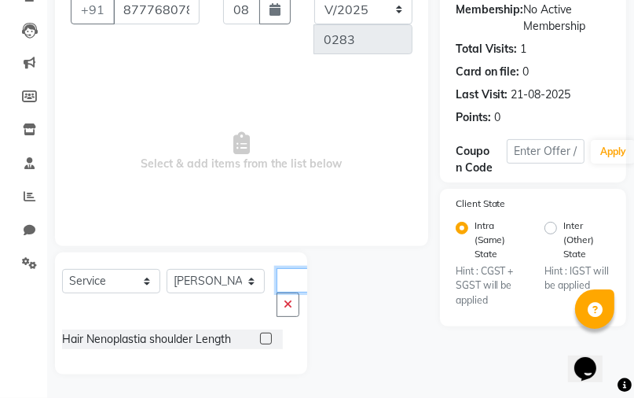
type input "no"
click at [268, 340] on label at bounding box center [266, 339] width 12 height 12
click at [268, 340] on input "checkbox" at bounding box center [265, 339] width 10 height 10
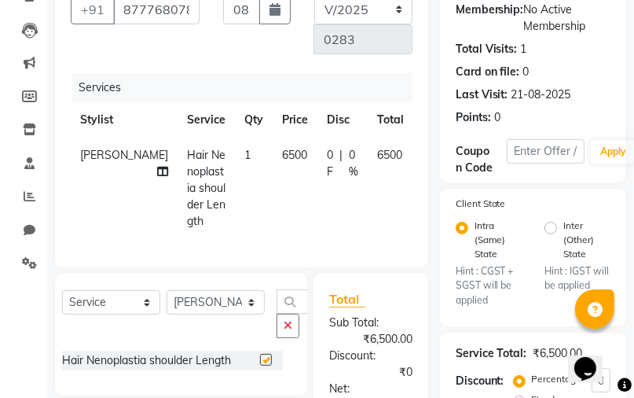
checkbox input "false"
click at [282, 162] on span "6500" at bounding box center [294, 155] width 25 height 14
select select "70860"
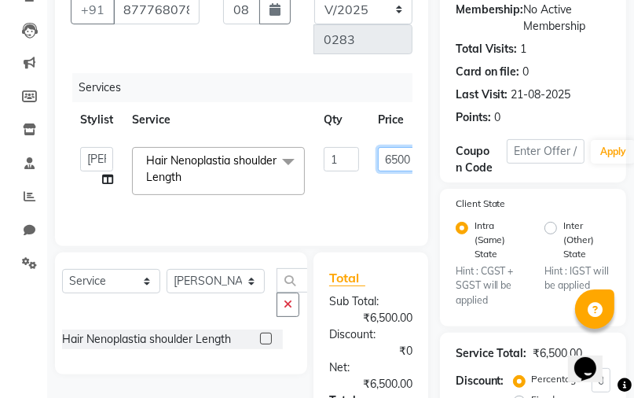
click at [393, 164] on input "6500" at bounding box center [401, 159] width 47 height 24
click at [402, 159] on input "7500" at bounding box center [401, 159] width 47 height 24
type input "8000"
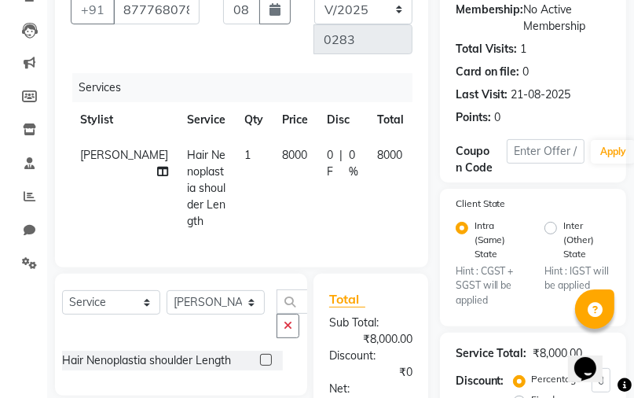
click at [374, 198] on tr "RISHA GAUTAM Hair Nenoplastia shoulder Length 1 8000 0 F | 0 % 8000" at bounding box center [268, 188] width 395 height 101
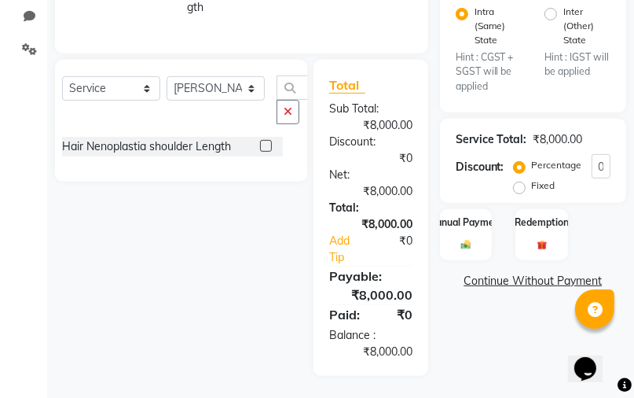
scroll to position [398, 0]
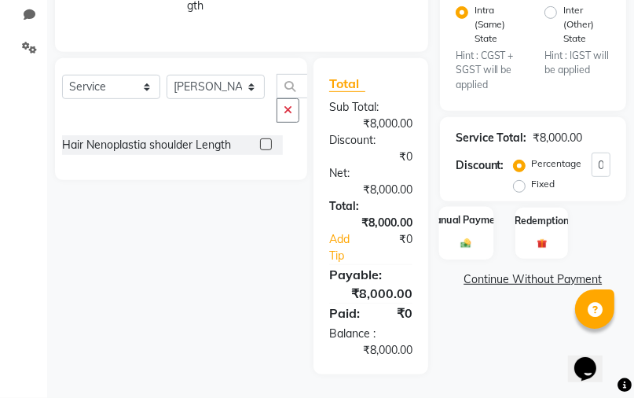
click at [481, 233] on div "Manual Payment" at bounding box center [466, 232] width 55 height 53
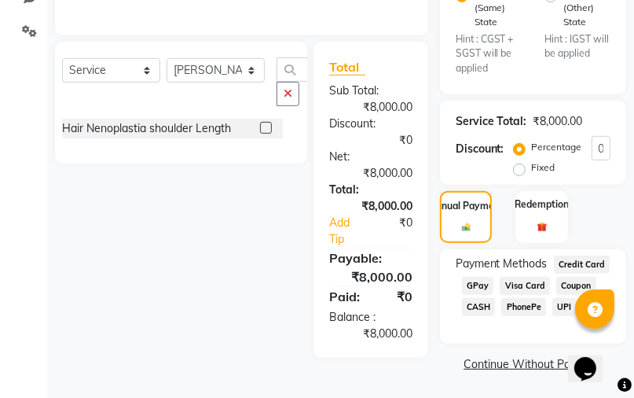
scroll to position [406, 0]
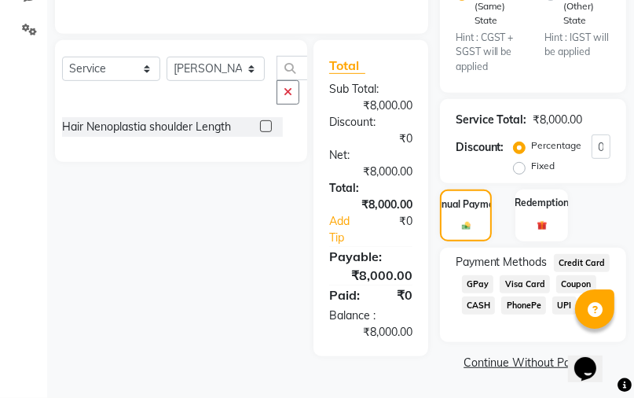
click at [471, 289] on span "GPay" at bounding box center [478, 284] width 32 height 18
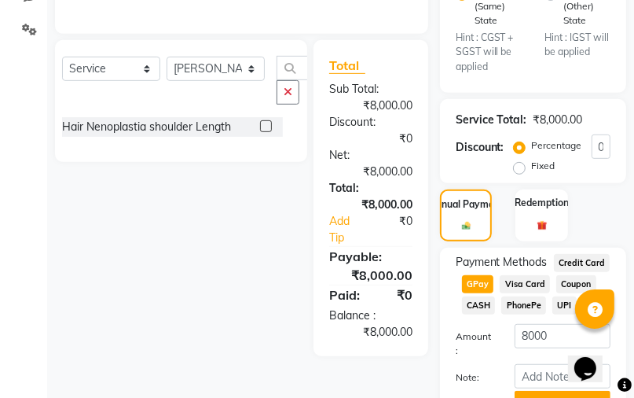
scroll to position [489, 0]
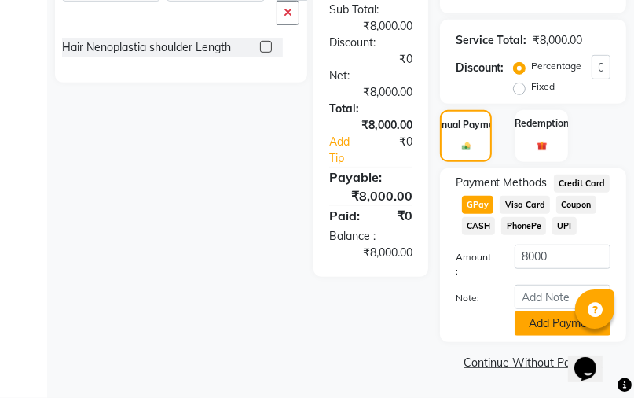
click at [539, 323] on button "Add Payment" at bounding box center [563, 323] width 96 height 24
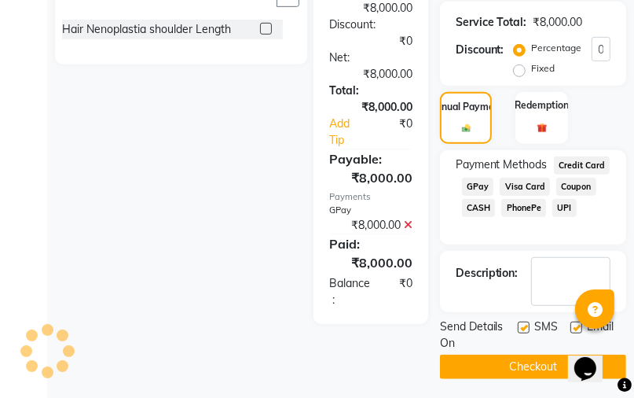
scroll to position [509, 0]
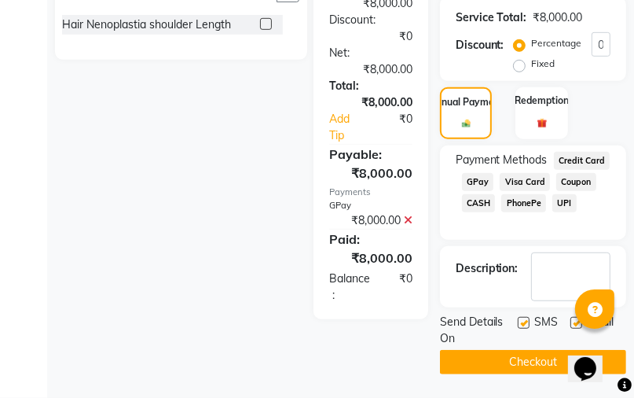
click at [532, 362] on button "Checkout" at bounding box center [533, 362] width 186 height 24
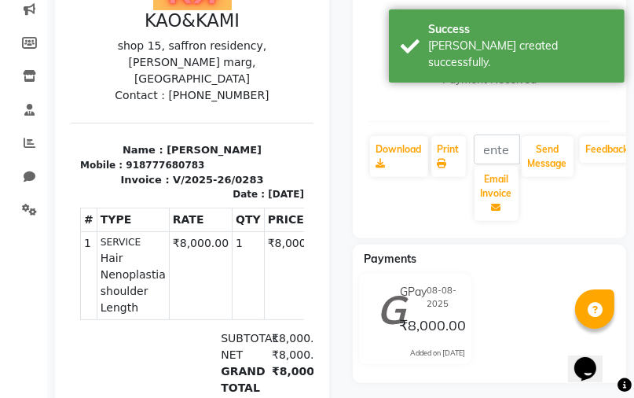
scroll to position [252, 0]
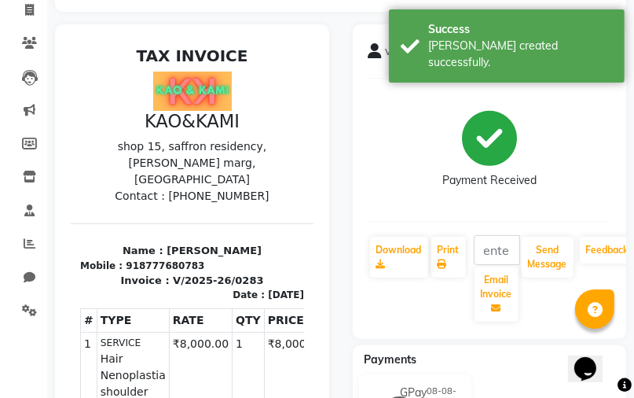
select select "7904"
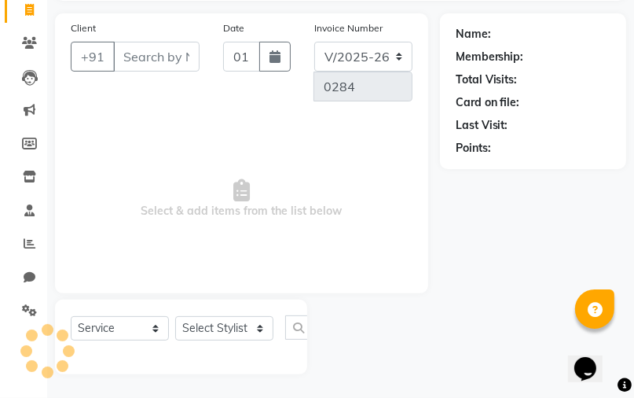
select select "membership"
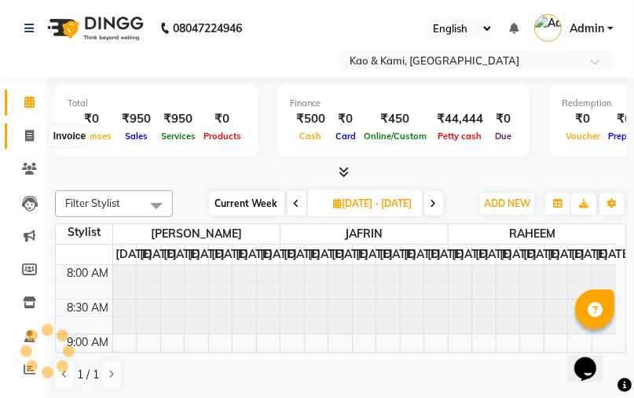
click at [28, 136] on icon at bounding box center [29, 136] width 9 height 12
select select "service"
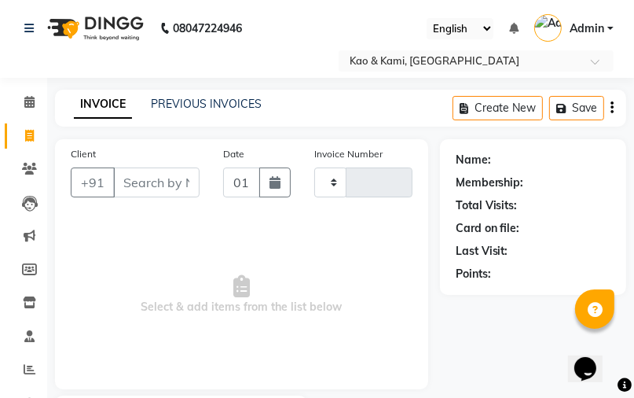
type input "0284"
select select "7904"
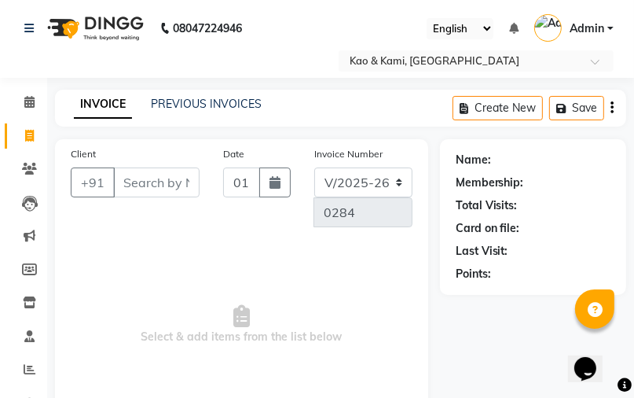
select select "membership"
click at [158, 183] on input "Client" at bounding box center [156, 182] width 86 height 30
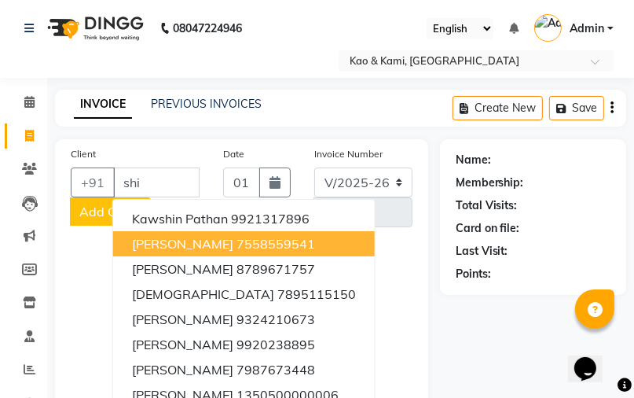
scroll to position [63, 0]
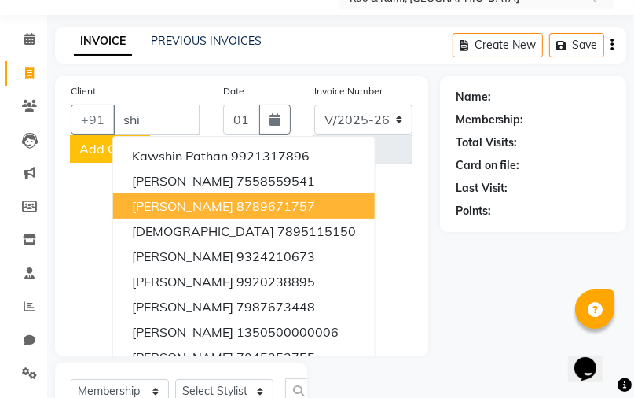
click at [199, 198] on span "[PERSON_NAME]" at bounding box center [182, 206] width 101 height 16
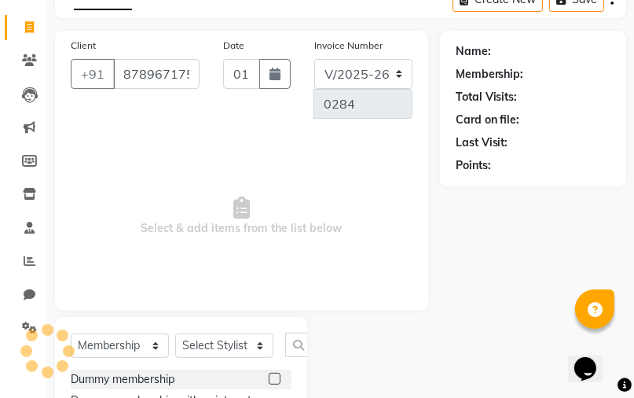
type input "8789671757"
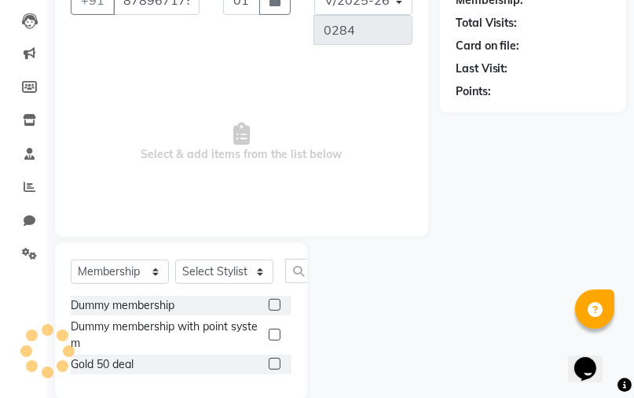
scroll to position [189, 0]
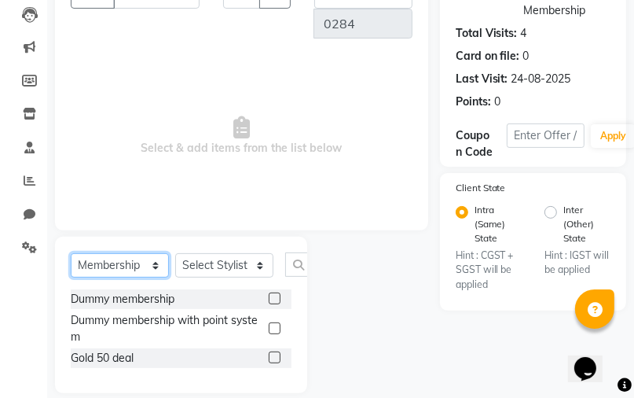
click at [156, 264] on select "Select Service Product Membership Package Voucher Prepaid Gift Card" at bounding box center [120, 265] width 98 height 24
click at [71, 254] on select "Select Service Product Membership Package Voucher Prepaid Gift Card" at bounding box center [120, 265] width 98 height 24
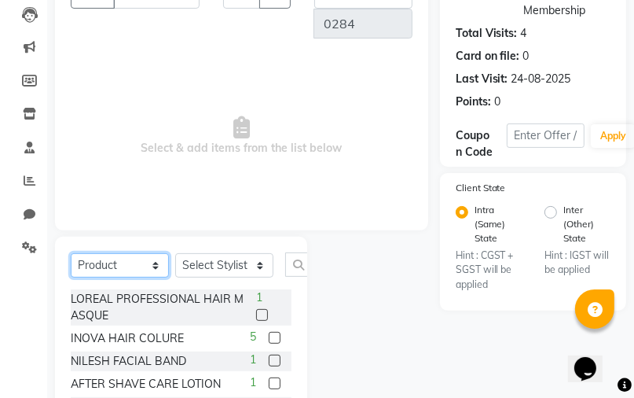
click at [160, 270] on select "Select Service Product Membership Package Voucher Prepaid Gift Card" at bounding box center [120, 265] width 98 height 24
select select "service"
click at [71, 277] on select "Select Service Product Membership Package Voucher Prepaid Gift Card" at bounding box center [120, 265] width 98 height 24
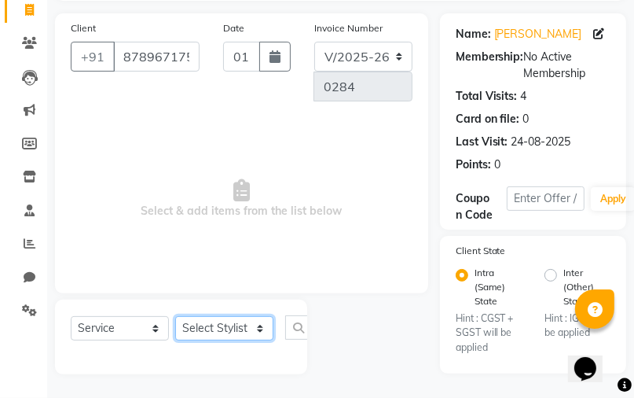
click at [217, 338] on select "Select Stylist [PERSON_NAME] [PERSON_NAME]" at bounding box center [224, 328] width 98 height 24
select select "70860"
click at [175, 317] on select "Select Stylist [PERSON_NAME] [PERSON_NAME]" at bounding box center [224, 328] width 98 height 24
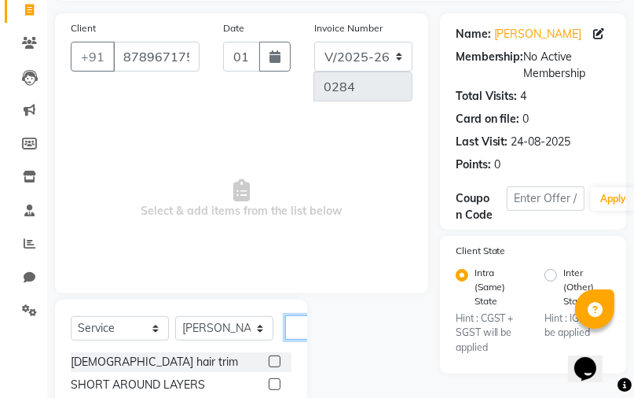
click at [302, 326] on input "text" at bounding box center [304, 327] width 38 height 24
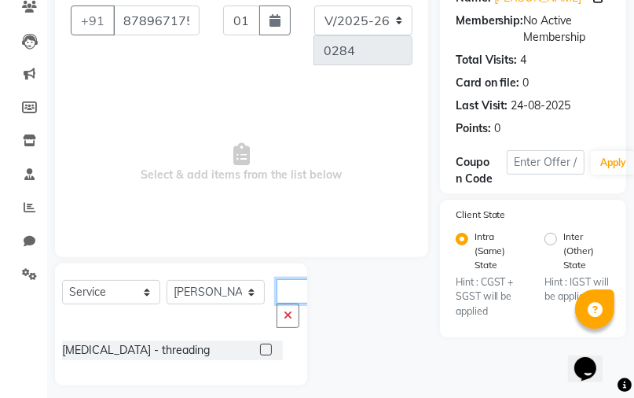
scroll to position [173, 0]
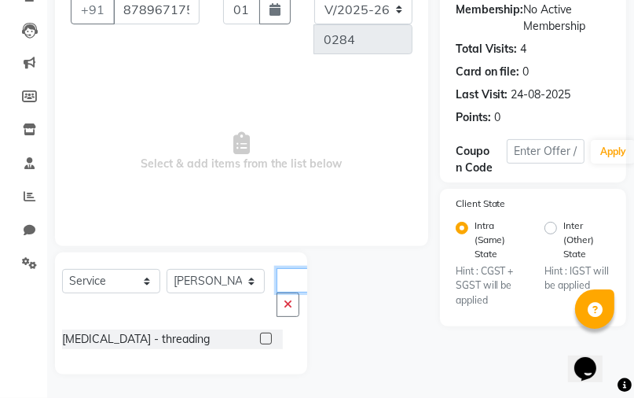
type input "thre"
click at [263, 342] on label at bounding box center [266, 339] width 12 height 12
click at [263, 342] on input "checkbox" at bounding box center [265, 339] width 10 height 10
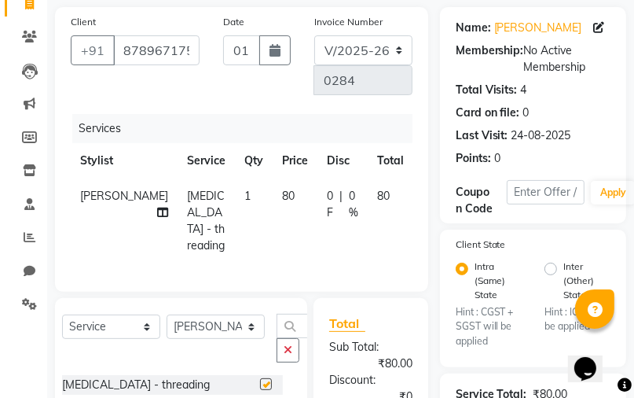
checkbox input "false"
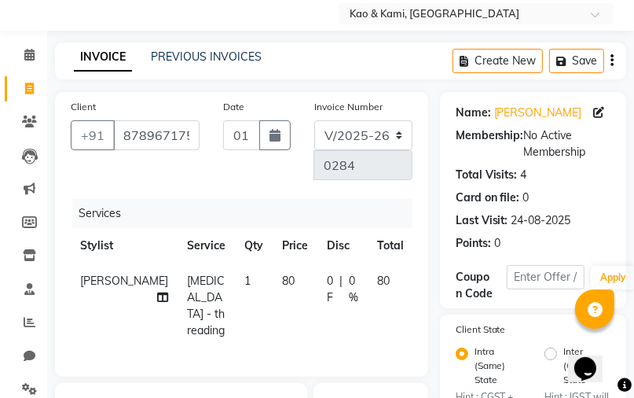
scroll to position [47, 0]
click at [282, 286] on span "80" at bounding box center [288, 281] width 13 height 14
select select "70860"
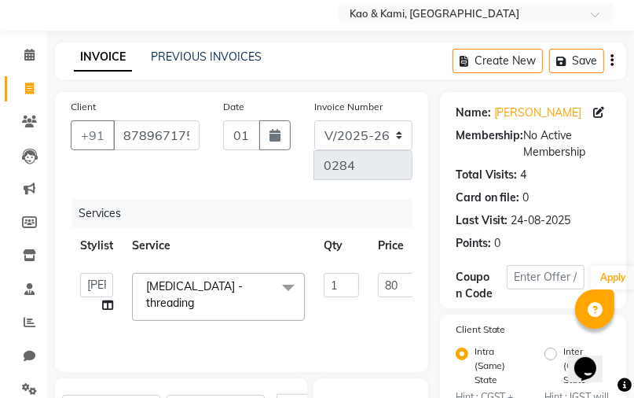
drag, startPoint x: 248, startPoint y: 286, endPoint x: 277, endPoint y: 285, distance: 28.3
click at [243, 288] on span "[MEDICAL_DATA] - threading" at bounding box center [194, 294] width 97 height 31
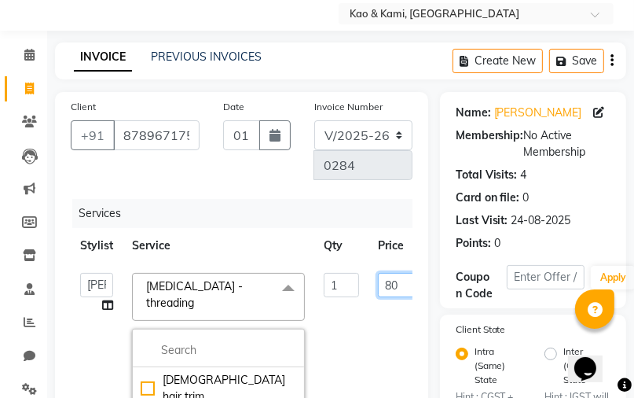
click at [390, 286] on input "80" at bounding box center [401, 285] width 47 height 24
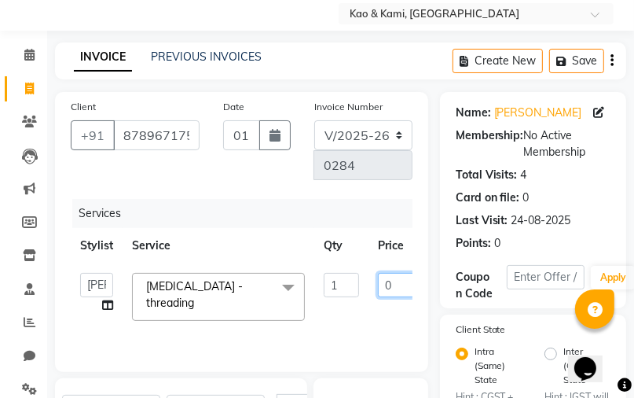
type input "50"
click at [274, 211] on div "Services" at bounding box center [248, 213] width 352 height 29
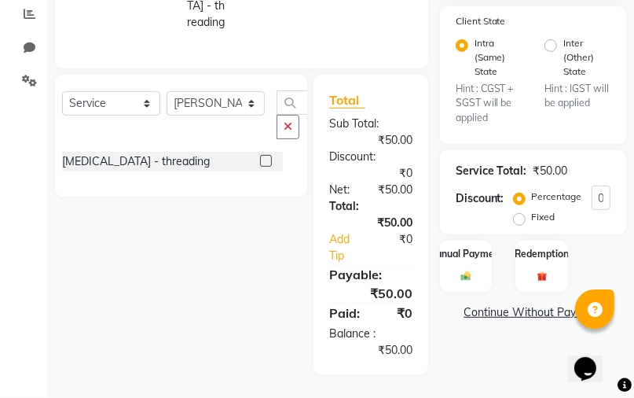
scroll to position [365, 0]
click at [469, 270] on img at bounding box center [466, 276] width 17 height 12
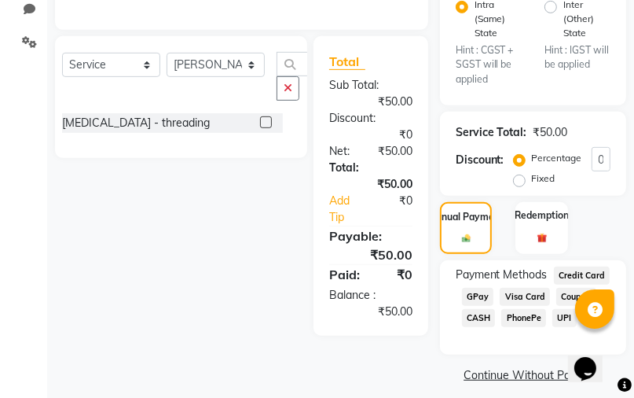
scroll to position [406, 0]
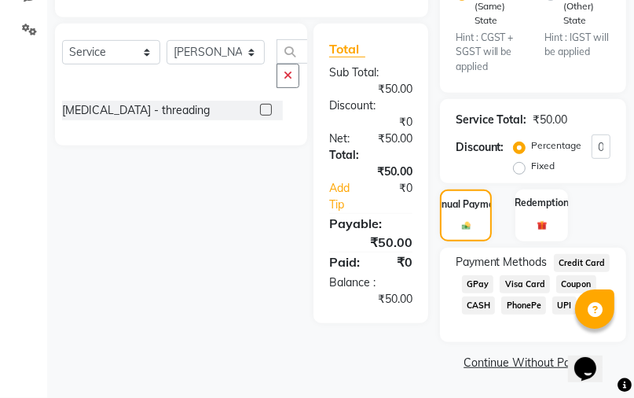
click at [480, 308] on span "CASH" at bounding box center [479, 305] width 34 height 18
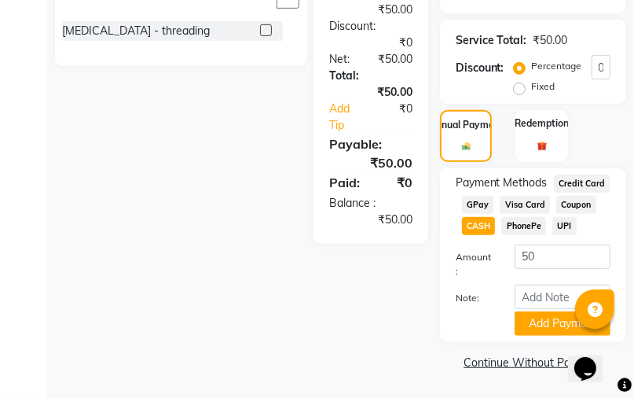
scroll to position [489, 0]
click at [530, 327] on button "Add Payment" at bounding box center [563, 323] width 96 height 24
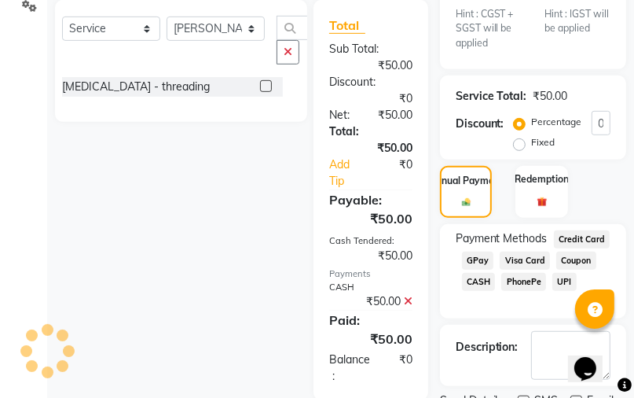
scroll to position [503, 0]
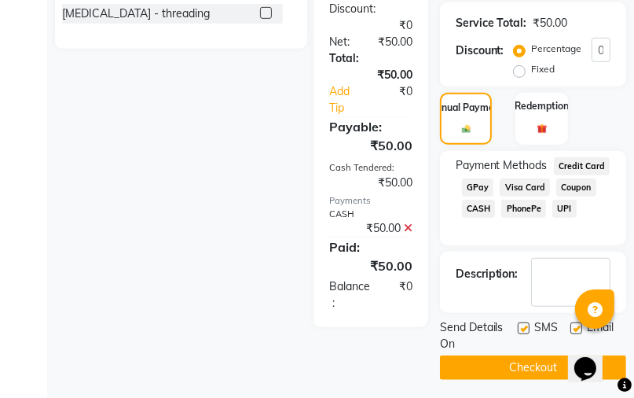
click at [471, 361] on button "Checkout" at bounding box center [533, 367] width 186 height 24
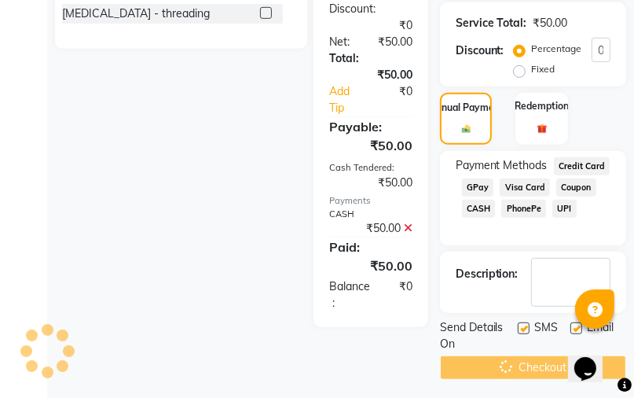
scroll to position [509, 0]
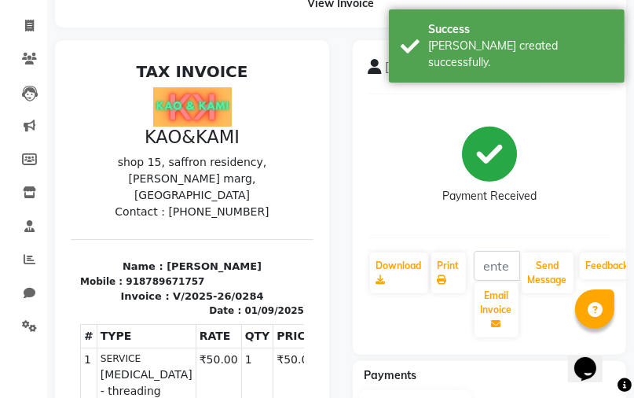
scroll to position [189, 0]
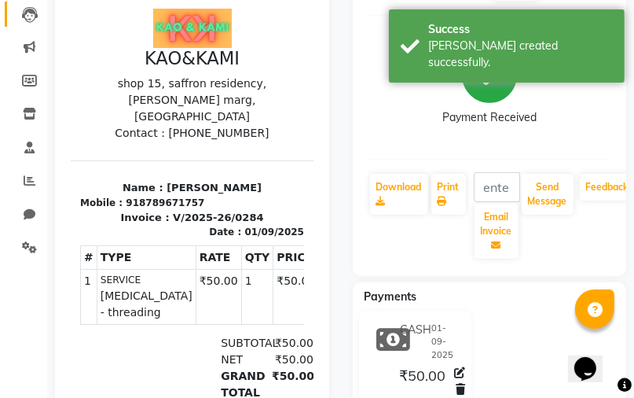
select select "7904"
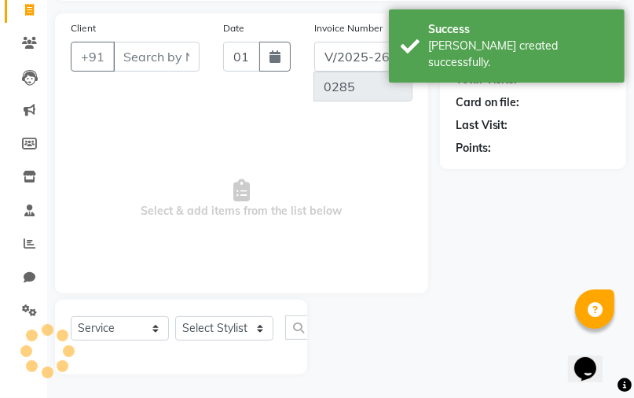
select select "membership"
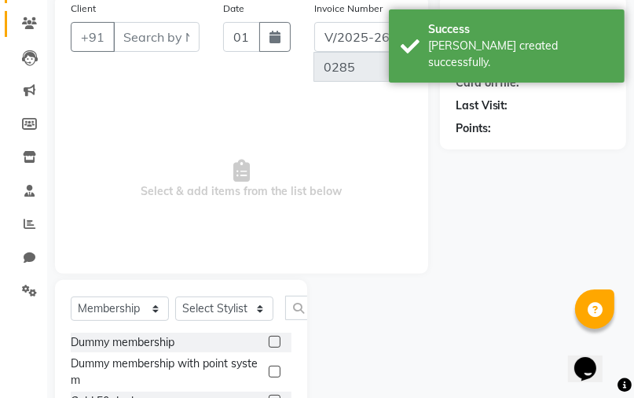
scroll to position [145, 0]
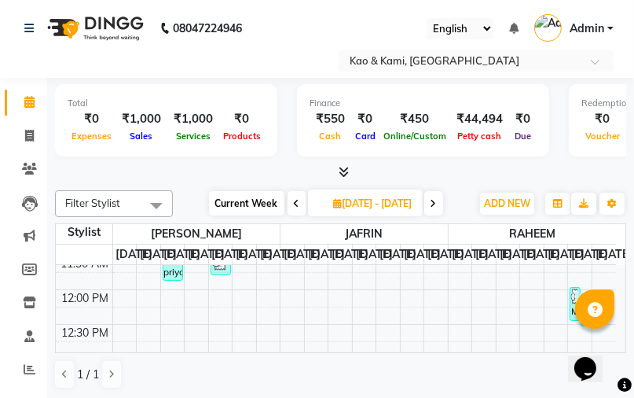
scroll to position [252, 0]
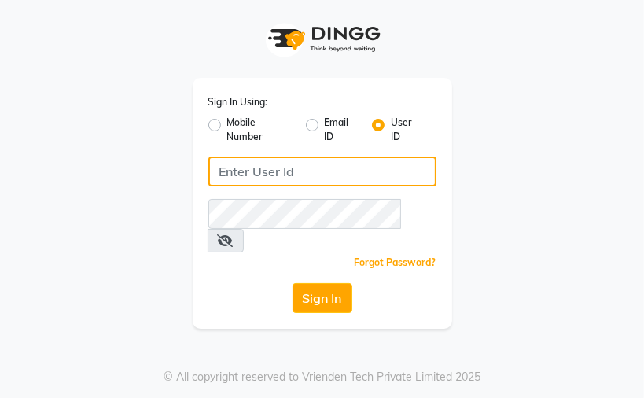
click at [231, 165] on input "Username" at bounding box center [322, 171] width 228 height 30
type input "kaokami"
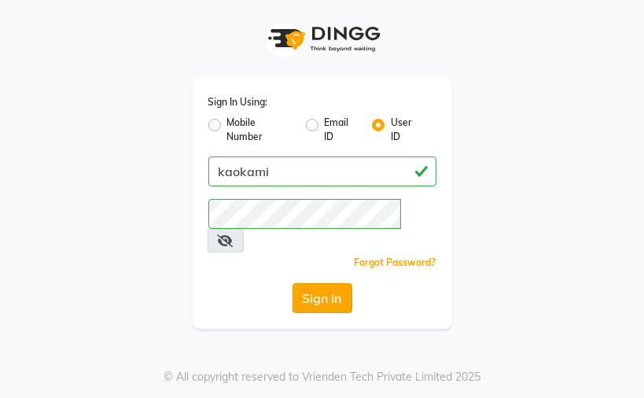
click at [322, 283] on button "Sign In" at bounding box center [322, 298] width 60 height 30
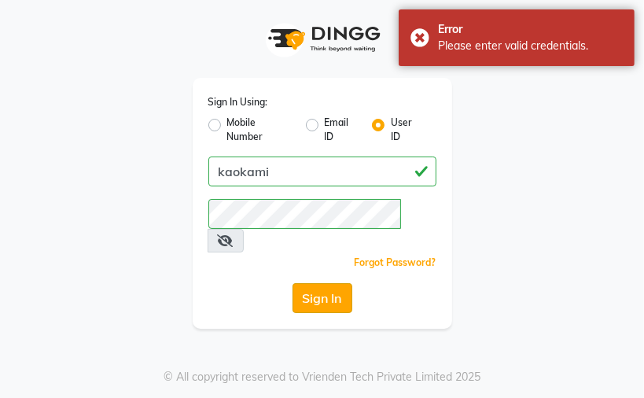
click at [330, 283] on button "Sign In" at bounding box center [322, 298] width 60 height 30
click at [233, 234] on icon at bounding box center [226, 240] width 16 height 13
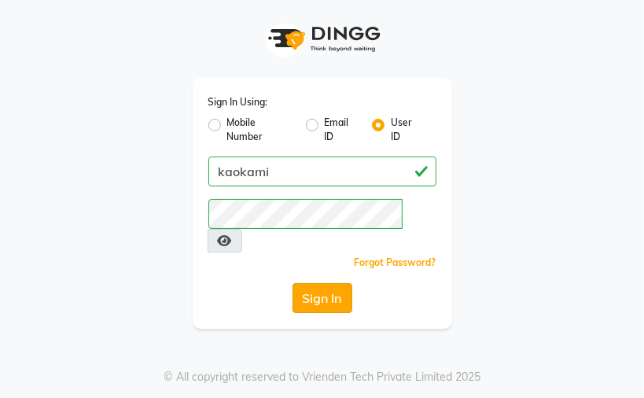
click at [321, 283] on button "Sign In" at bounding box center [322, 298] width 60 height 30
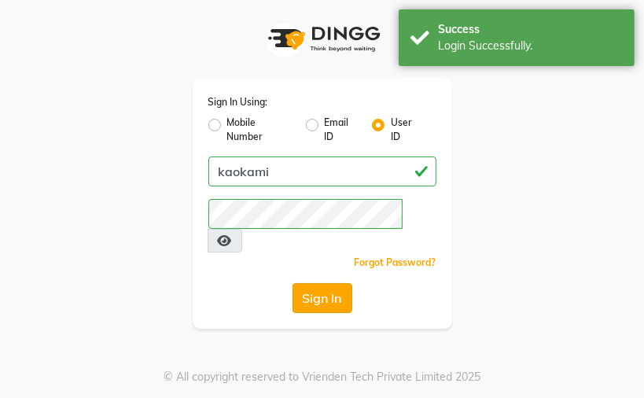
click at [321, 283] on button "Sign In" at bounding box center [322, 298] width 60 height 30
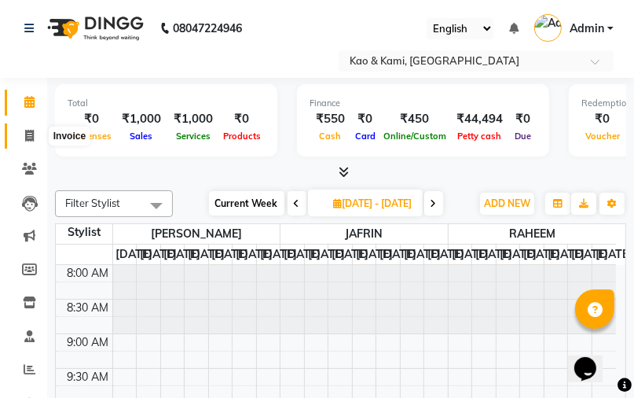
click at [28, 136] on icon at bounding box center [29, 136] width 9 height 12
select select "service"
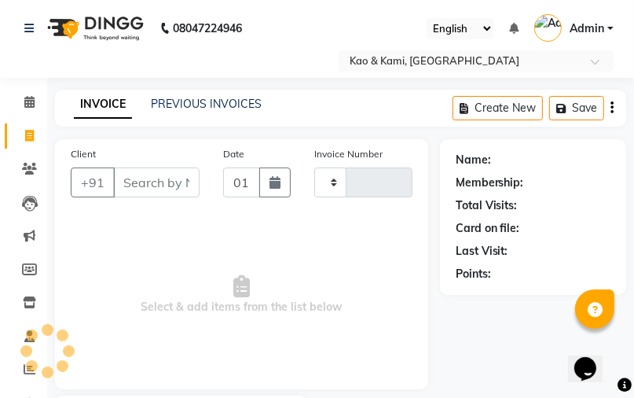
type input "0285"
select select "7904"
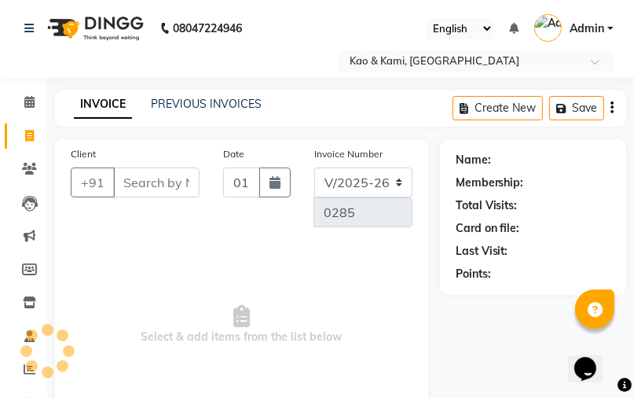
click at [141, 186] on input "Client" at bounding box center [156, 182] width 86 height 30
select select "membership"
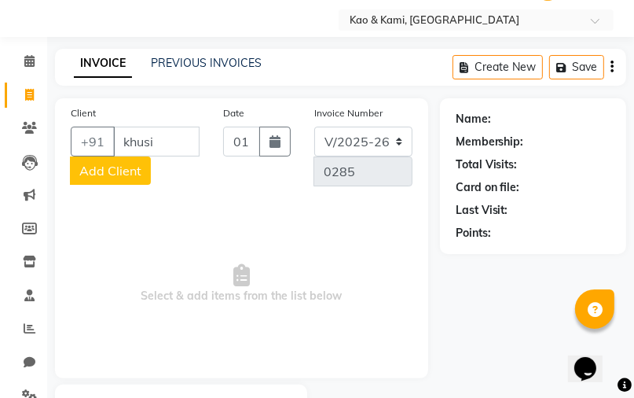
scroll to position [63, 0]
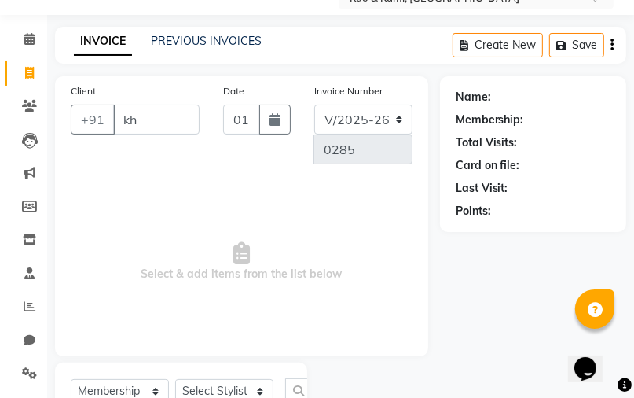
type input "k"
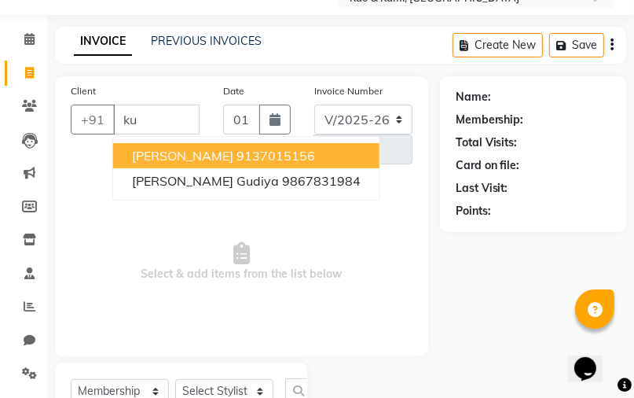
type input "k"
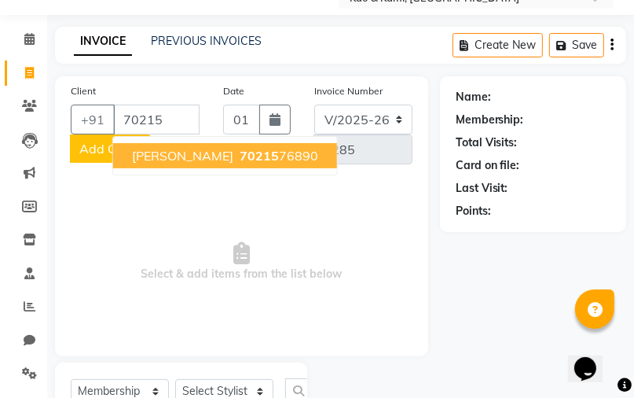
click at [240, 160] on span "70215" at bounding box center [259, 156] width 39 height 16
type input "7021576890"
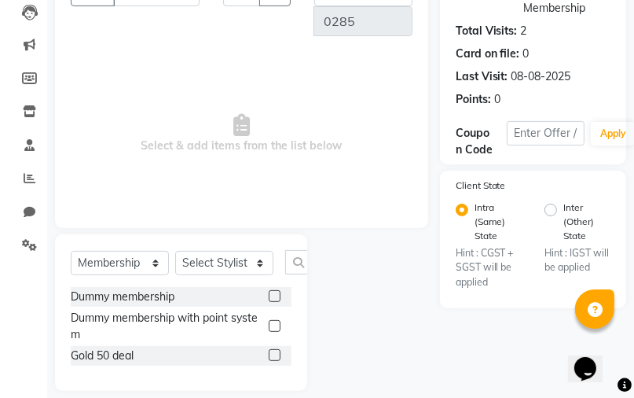
scroll to position [208, 0]
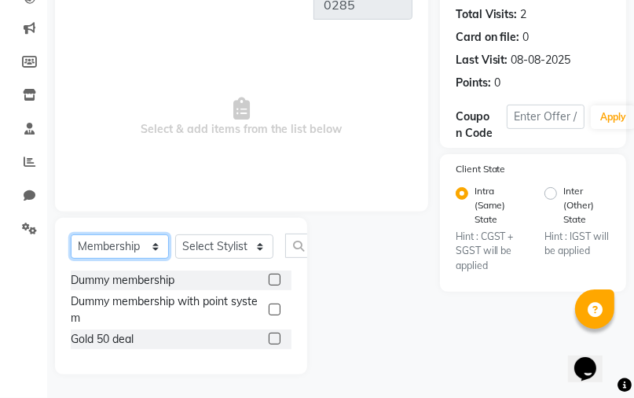
click at [127, 244] on select "Select Service Product Membership Package Voucher Prepaid Gift Card" at bounding box center [120, 246] width 98 height 24
select select "service"
click at [71, 259] on select "Select Service Product Membership Package Voucher Prepaid Gift Card" at bounding box center [120, 246] width 98 height 24
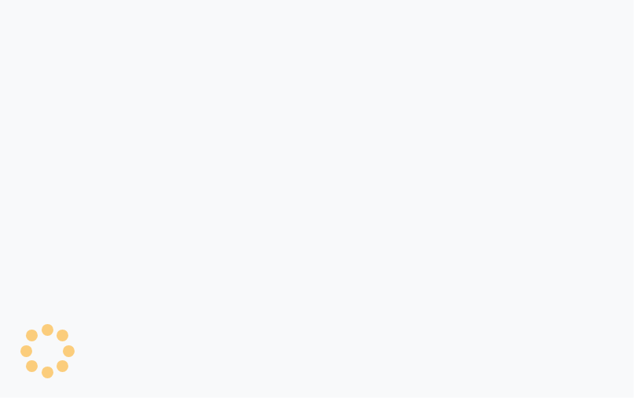
select select "7904"
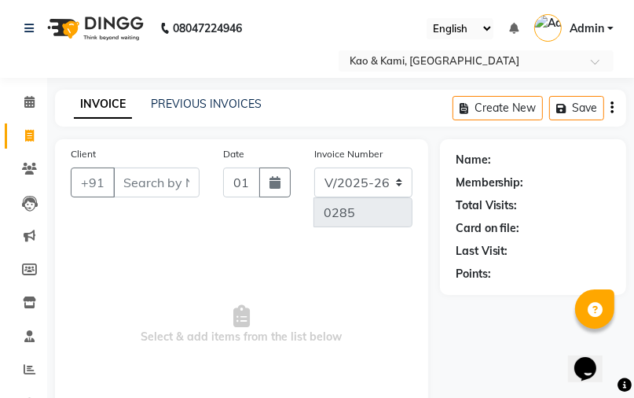
select select "membership"
click at [137, 180] on input "Client" at bounding box center [156, 182] width 86 height 30
type input "v"
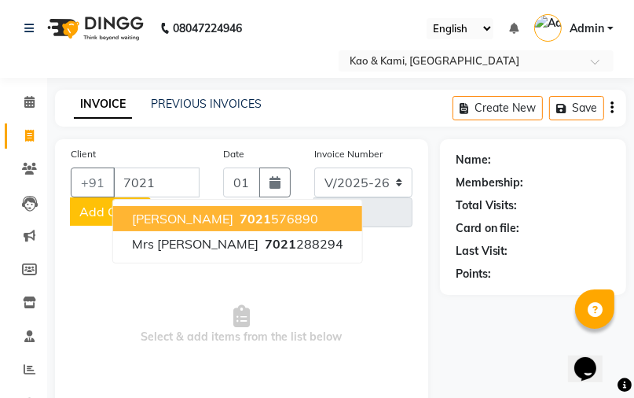
click at [240, 215] on span "7021" at bounding box center [255, 219] width 31 height 16
type input "7021576890"
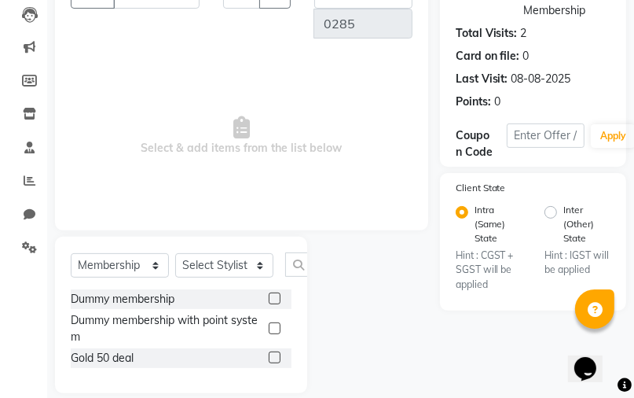
scroll to position [208, 0]
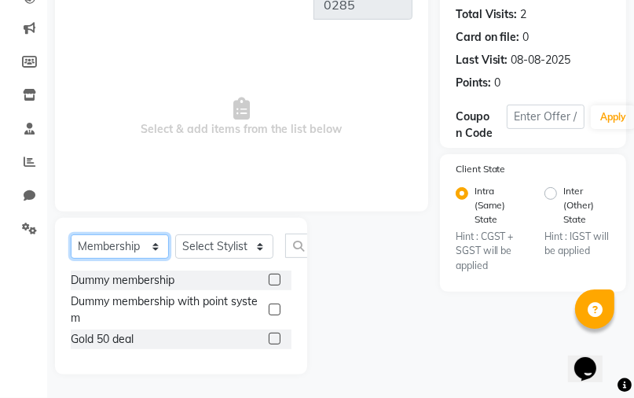
click at [138, 242] on select "Select Service Product Membership Package Voucher Prepaid Gift Card" at bounding box center [120, 246] width 98 height 24
select select "service"
click at [71, 259] on select "Select Service Product Membership Package Voucher Prepaid Gift Card" at bounding box center [120, 246] width 98 height 24
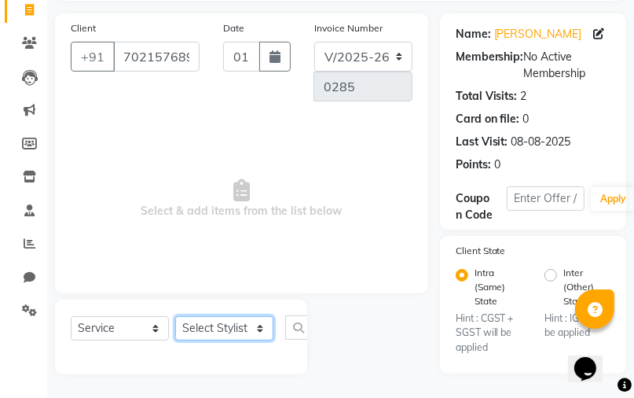
click at [226, 321] on select "Select Stylist [PERSON_NAME] [PERSON_NAME]" at bounding box center [224, 328] width 98 height 24
select select "70860"
click at [175, 317] on select "Select Stylist [PERSON_NAME] [PERSON_NAME]" at bounding box center [224, 328] width 98 height 24
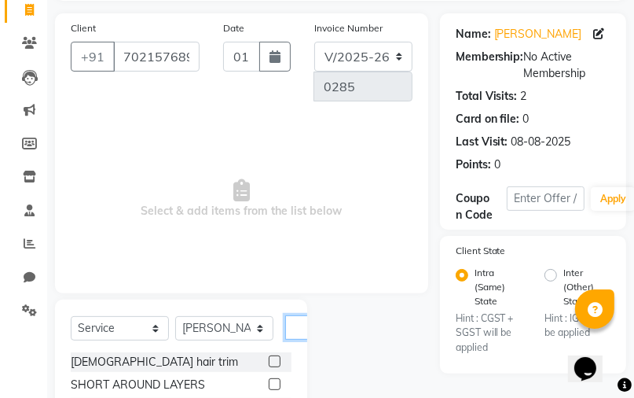
click at [302, 324] on input "text" at bounding box center [304, 327] width 38 height 24
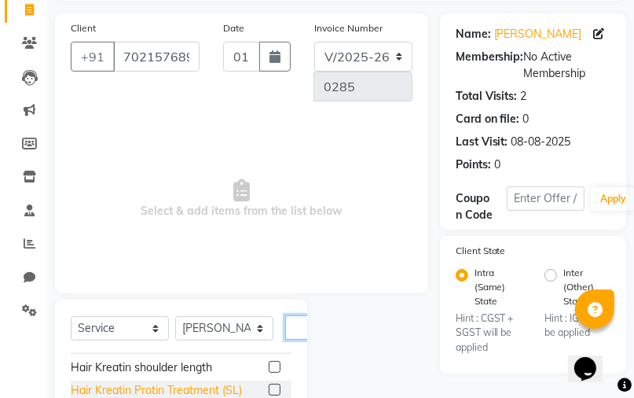
scroll to position [0, 0]
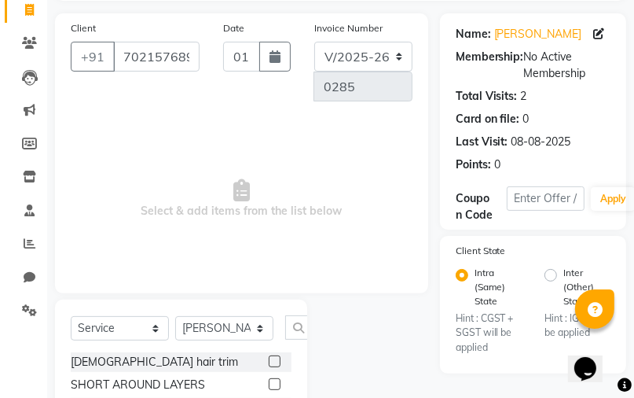
click at [269, 359] on label at bounding box center [275, 361] width 12 height 12
click at [269, 359] on input "checkbox" at bounding box center [274, 362] width 10 height 10
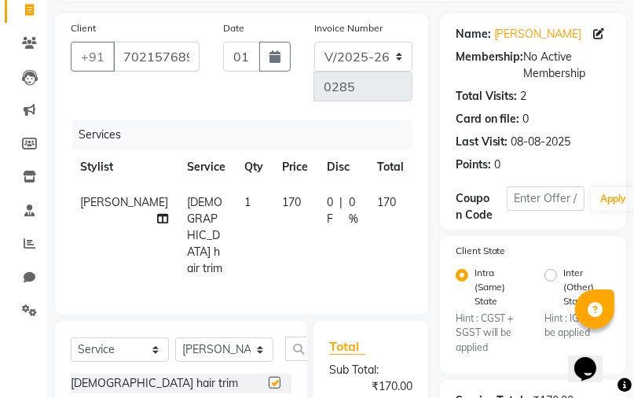
checkbox input "false"
click at [282, 201] on span "170" at bounding box center [291, 202] width 19 height 14
select select "70860"
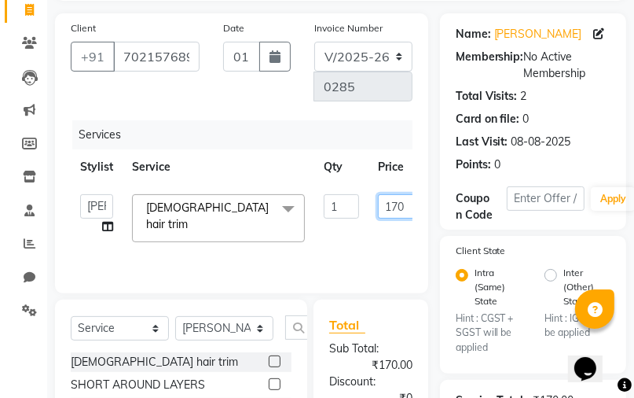
click at [398, 205] on input "170" at bounding box center [401, 206] width 47 height 24
type input "150"
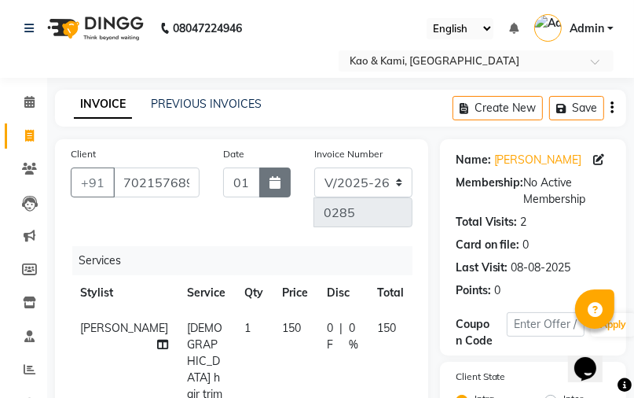
click at [275, 189] on button "button" at bounding box center [274, 182] width 31 height 30
select select "9"
select select "2025"
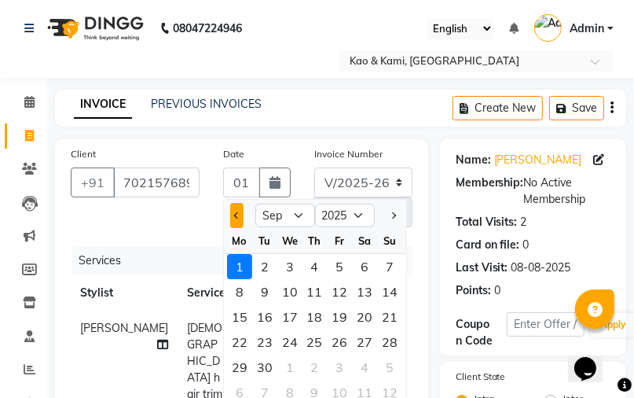
click at [237, 226] on button "Previous month" at bounding box center [236, 215] width 13 height 25
select select "8"
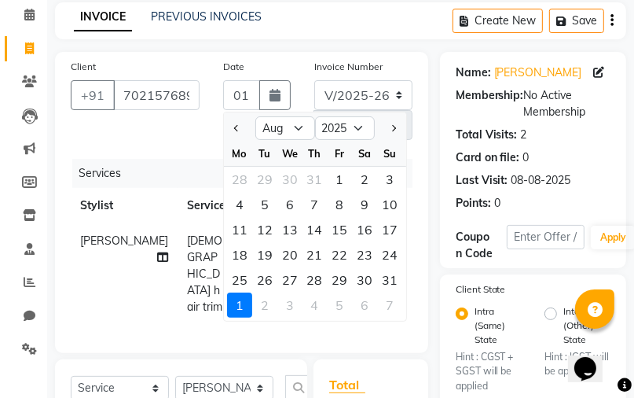
scroll to position [126, 0]
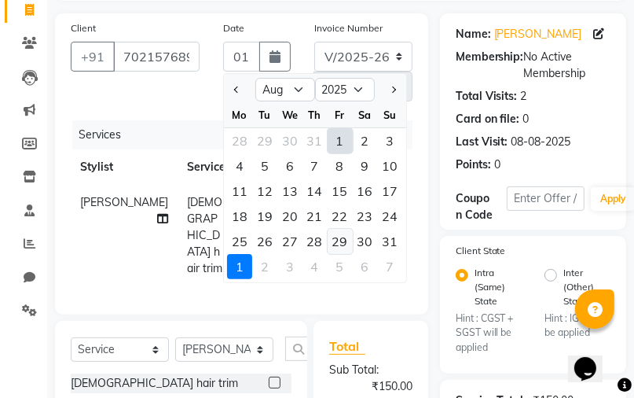
click at [338, 244] on div "29" at bounding box center [340, 241] width 25 height 25
type input "29-08-2025"
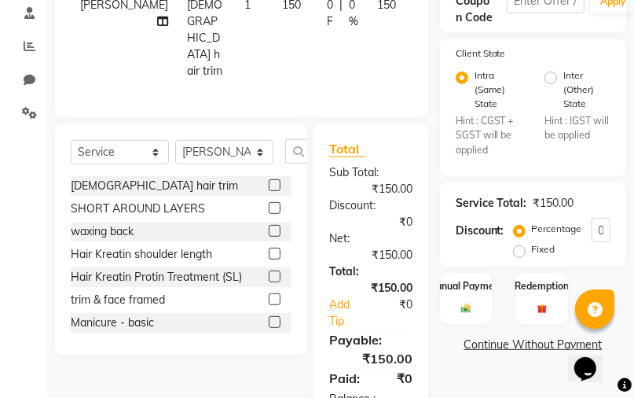
scroll to position [367, 0]
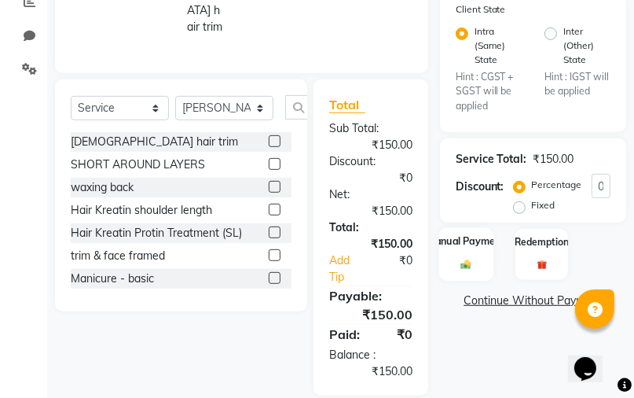
click at [442, 257] on div "Manual Payment" at bounding box center [466, 253] width 55 height 53
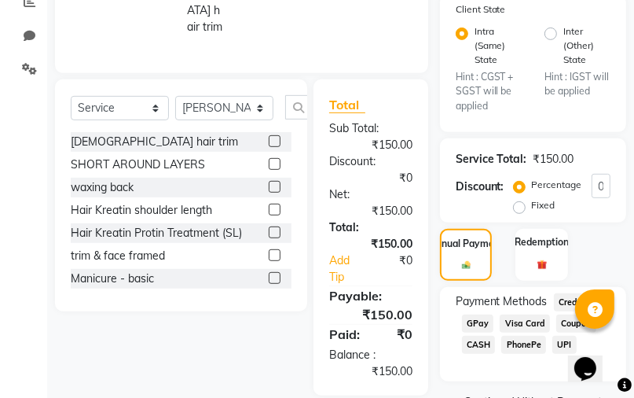
click at [478, 326] on span "GPay" at bounding box center [478, 323] width 32 height 18
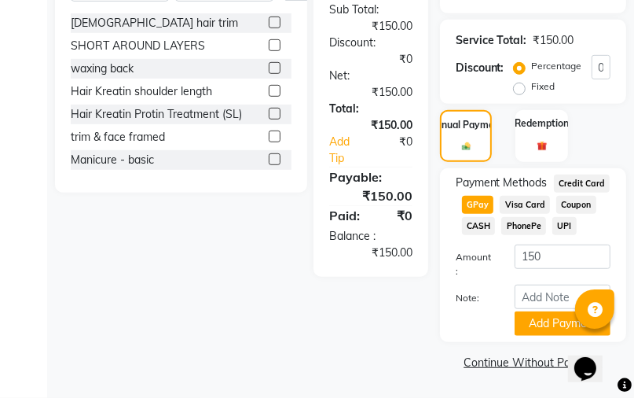
scroll to position [489, 0]
click at [541, 327] on button "Add Payment" at bounding box center [563, 323] width 96 height 24
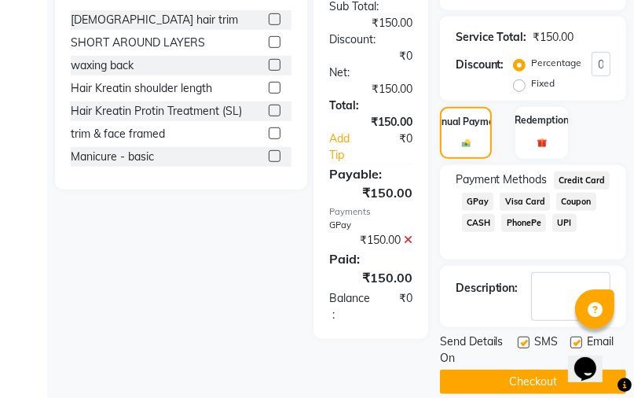
click at [533, 384] on button "Checkout" at bounding box center [533, 381] width 186 height 24
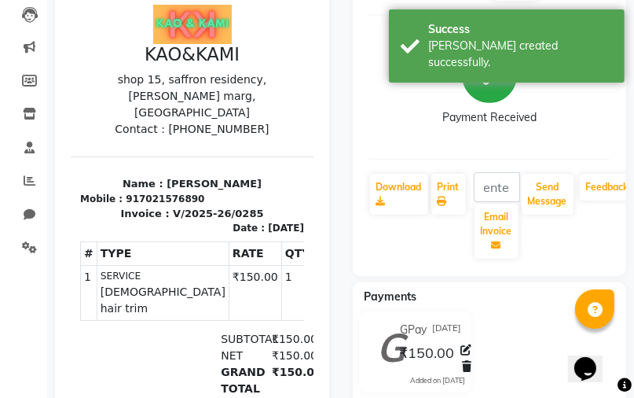
scroll to position [22, 0]
select select "7904"
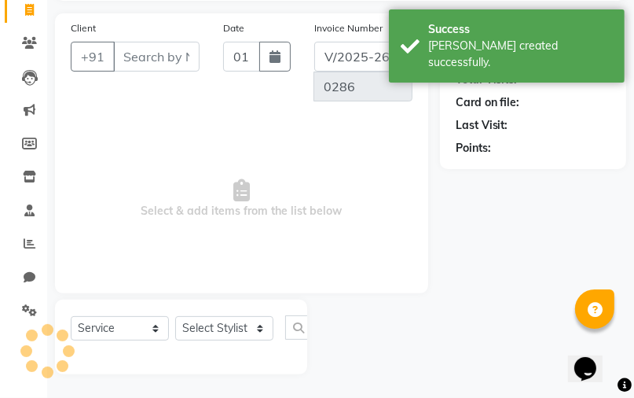
select select "membership"
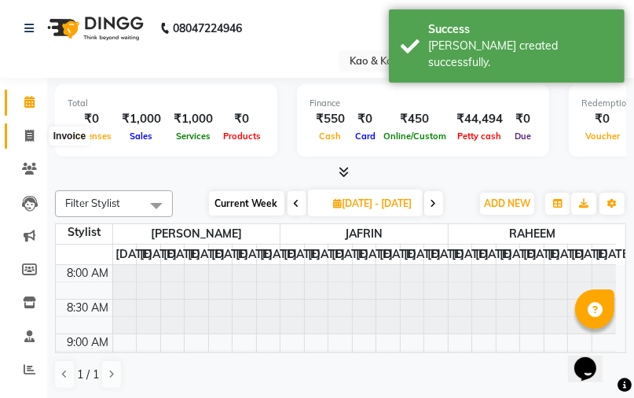
click at [17, 129] on span at bounding box center [30, 136] width 28 height 18
select select "7904"
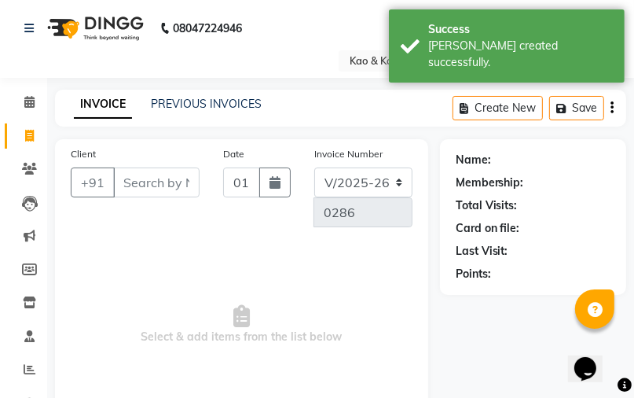
select select "membership"
click at [35, 134] on span at bounding box center [30, 136] width 28 height 18
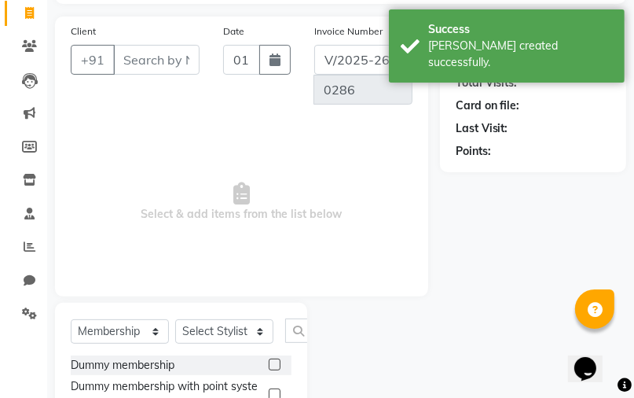
select select "7904"
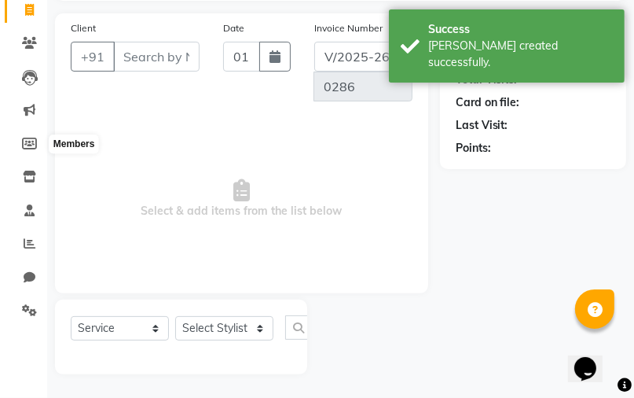
select select "membership"
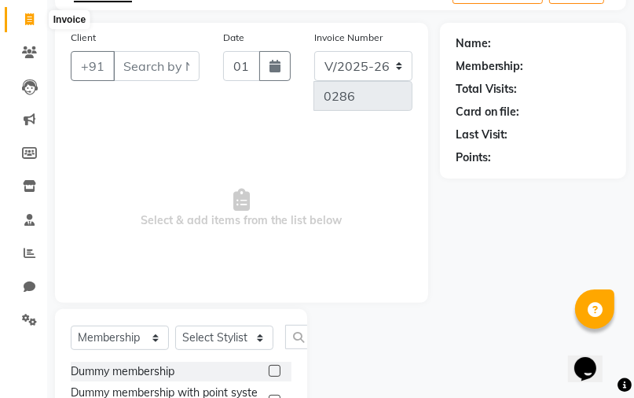
scroll to position [19, 0]
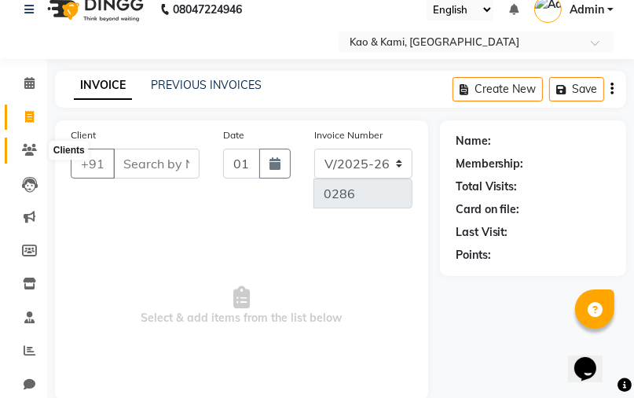
click at [35, 148] on icon at bounding box center [29, 150] width 15 height 12
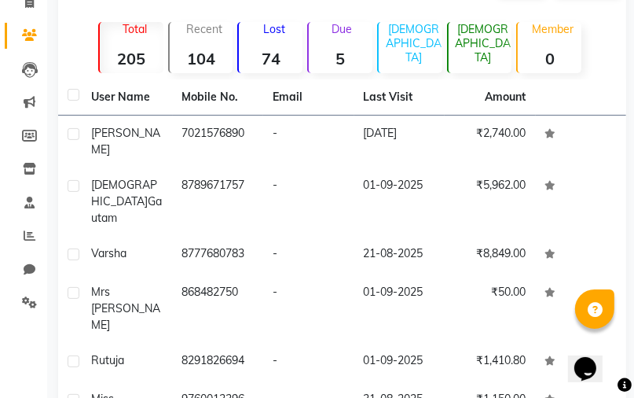
scroll to position [19, 0]
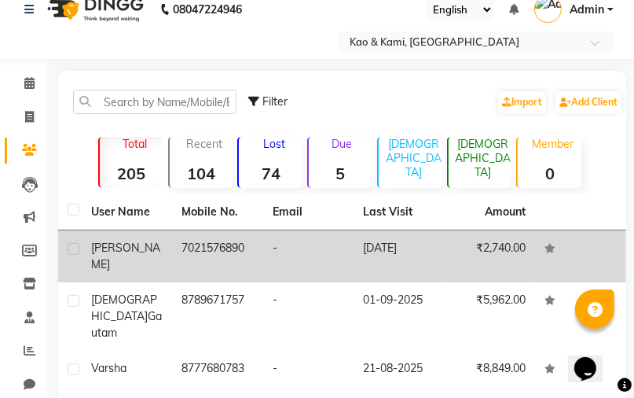
click at [406, 243] on td "29-08-2025" at bounding box center [400, 256] width 91 height 52
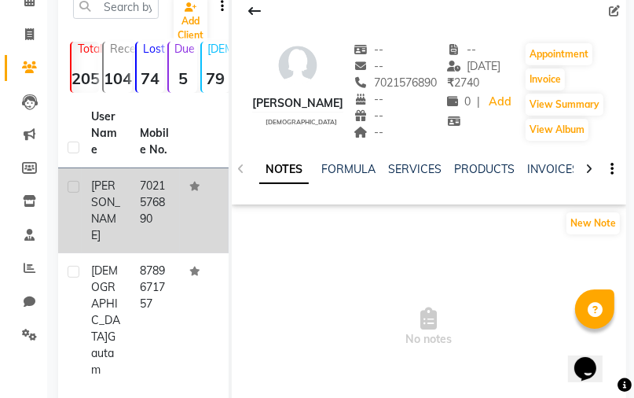
scroll to position [82, 0]
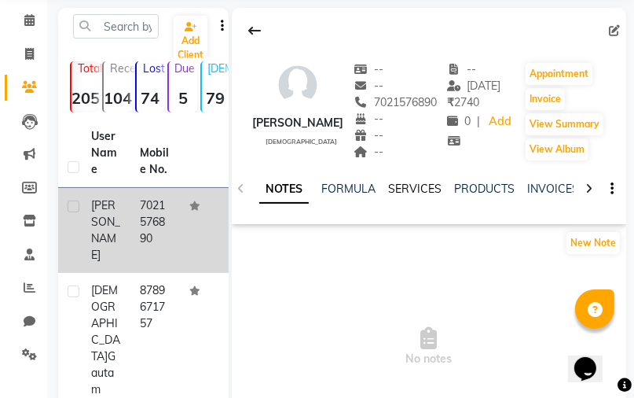
click at [401, 186] on link "SERVICES" at bounding box center [414, 189] width 53 height 14
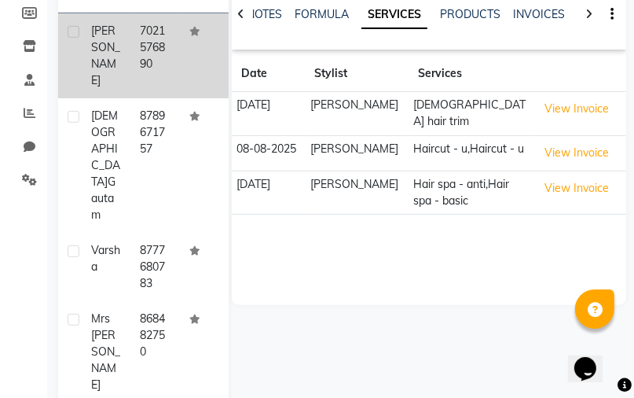
scroll to position [270, 0]
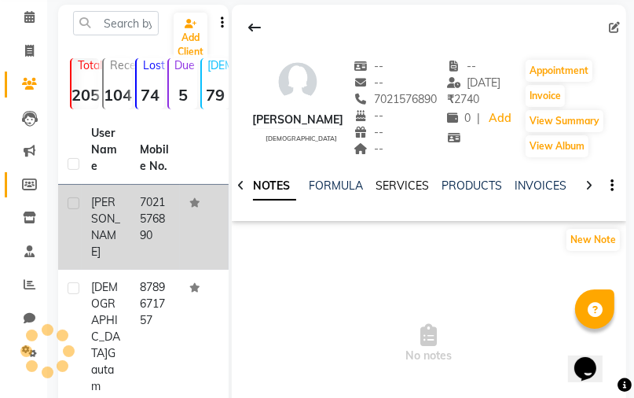
scroll to position [82, 0]
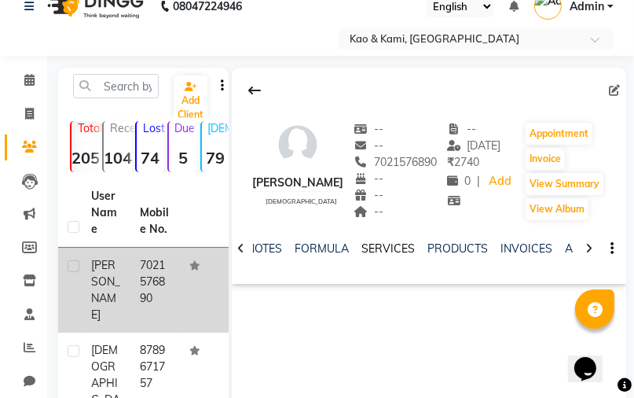
scroll to position [19, 0]
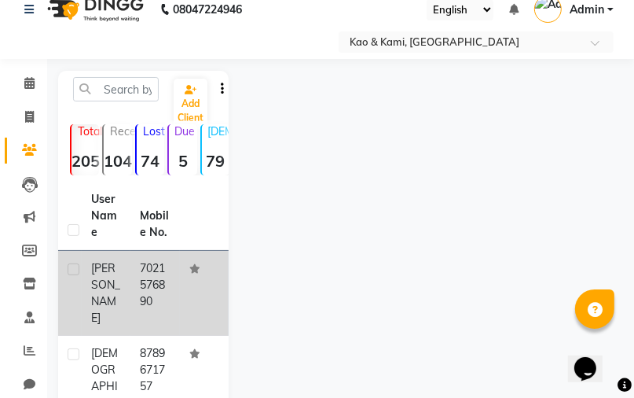
select select "7904"
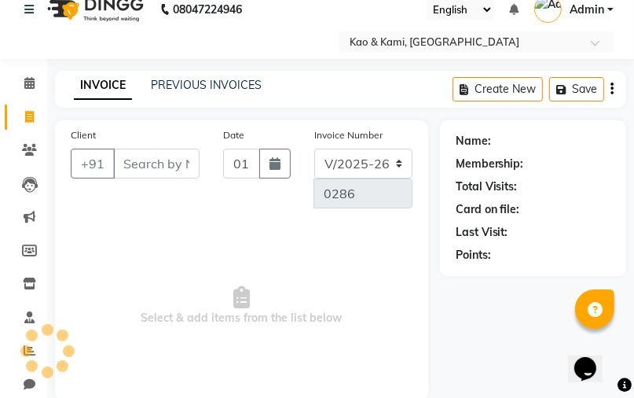
scroll to position [208, 0]
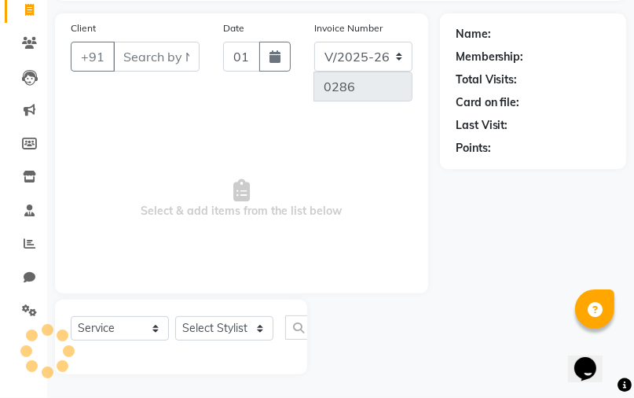
select select "membership"
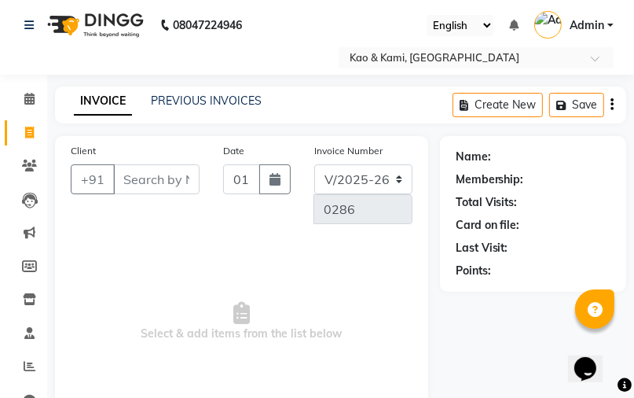
scroll to position [0, 0]
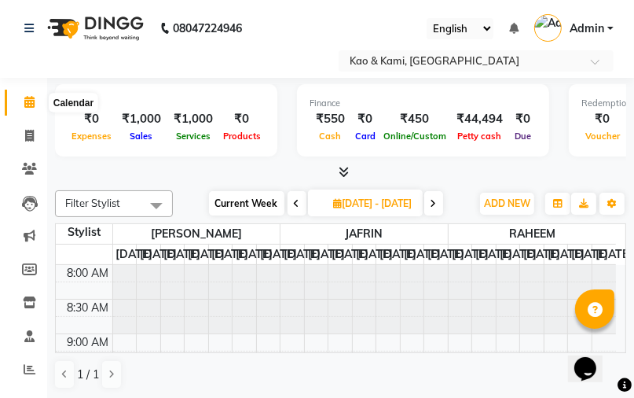
click at [25, 97] on icon at bounding box center [29, 102] width 10 height 12
click at [31, 132] on icon at bounding box center [29, 136] width 9 height 12
select select "7904"
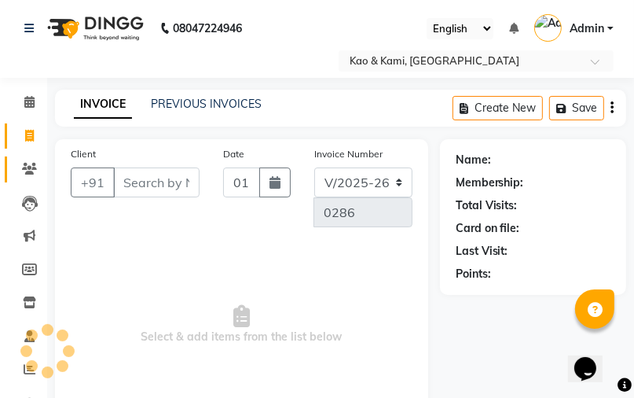
select select "membership"
click at [32, 158] on link "Clients" at bounding box center [24, 169] width 38 height 26
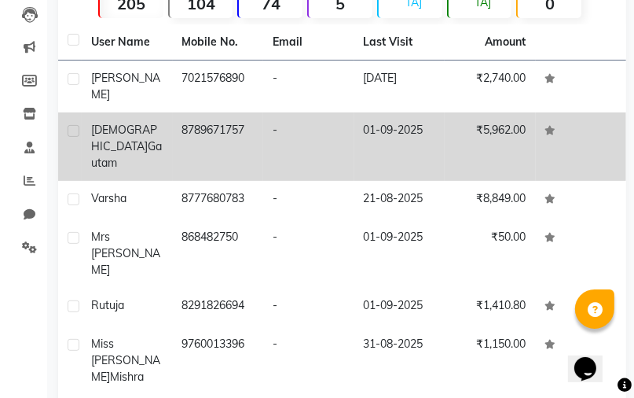
click at [369, 119] on td "01-09-2025" at bounding box center [400, 146] width 91 height 68
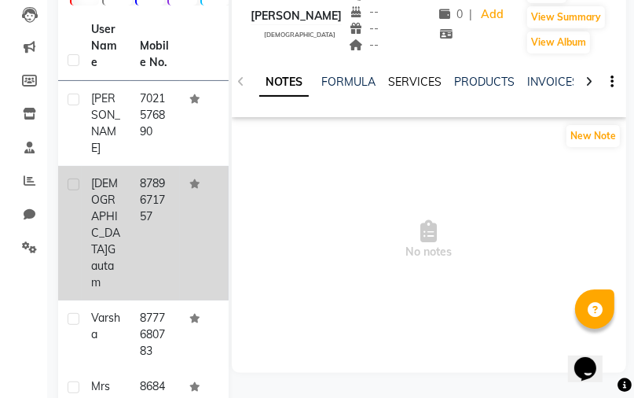
click at [395, 83] on link "SERVICES" at bounding box center [414, 82] width 53 height 14
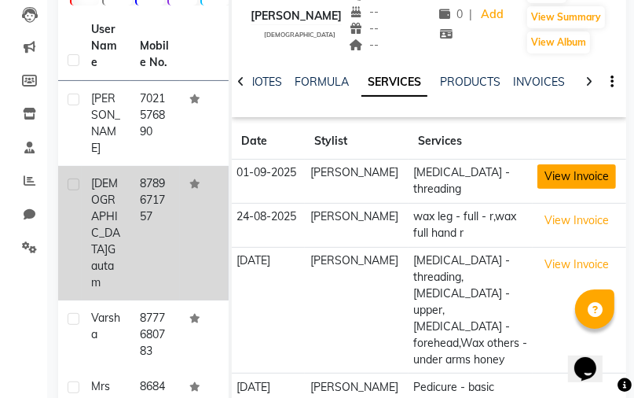
click at [571, 174] on button "View Invoice" at bounding box center [577, 176] width 79 height 24
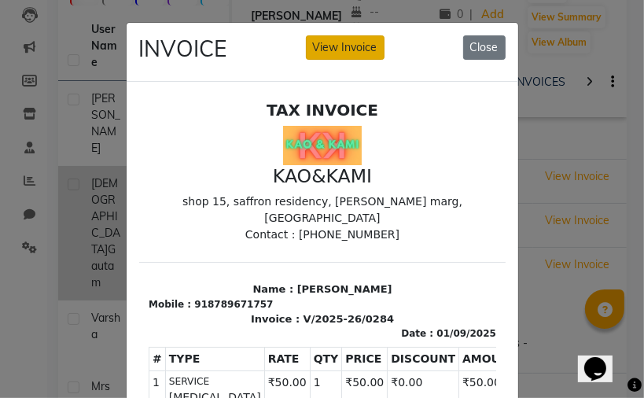
click at [314, 53] on button "View Invoice" at bounding box center [345, 47] width 79 height 24
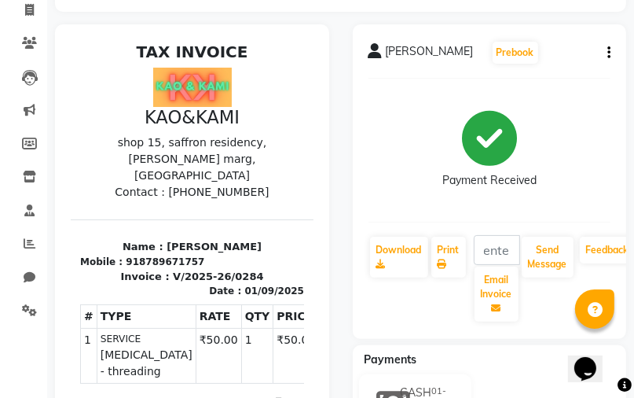
click at [244, 283] on div "01/09/2025" at bounding box center [274, 290] width 60 height 14
drag, startPoint x: 236, startPoint y: 267, endPoint x: 282, endPoint y: 266, distance: 46.4
click at [244, 283] on div "01/09/2025" at bounding box center [274, 290] width 60 height 14
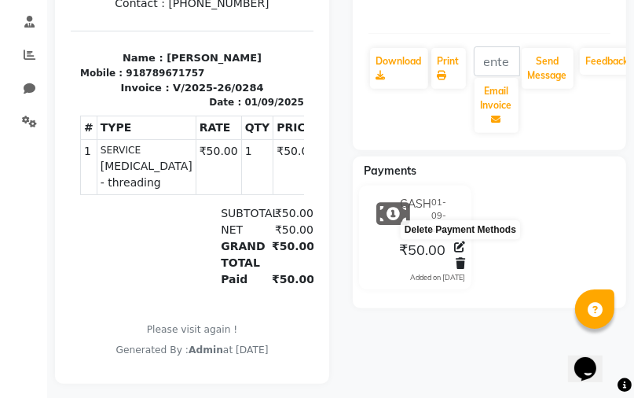
click at [461, 258] on icon at bounding box center [460, 263] width 9 height 11
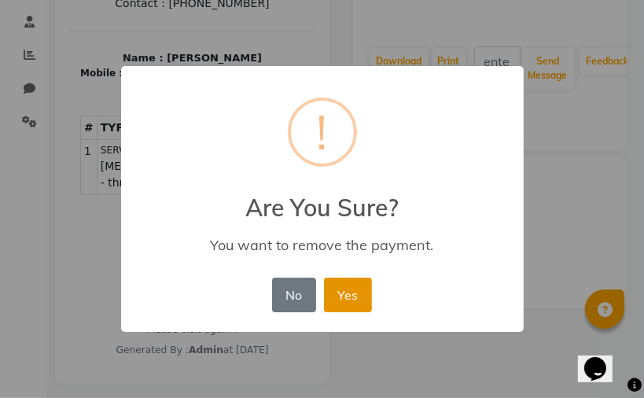
click at [355, 292] on button "Yes" at bounding box center [348, 294] width 48 height 35
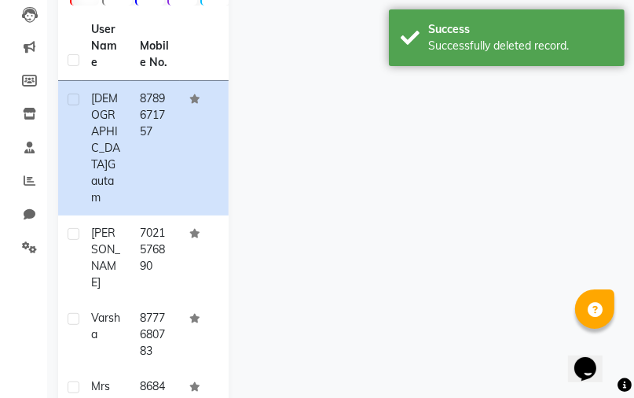
scroll to position [175, 0]
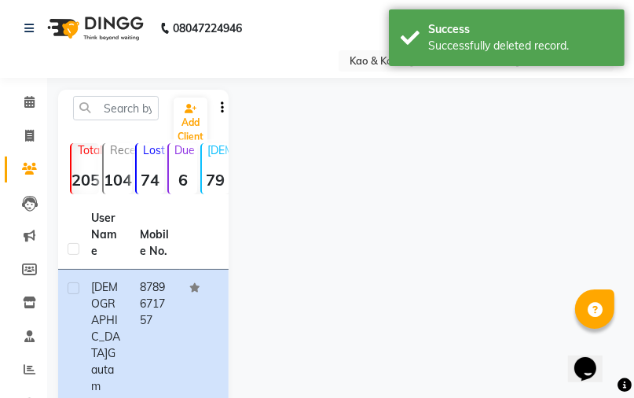
select select "service"
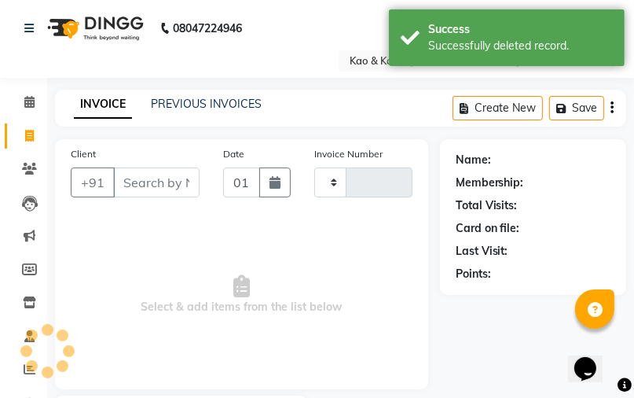
type input "0286"
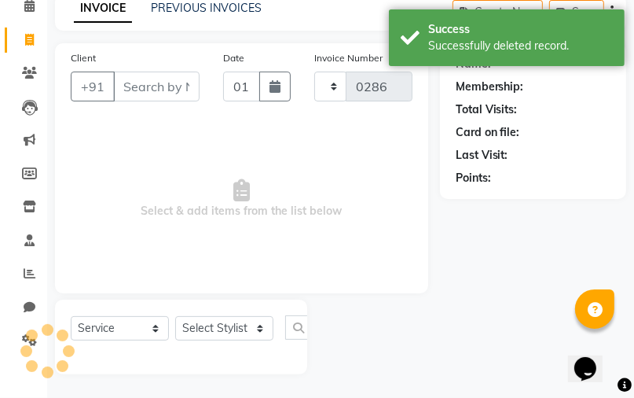
select select "membership"
select select "7904"
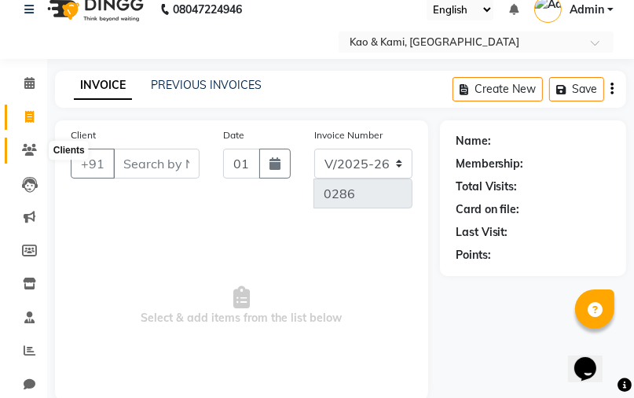
click at [36, 143] on span at bounding box center [30, 150] width 28 height 18
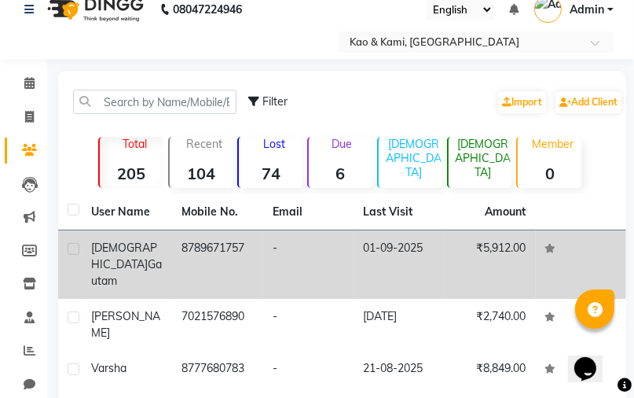
click at [417, 248] on td "01-09-2025" at bounding box center [400, 264] width 91 height 68
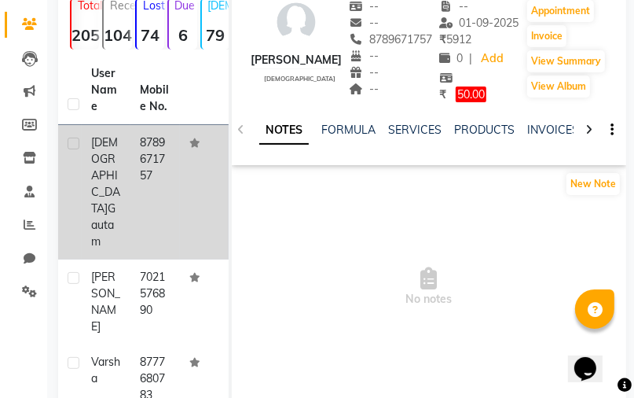
click at [80, 141] on td at bounding box center [70, 192] width 24 height 134
click at [74, 141] on label at bounding box center [74, 144] width 12 height 12
click at [74, 141] on input "checkbox" at bounding box center [73, 144] width 10 height 10
checkbox input "true"
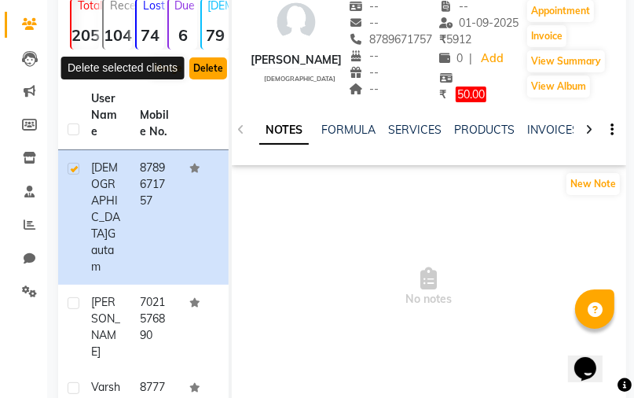
click at [201, 66] on button "Delete" at bounding box center [208, 68] width 38 height 22
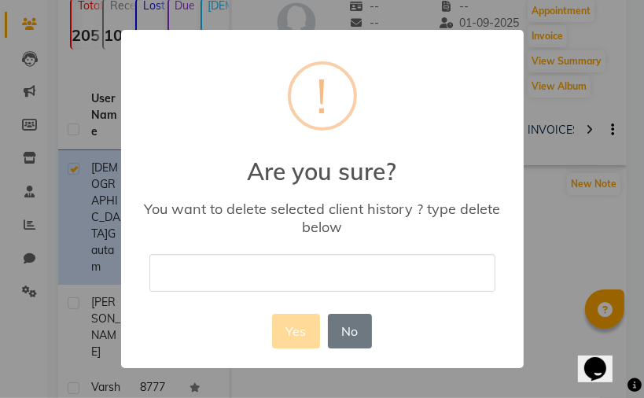
click at [267, 293] on div "× ! Are you sure? You want to delete selected client history ? type delete belo…" at bounding box center [322, 198] width 402 height 337
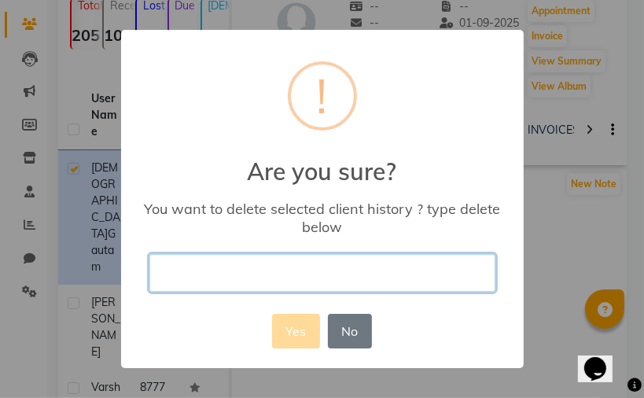
click at [271, 288] on input "text" at bounding box center [322, 272] width 346 height 37
type input "delete"
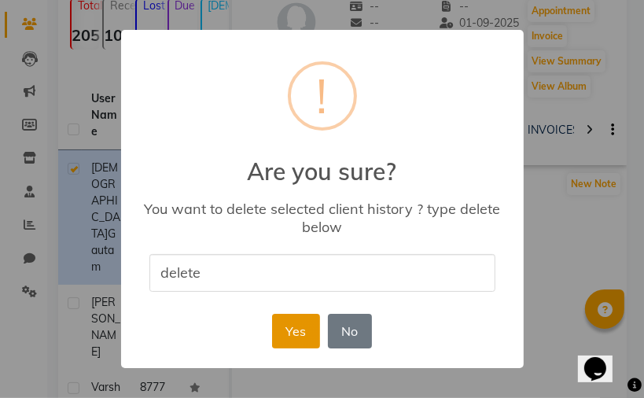
click at [284, 329] on button "Yes" at bounding box center [296, 331] width 48 height 35
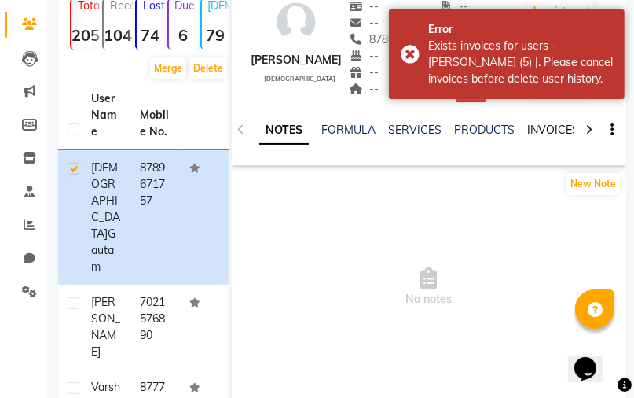
click at [541, 125] on link "INVOICES" at bounding box center [553, 130] width 52 height 14
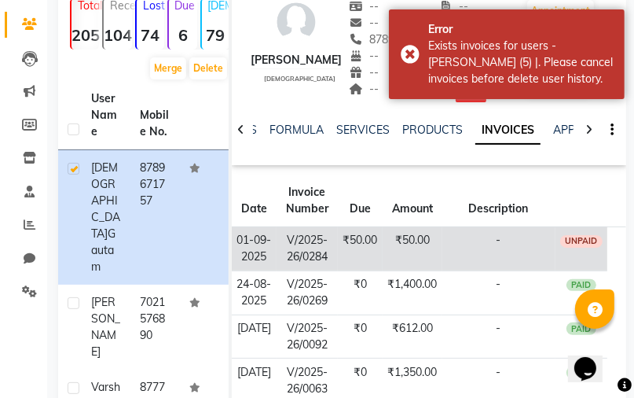
click at [581, 237] on div "UNPAID" at bounding box center [581, 241] width 42 height 13
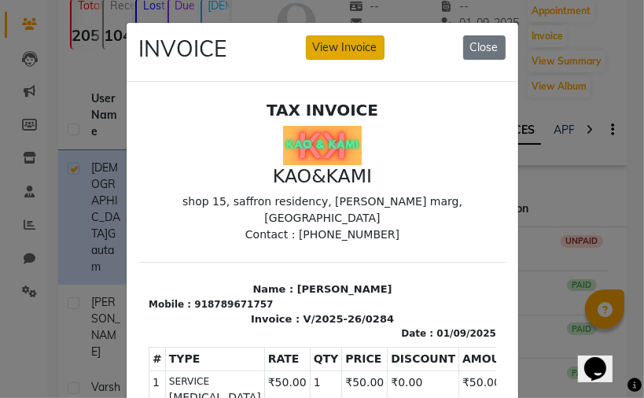
click at [344, 49] on button "View Invoice" at bounding box center [345, 47] width 79 height 24
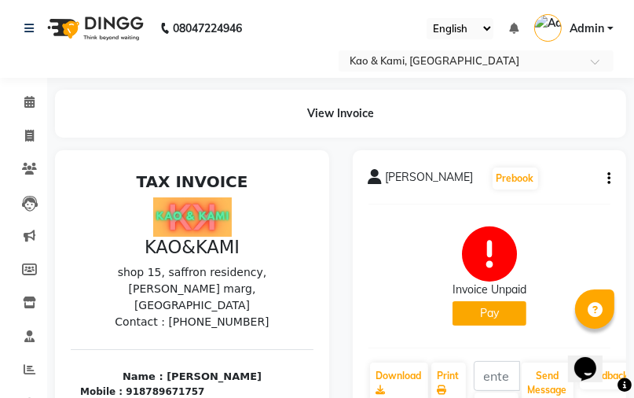
click at [608, 179] on icon "button" at bounding box center [609, 178] width 3 height 1
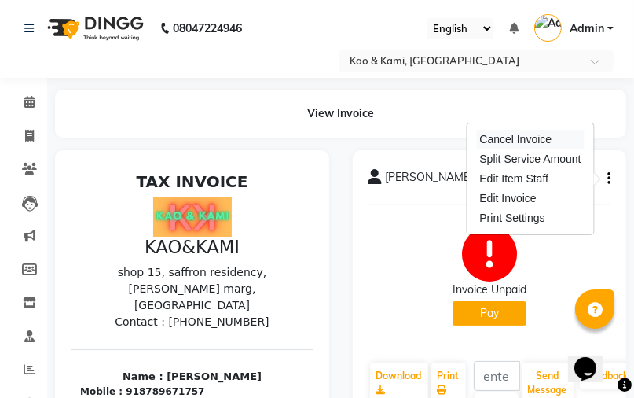
click at [529, 137] on div "Cancel Invoice" at bounding box center [530, 140] width 108 height 20
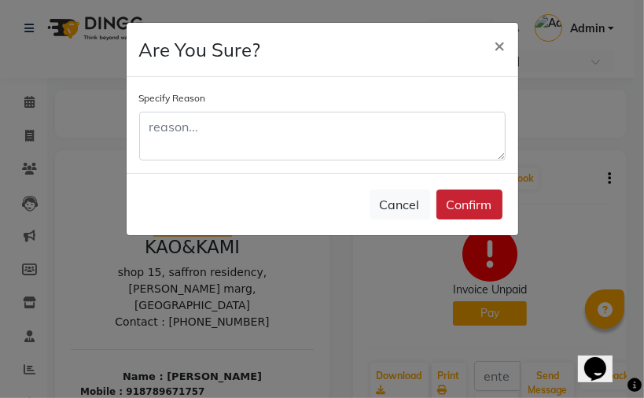
click at [461, 208] on button "Confirm" at bounding box center [469, 204] width 66 height 30
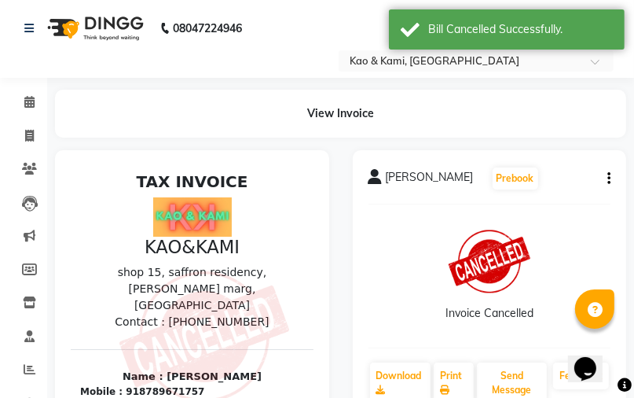
scroll to position [13, 0]
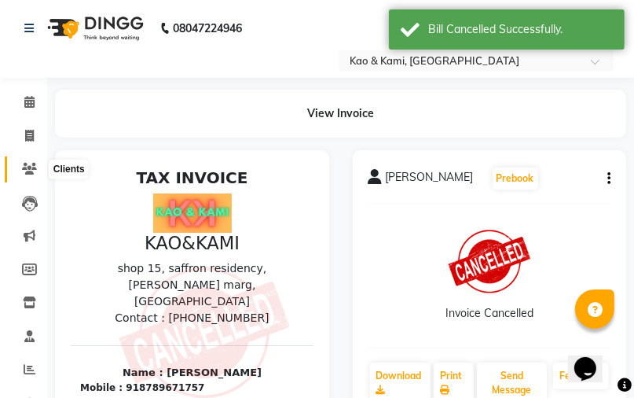
click at [27, 162] on span at bounding box center [30, 169] width 28 height 18
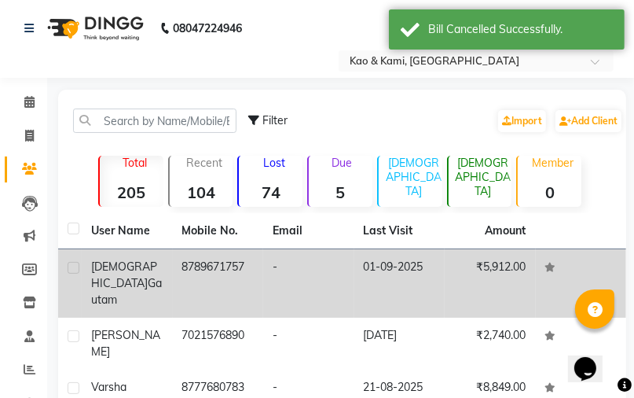
click at [303, 261] on td "-" at bounding box center [308, 283] width 91 height 68
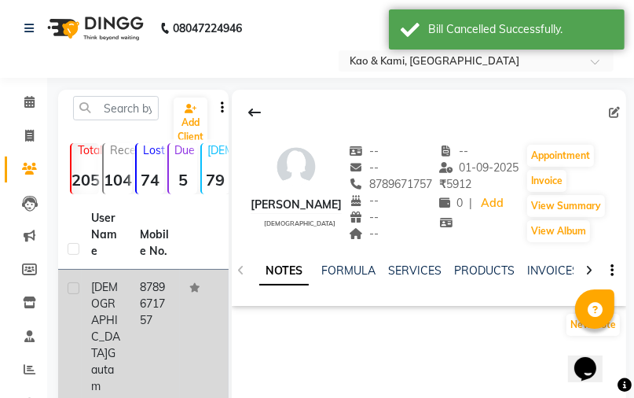
click at [72, 287] on label at bounding box center [74, 288] width 12 height 12
click at [72, 287] on input "checkbox" at bounding box center [73, 289] width 10 height 10
checkbox input "true"
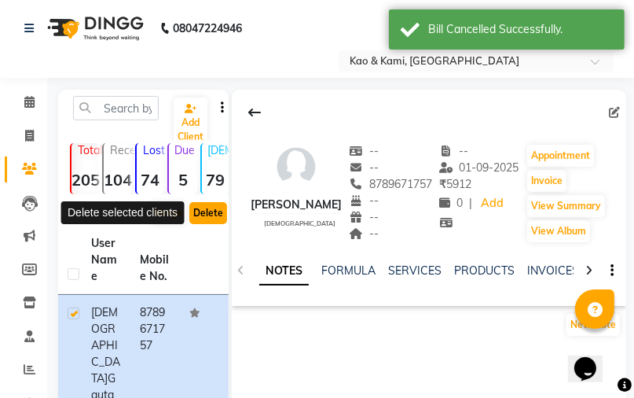
click at [201, 214] on button "Delete" at bounding box center [208, 213] width 38 height 22
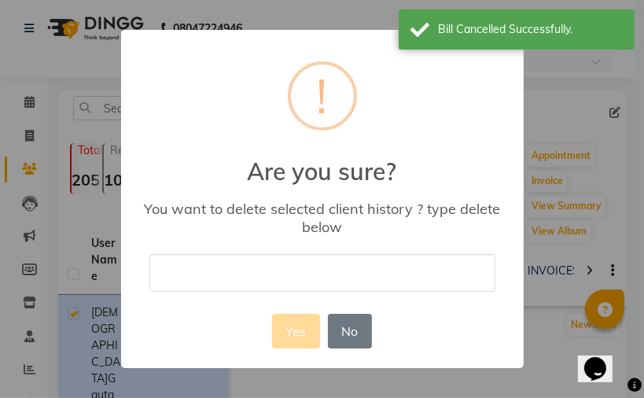
click at [270, 290] on input "text" at bounding box center [322, 272] width 346 height 37
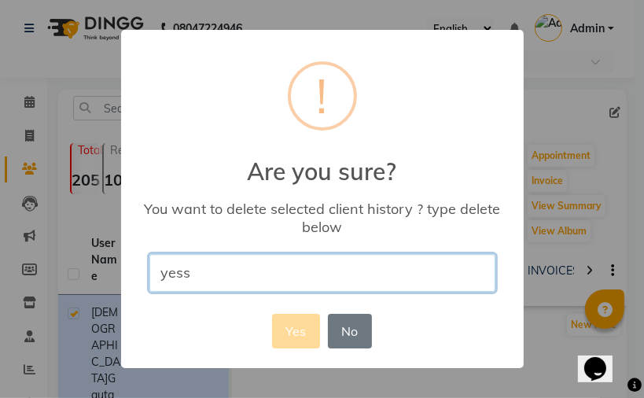
click at [262, 267] on input "yess" at bounding box center [322, 272] width 346 height 37
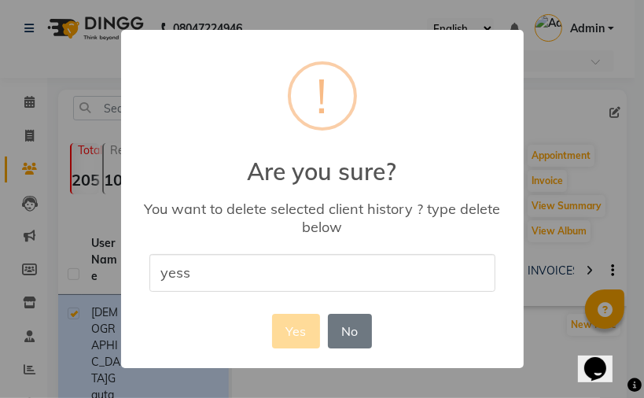
drag, startPoint x: 270, startPoint y: 298, endPoint x: 258, endPoint y: 268, distance: 32.1
click at [268, 296] on div "× ! Are you sure? You want to delete selected client history ? type delete belo…" at bounding box center [322, 198] width 402 height 337
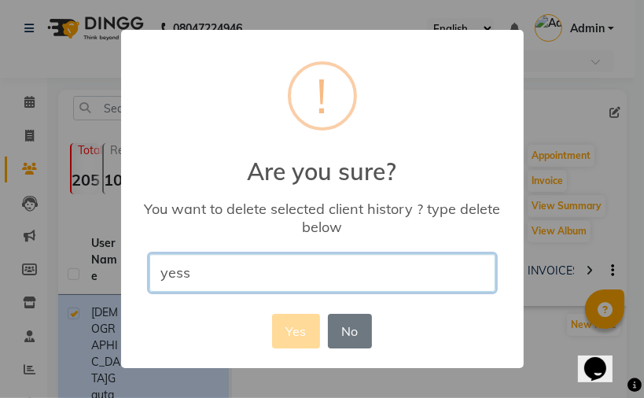
drag, startPoint x: 258, startPoint y: 267, endPoint x: 209, endPoint y: 270, distance: 48.8
click at [209, 270] on input "yess" at bounding box center [322, 272] width 346 height 37
type input "y"
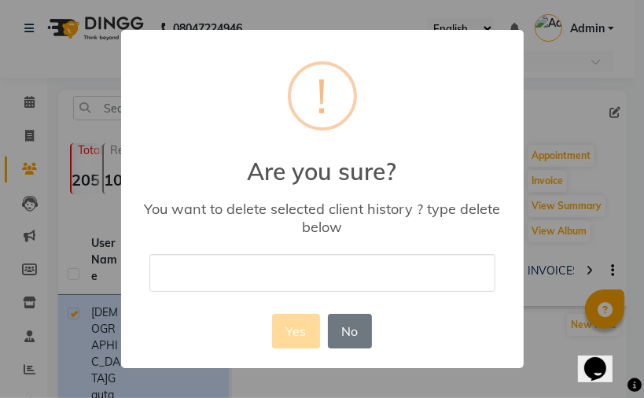
drag, startPoint x: 288, startPoint y: 330, endPoint x: 275, endPoint y: 311, distance: 23.8
click at [275, 311] on div "Yes No No" at bounding box center [322, 331] width 108 height 42
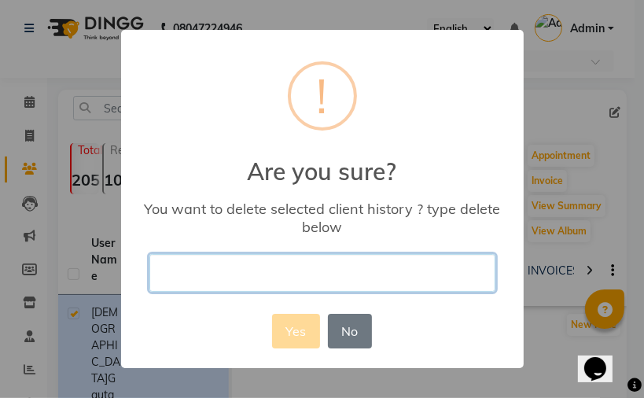
click at [245, 261] on input "text" at bounding box center [322, 272] width 346 height 37
type input "delete"
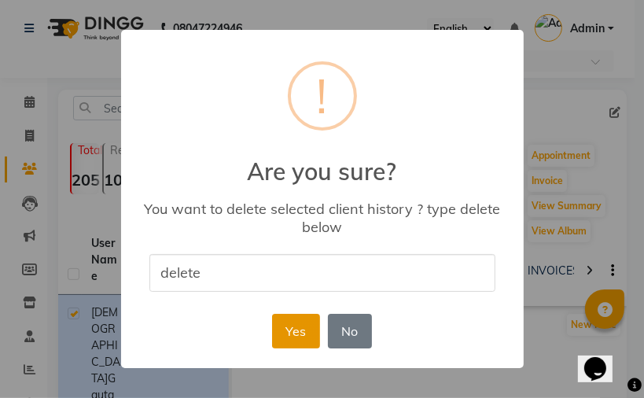
click at [280, 329] on button "Yes" at bounding box center [296, 331] width 48 height 35
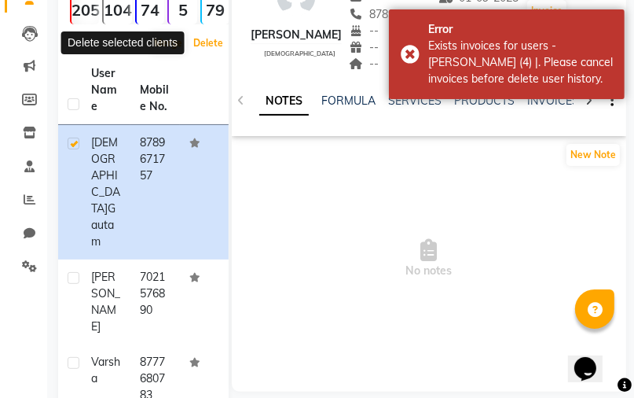
scroll to position [189, 0]
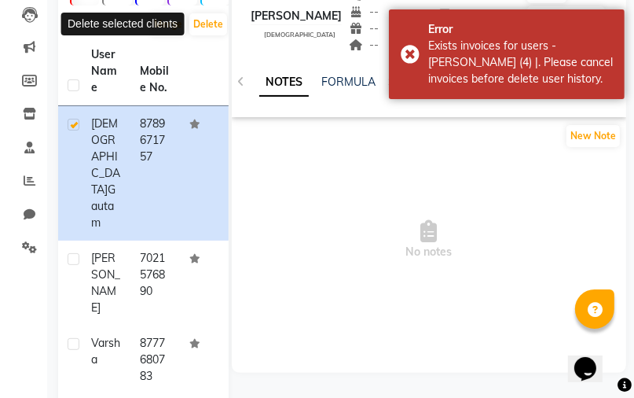
click at [411, 201] on span "No notes" at bounding box center [429, 239] width 395 height 157
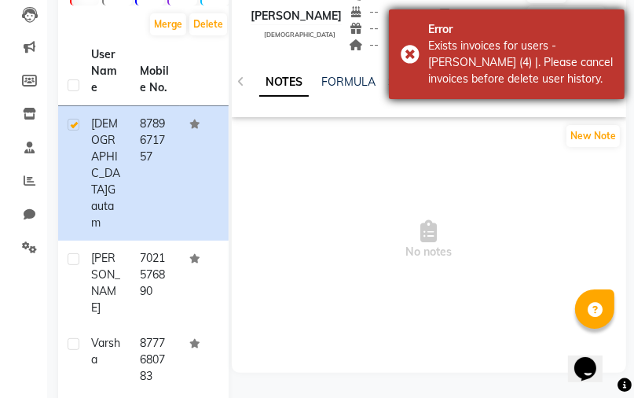
click at [410, 49] on div "Error Exists invoices for users - shivani gautam (4) |. Please cancel invoices …" at bounding box center [507, 54] width 236 height 90
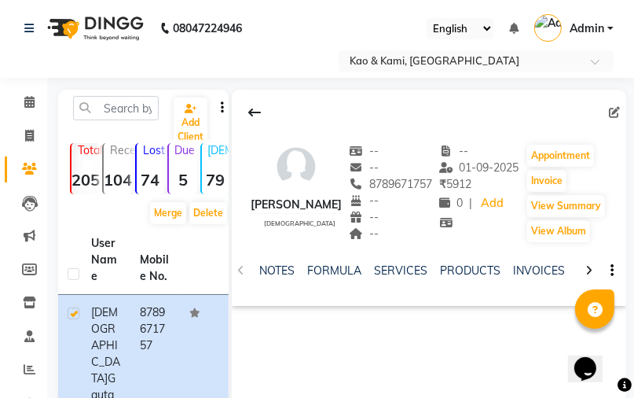
click at [46, 141] on li "Invoice" at bounding box center [23, 136] width 47 height 34
click at [31, 137] on icon at bounding box center [29, 136] width 9 height 12
select select "7904"
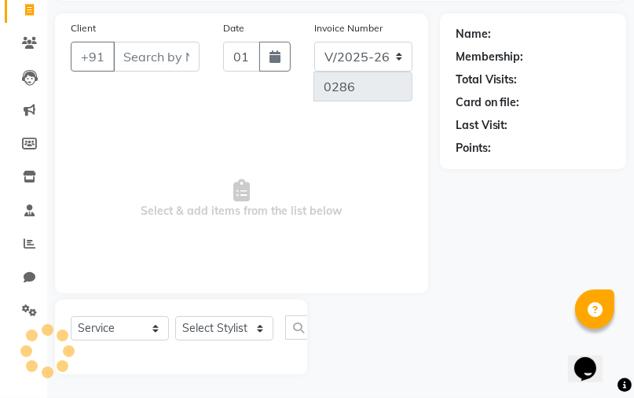
select select "membership"
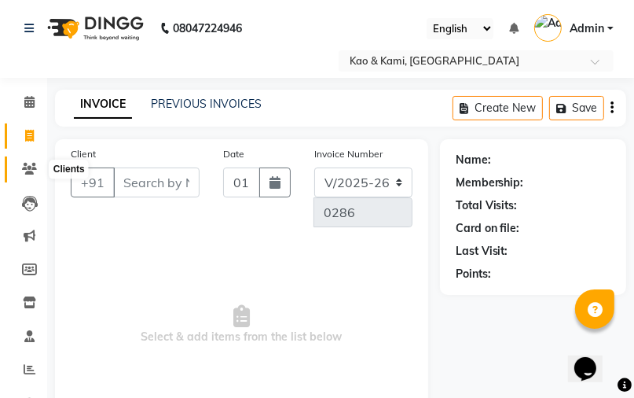
click at [27, 166] on icon at bounding box center [29, 169] width 15 height 12
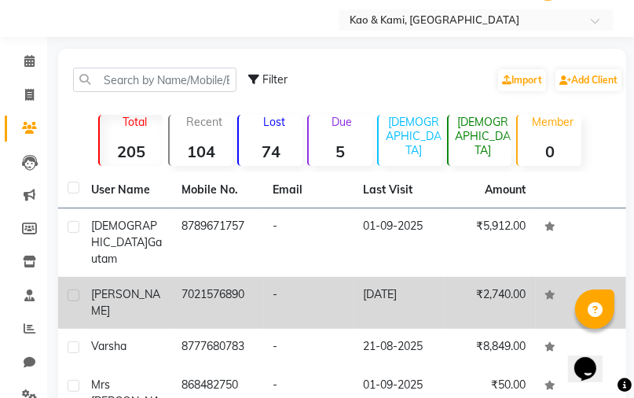
scroll to position [63, 0]
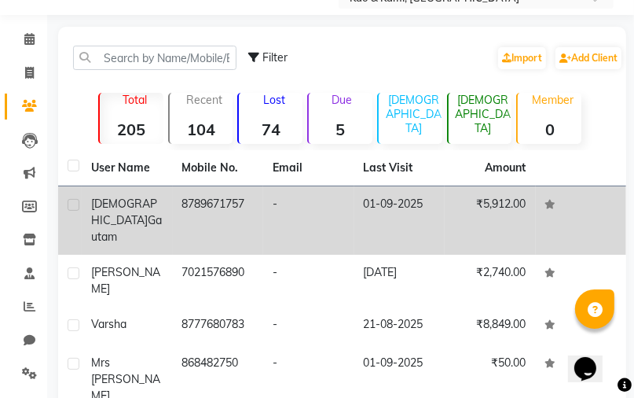
click at [395, 211] on td "01-09-2025" at bounding box center [400, 220] width 91 height 68
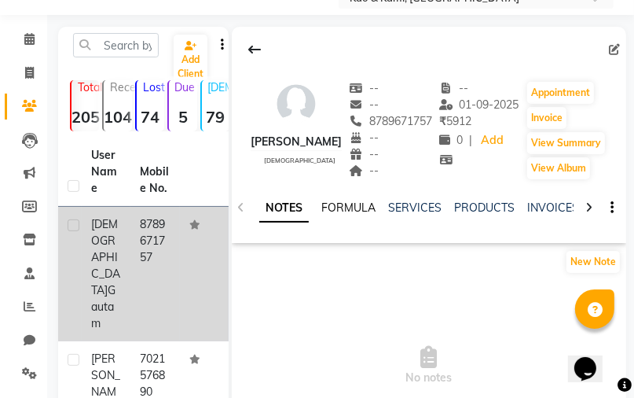
click at [355, 211] on link "FORMULA" at bounding box center [349, 207] width 54 height 14
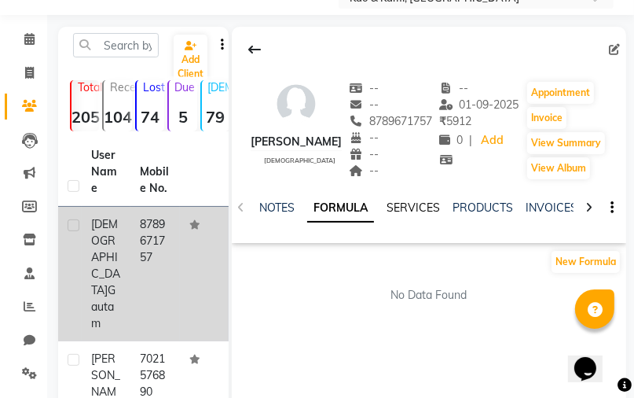
click at [421, 209] on link "SERVICES" at bounding box center [413, 207] width 53 height 14
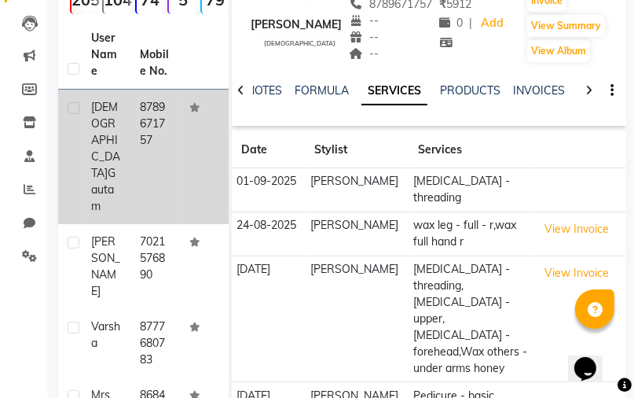
scroll to position [189, 0]
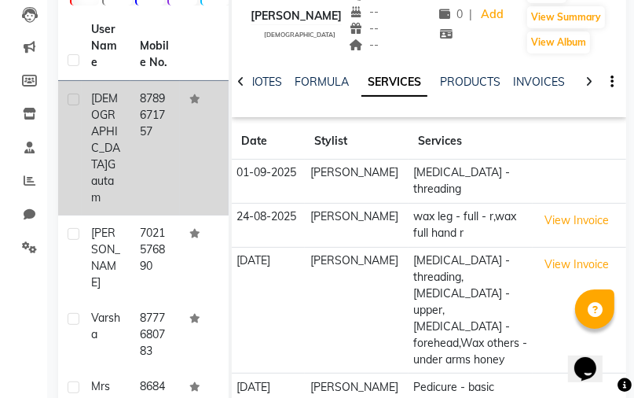
click at [255, 182] on td "01-09-2025" at bounding box center [269, 182] width 74 height 44
click at [252, 175] on td "01-09-2025" at bounding box center [269, 182] width 74 height 44
click at [255, 175] on td "01-09-2025" at bounding box center [269, 182] width 74 height 44
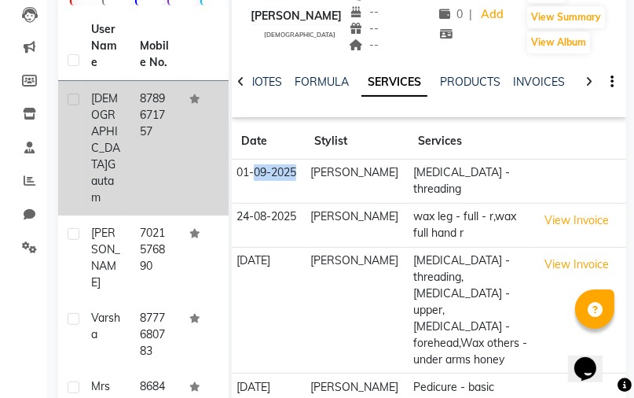
drag, startPoint x: 257, startPoint y: 177, endPoint x: 373, endPoint y: 176, distance: 115.6
click at [323, 184] on tr "01-09-2025 RISHA GAUTAM Facial Hair - threading" at bounding box center [429, 182] width 395 height 44
drag, startPoint x: 446, startPoint y: 171, endPoint x: 470, endPoint y: 167, distance: 24.6
click at [450, 171] on td "[MEDICAL_DATA] - threading" at bounding box center [471, 182] width 124 height 44
click at [470, 167] on td "[MEDICAL_DATA] - threading" at bounding box center [471, 182] width 124 height 44
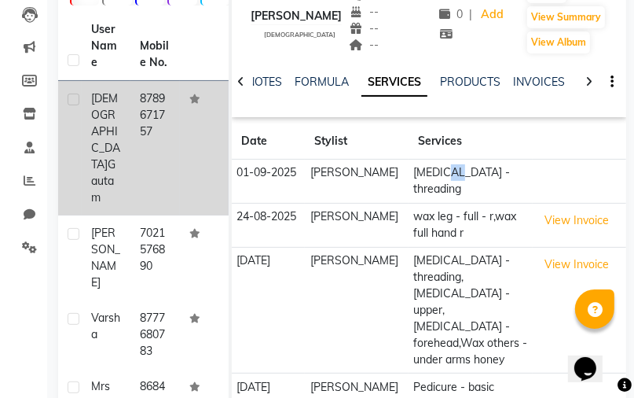
drag, startPoint x: 448, startPoint y: 169, endPoint x: 318, endPoint y: 178, distance: 130.8
click at [393, 177] on tr "01-09-2025 RISHA GAUTAM Facial Hair - threading" at bounding box center [429, 182] width 395 height 44
click at [314, 178] on td "[PERSON_NAME]" at bounding box center [357, 182] width 104 height 44
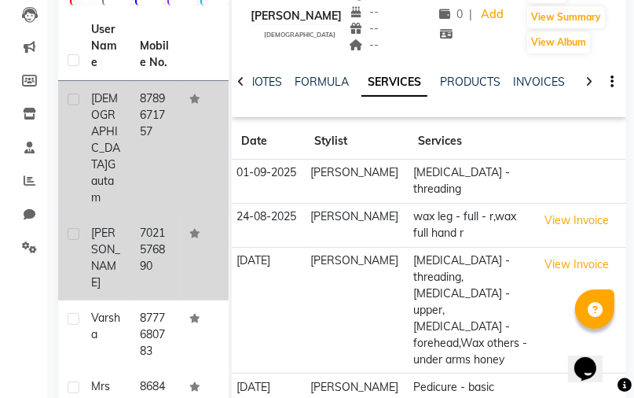
drag, startPoint x: 288, startPoint y: 182, endPoint x: 138, endPoint y: 184, distance: 150.9
click at [267, 184] on td "01-09-2025" at bounding box center [269, 182] width 74 height 44
click at [135, 215] on td "7021576890" at bounding box center [154, 257] width 49 height 85
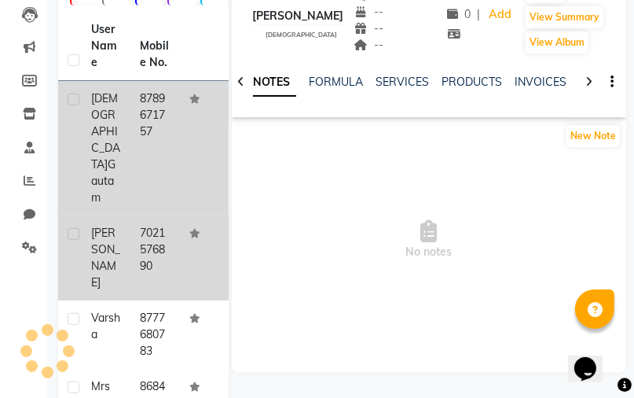
click at [137, 215] on td "7021576890" at bounding box center [154, 257] width 49 height 85
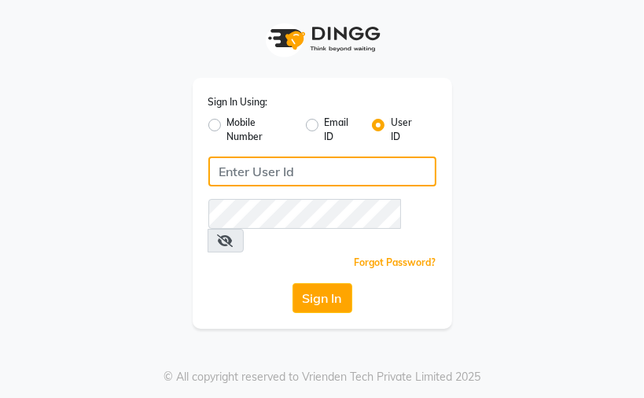
click at [340, 172] on input "Username" at bounding box center [322, 171] width 228 height 30
type input "kaokami"
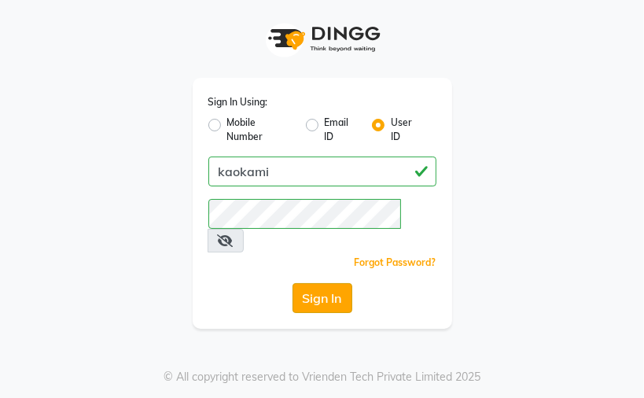
click at [319, 283] on button "Sign In" at bounding box center [322, 298] width 60 height 30
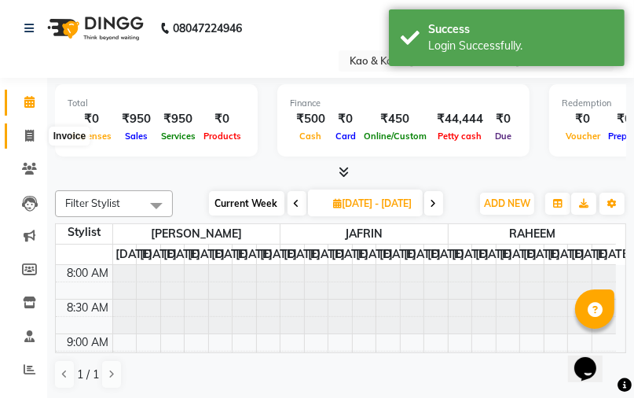
click at [24, 138] on span at bounding box center [30, 136] width 28 height 18
select select "7904"
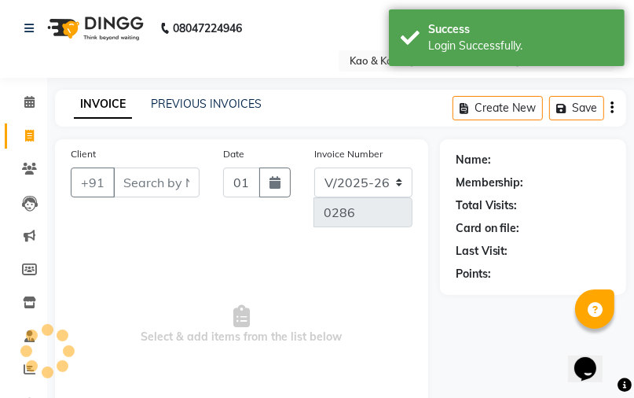
select select "membership"
click at [30, 137] on icon at bounding box center [29, 136] width 9 height 12
select select "7904"
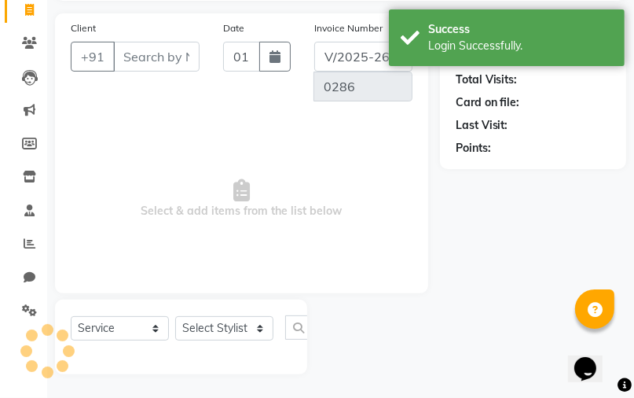
select select "membership"
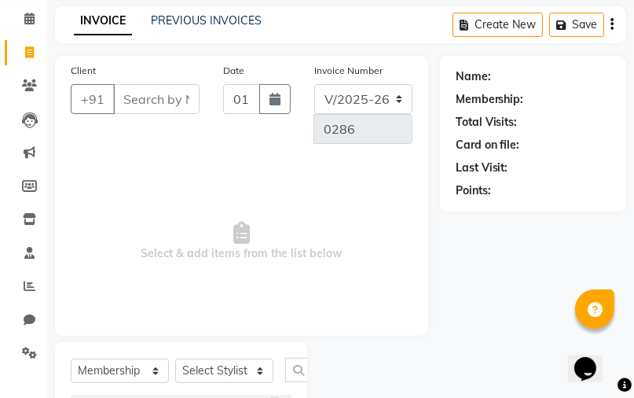
scroll to position [82, 0]
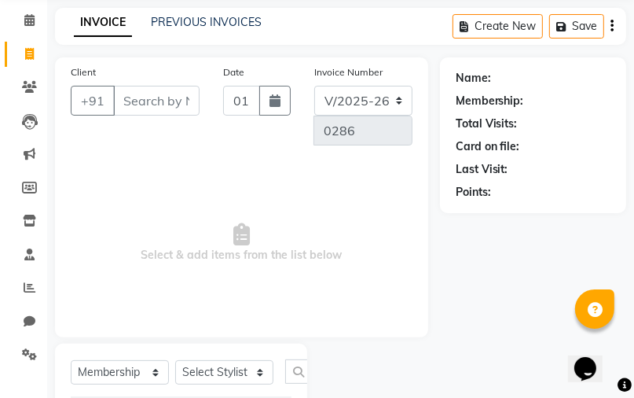
click at [130, 101] on input "Client" at bounding box center [156, 101] width 86 height 30
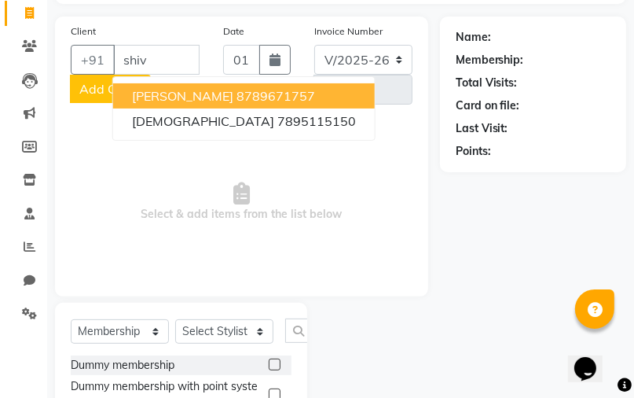
scroll to position [145, 0]
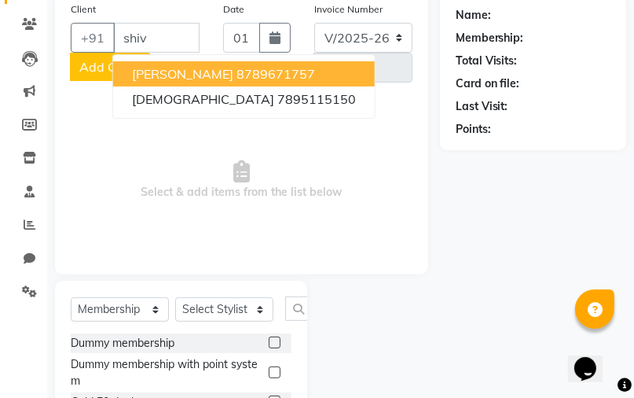
click at [280, 74] on ngb-highlight "8789671757" at bounding box center [276, 74] width 79 height 16
type input "8789671757"
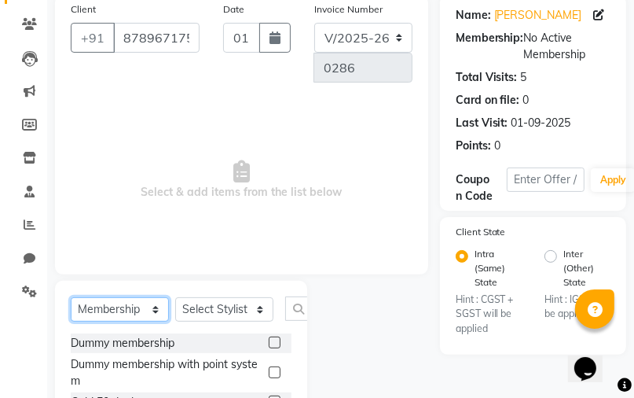
click at [159, 308] on select "Select Service Product Membership Package Voucher Prepaid Gift Card" at bounding box center [120, 309] width 98 height 24
select select "service"
click at [71, 317] on select "Select Service Product Membership Package Voucher Prepaid Gift Card" at bounding box center [120, 309] width 98 height 24
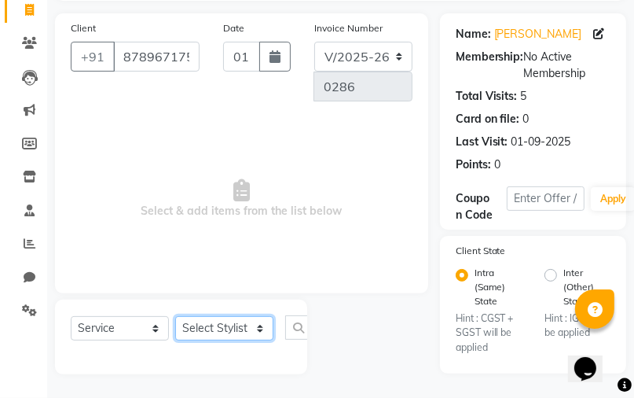
click at [233, 329] on select "Select Stylist [PERSON_NAME] [PERSON_NAME]" at bounding box center [224, 328] width 98 height 24
select select "70860"
click at [175, 317] on select "Select Stylist [PERSON_NAME] [PERSON_NAME]" at bounding box center [224, 328] width 98 height 24
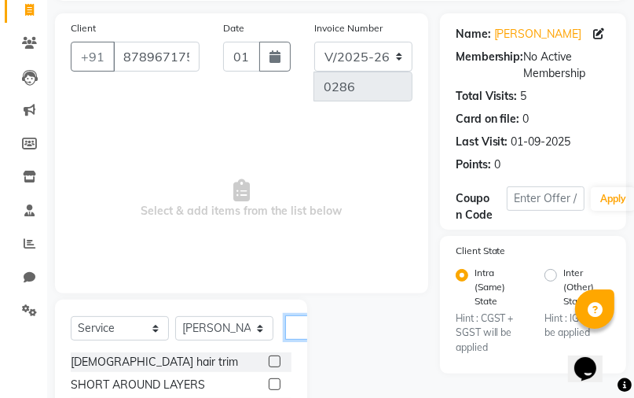
click at [301, 325] on input "text" at bounding box center [304, 327] width 38 height 24
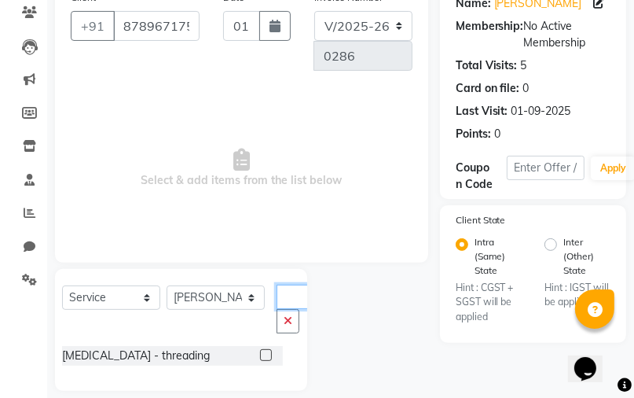
scroll to position [173, 0]
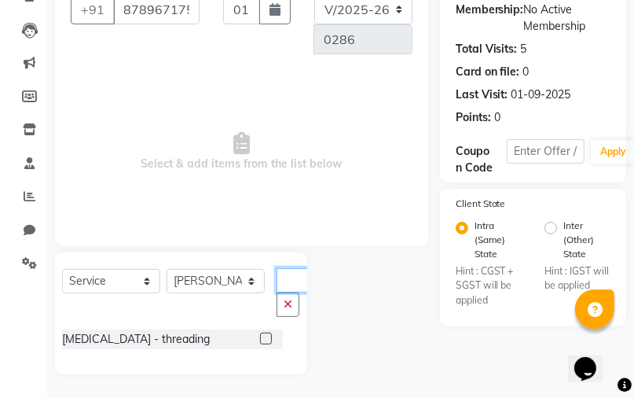
type input "thre"
click at [261, 337] on label at bounding box center [266, 339] width 12 height 12
click at [261, 337] on input "checkbox" at bounding box center [265, 339] width 10 height 10
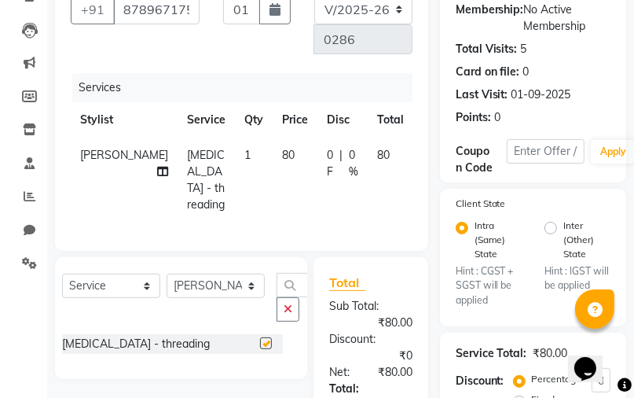
checkbox input "false"
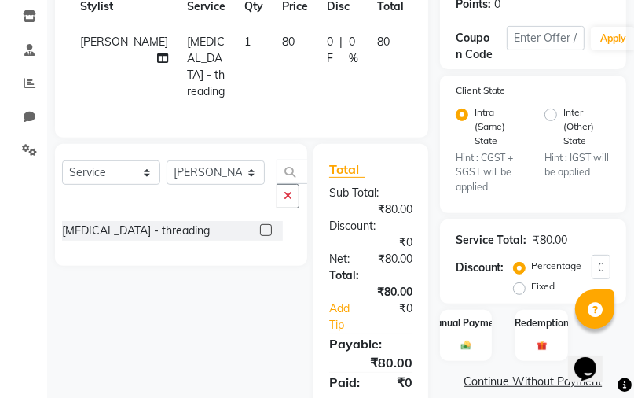
scroll to position [299, 0]
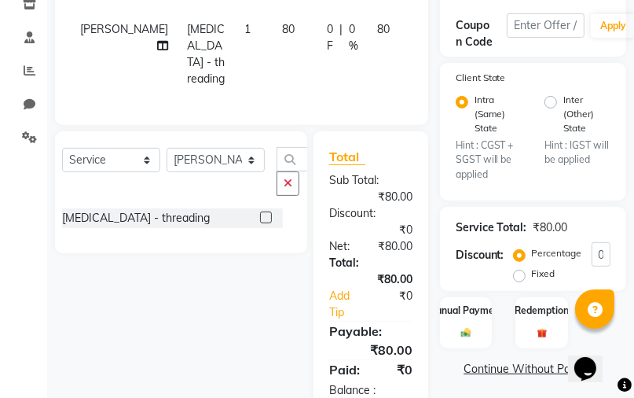
click at [282, 30] on span "80" at bounding box center [288, 29] width 13 height 14
select select "70860"
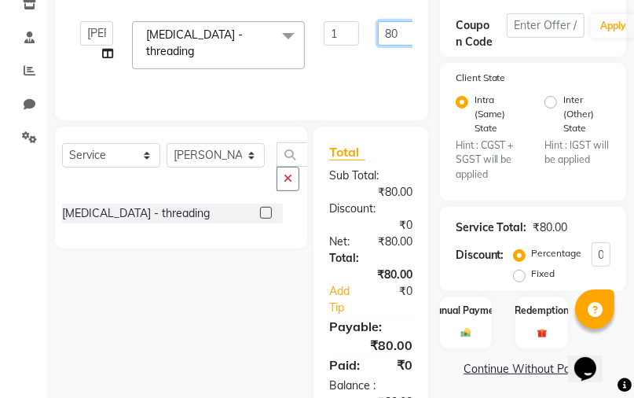
click at [392, 35] on input "80" at bounding box center [401, 33] width 47 height 24
type input "50"
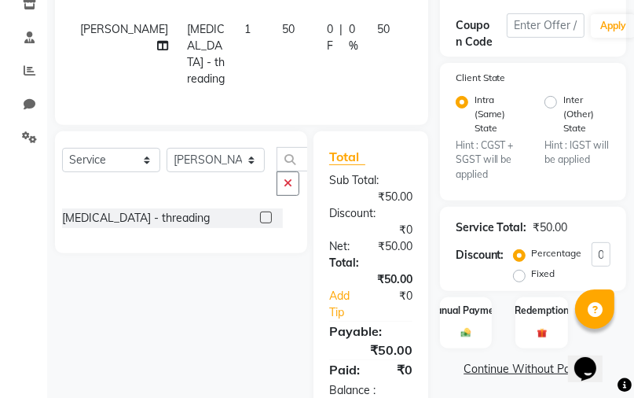
click at [372, 88] on div "Services Stylist Service Qty Price Disc Total Action [PERSON_NAME] [MEDICAL_DAT…" at bounding box center [242, 28] width 342 height 162
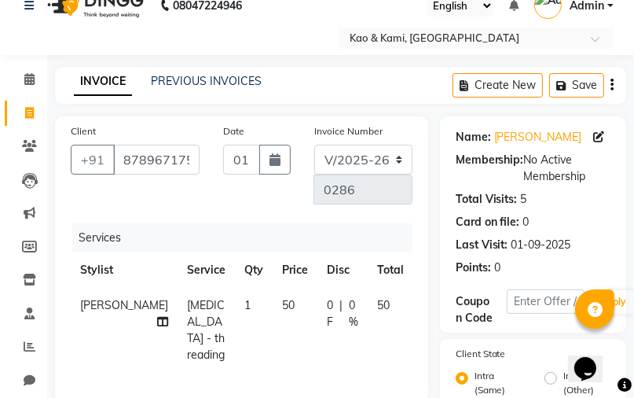
scroll to position [0, 0]
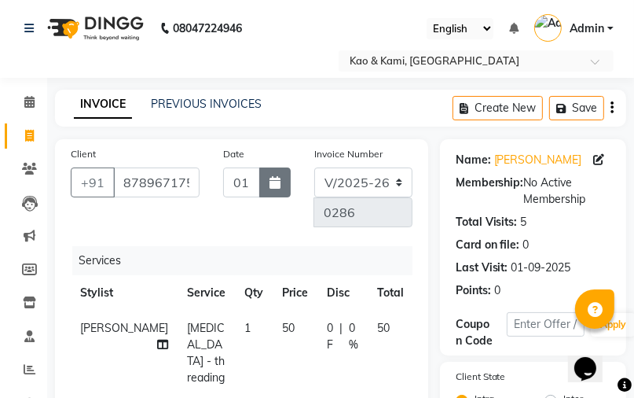
click at [272, 182] on icon "button" at bounding box center [275, 182] width 11 height 13
select select "9"
select select "2025"
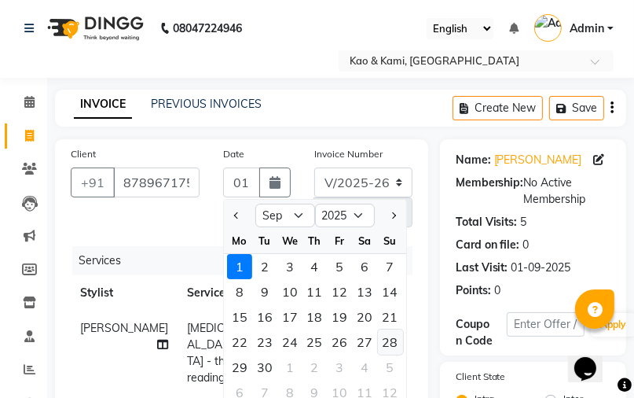
click at [392, 340] on div "28" at bounding box center [390, 341] width 25 height 25
type input "[DATE]"
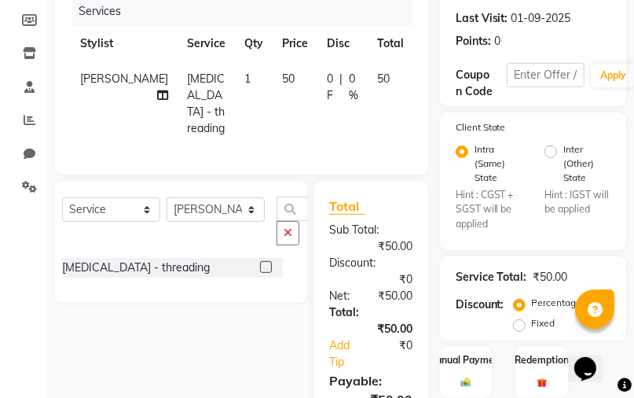
scroll to position [252, 0]
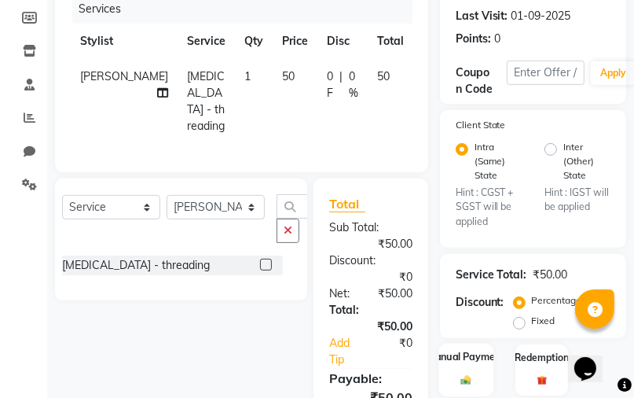
click at [478, 372] on div "Manual Payment" at bounding box center [466, 369] width 55 height 53
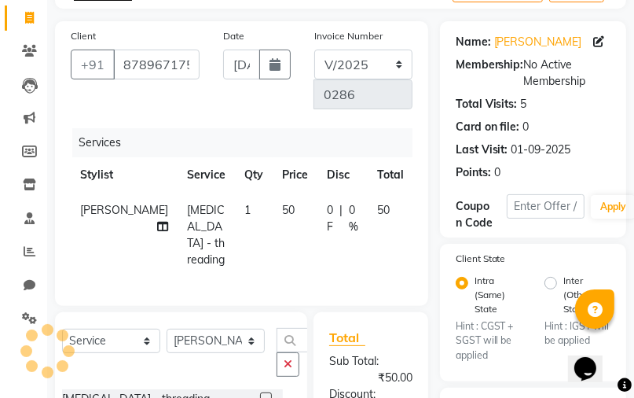
scroll to position [92, 0]
